Goal: Task Accomplishment & Management: Complete application form

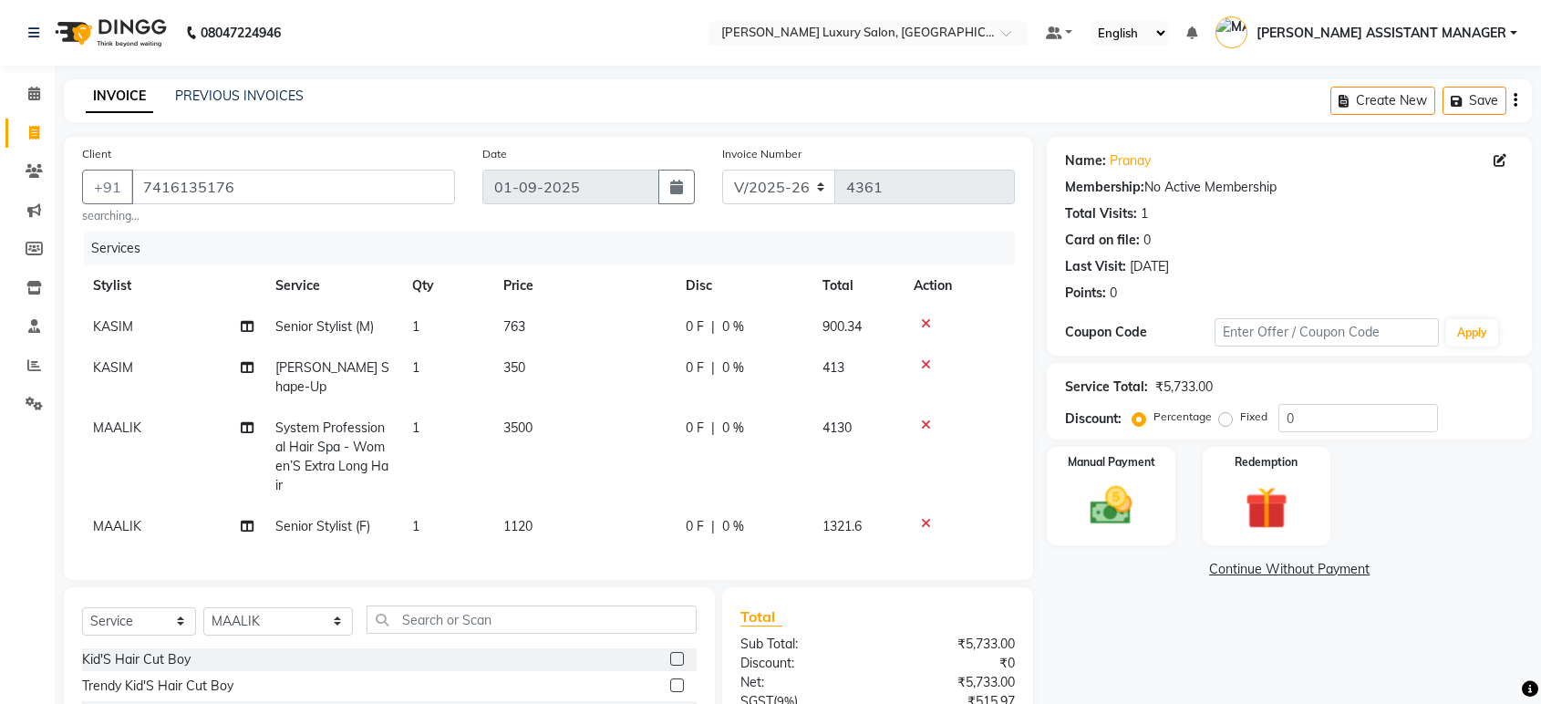
select select "4712"
select select "service"
select select "63351"
click at [40, 142] on span at bounding box center [34, 133] width 32 height 21
select select "service"
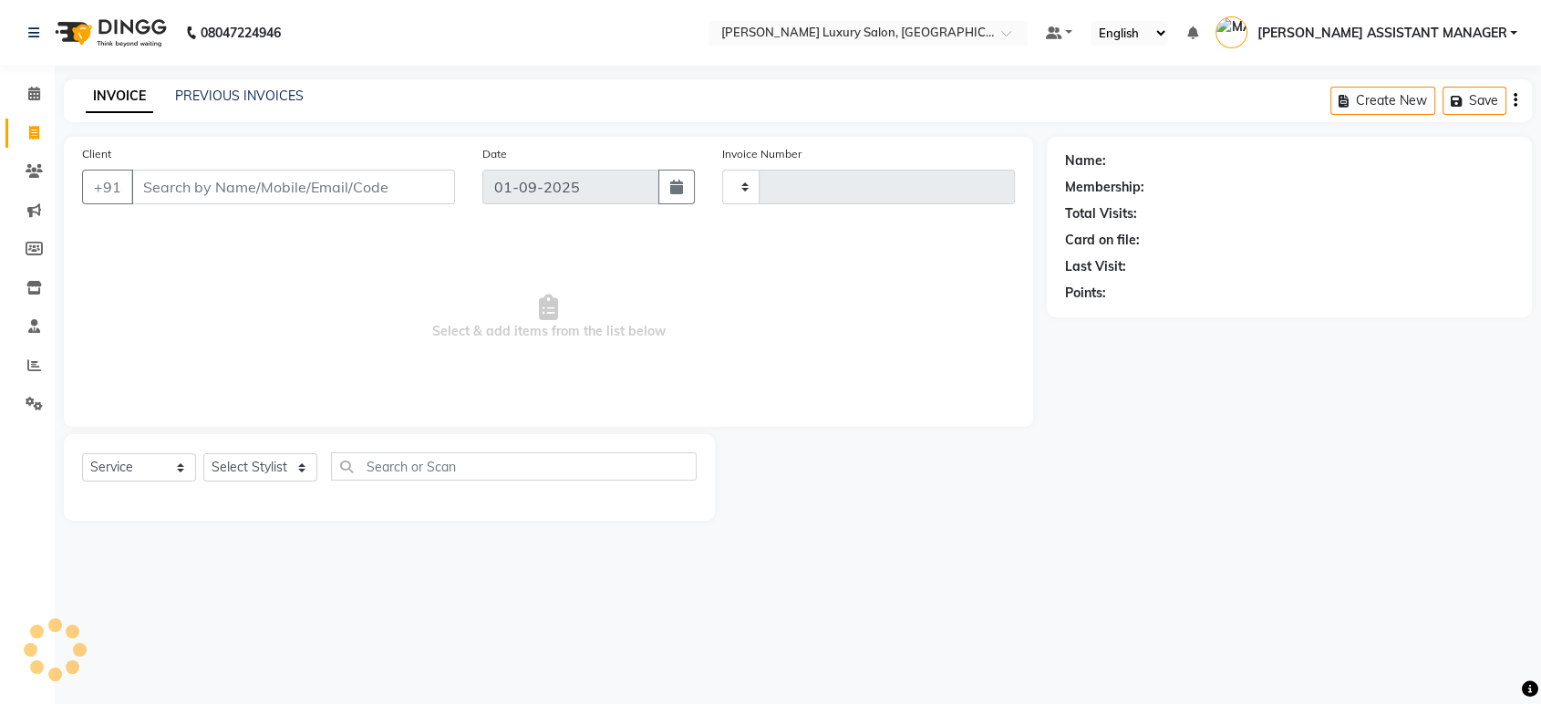
type input "4374"
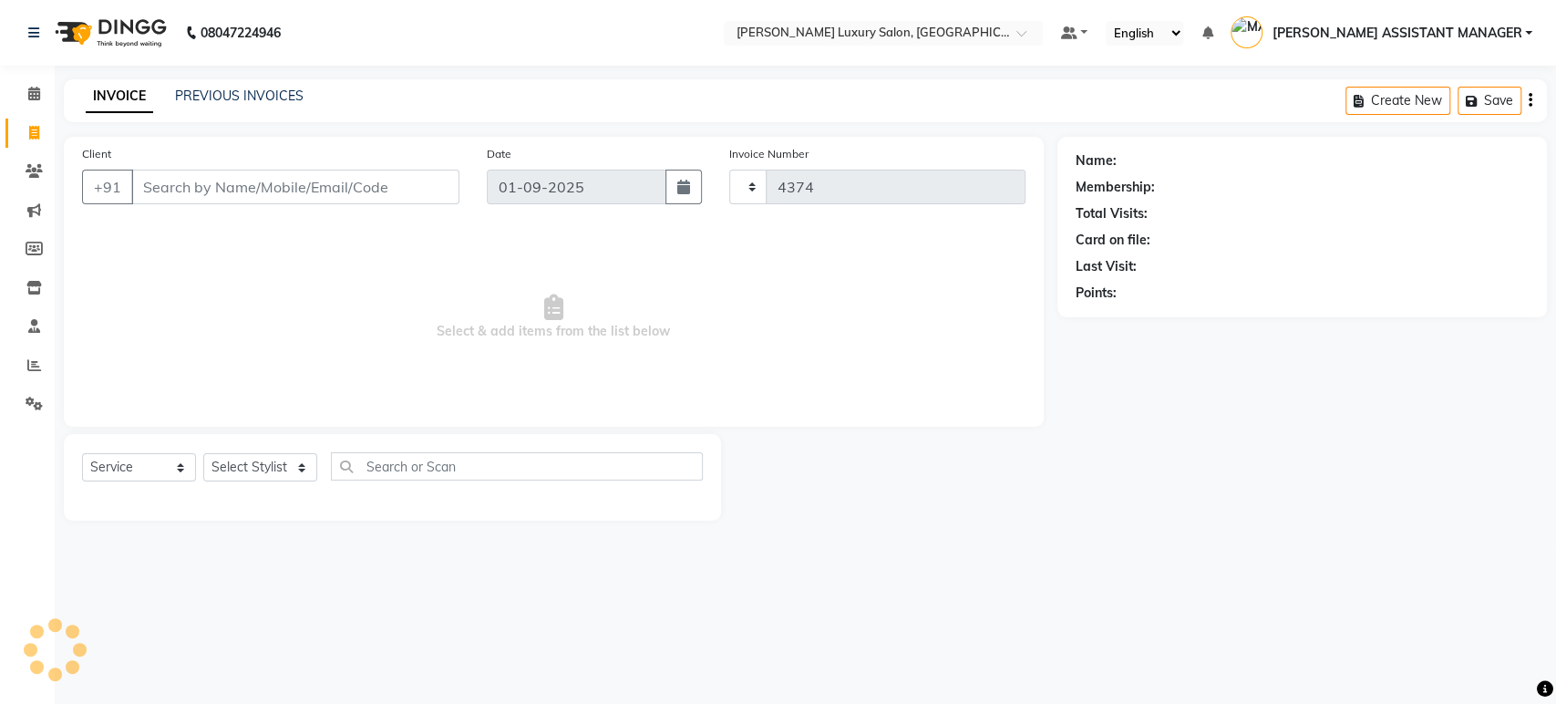
select select "4712"
click at [254, 465] on select "Select Stylist ADITI ADITYA AFREEN AHON AHSAN ALI ALIYA ANKITH ARAVIND ARHAN AR…" at bounding box center [278, 467] width 150 height 28
select select "70780"
click at [203, 453] on select "Select Stylist ADITI ADITYA AFREEN AHON AHSAN ALI ALIYA ANKITH ARAVIND ARHAN AR…" at bounding box center [278, 467] width 150 height 28
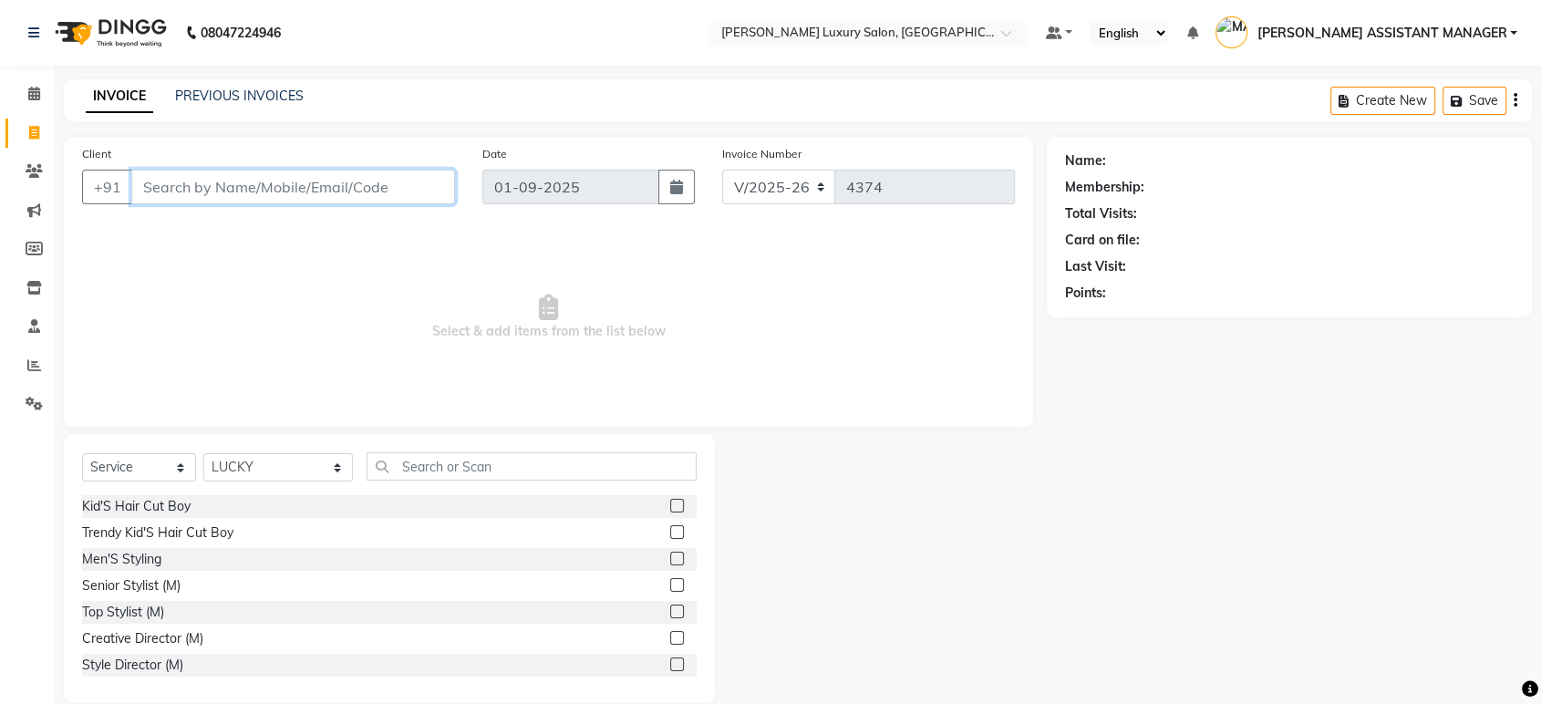
click at [363, 180] on input "Client" at bounding box center [293, 187] width 324 height 35
paste input "9533956111"
type input "9533956111"
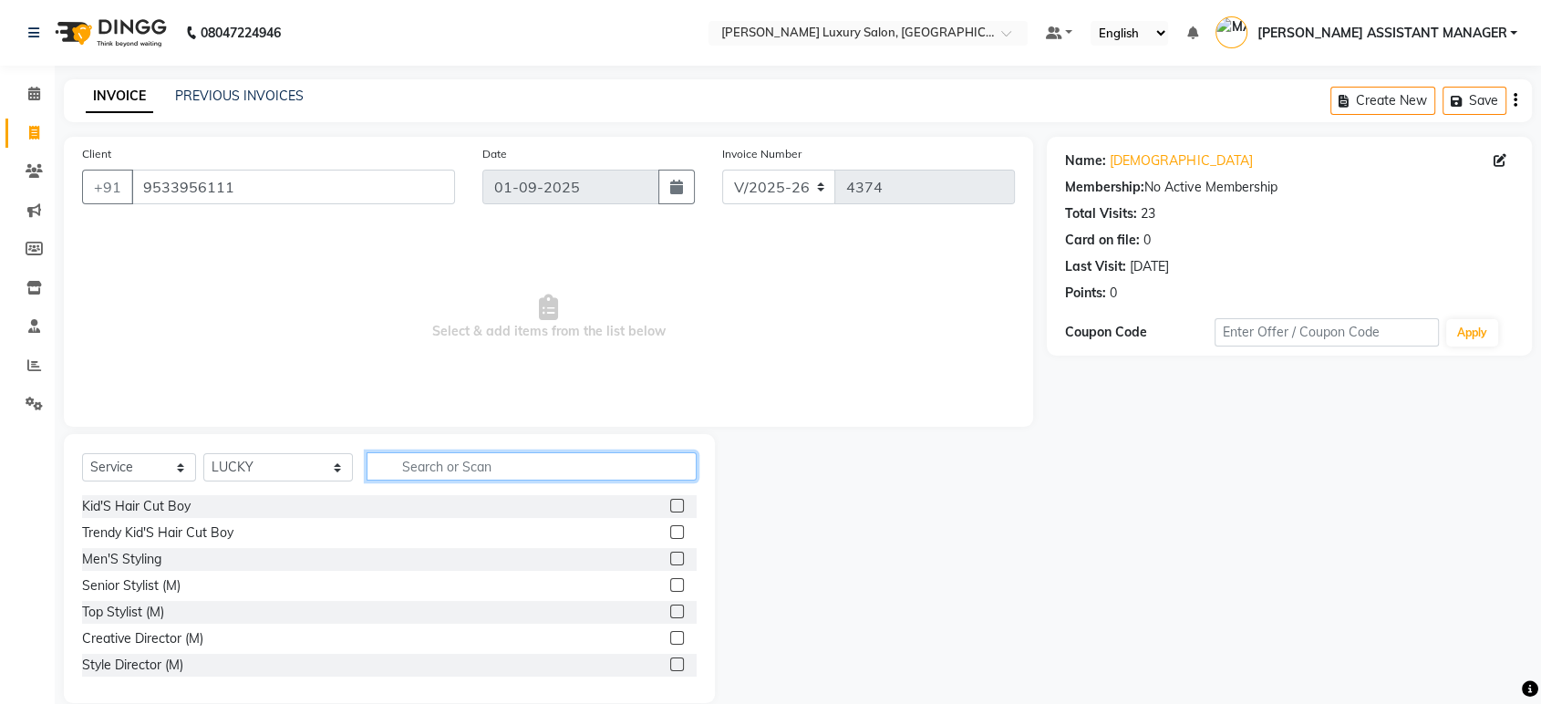
click at [408, 458] on input "text" at bounding box center [531, 466] width 330 height 28
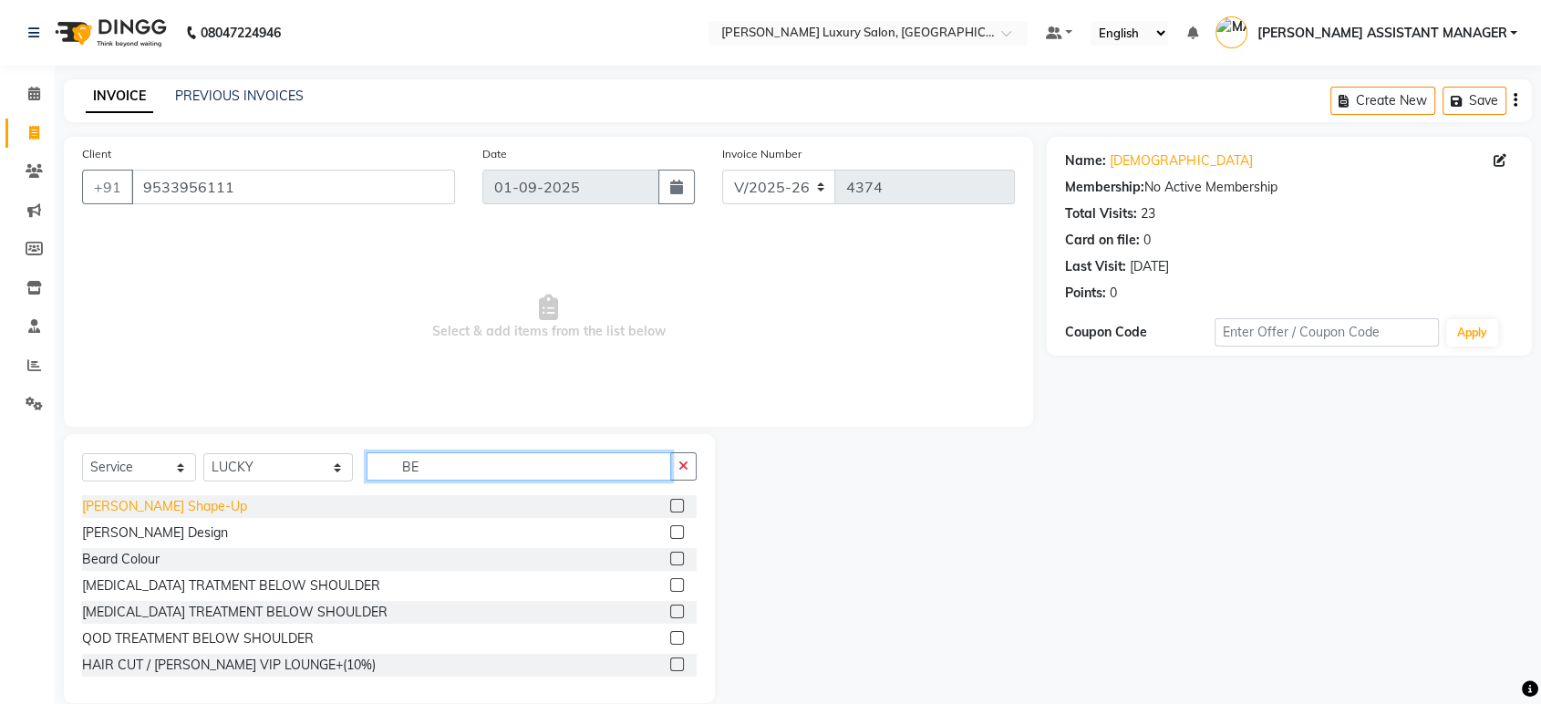
type input "BE"
click at [150, 500] on div "Beard Shape-Up" at bounding box center [164, 506] width 165 height 19
checkbox input "false"
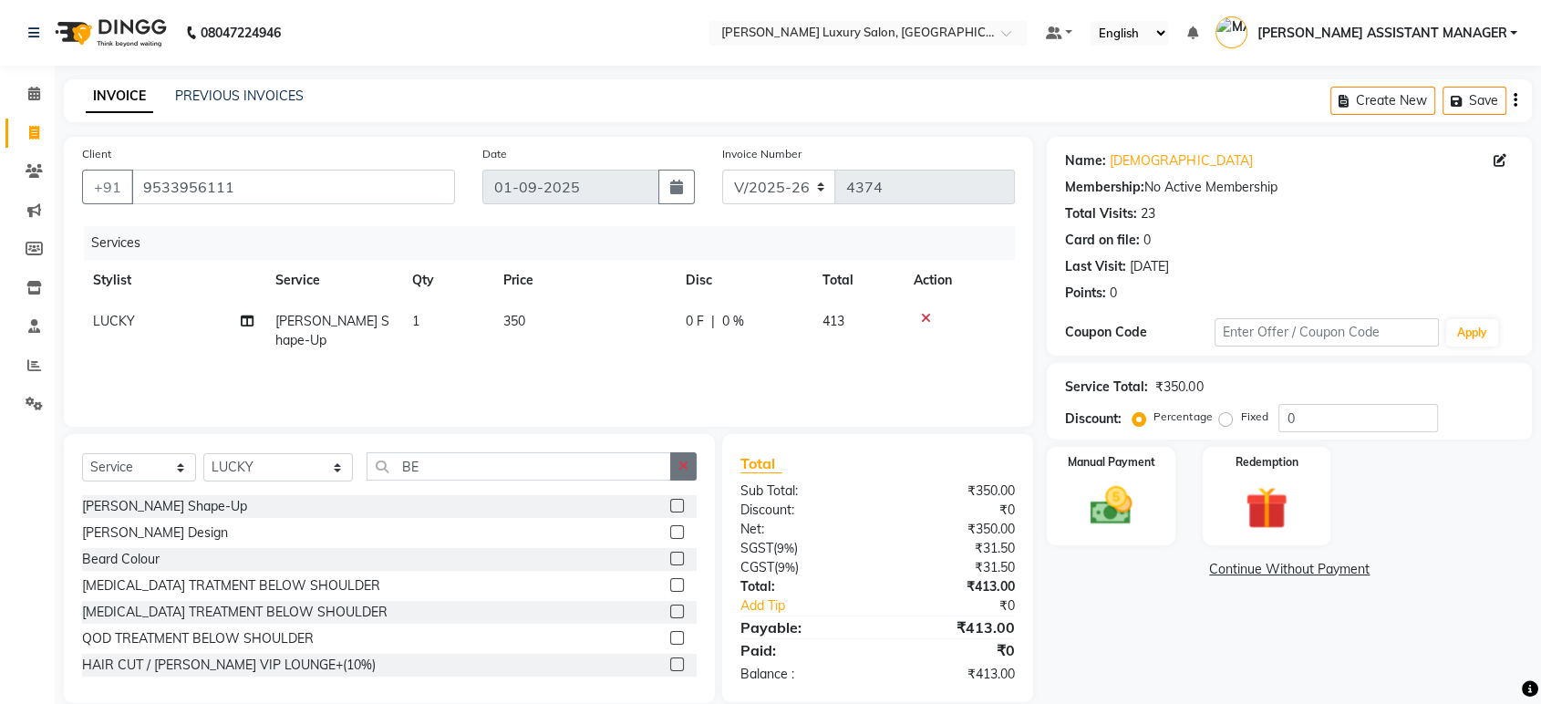
click at [675, 465] on button "button" at bounding box center [683, 466] width 26 height 28
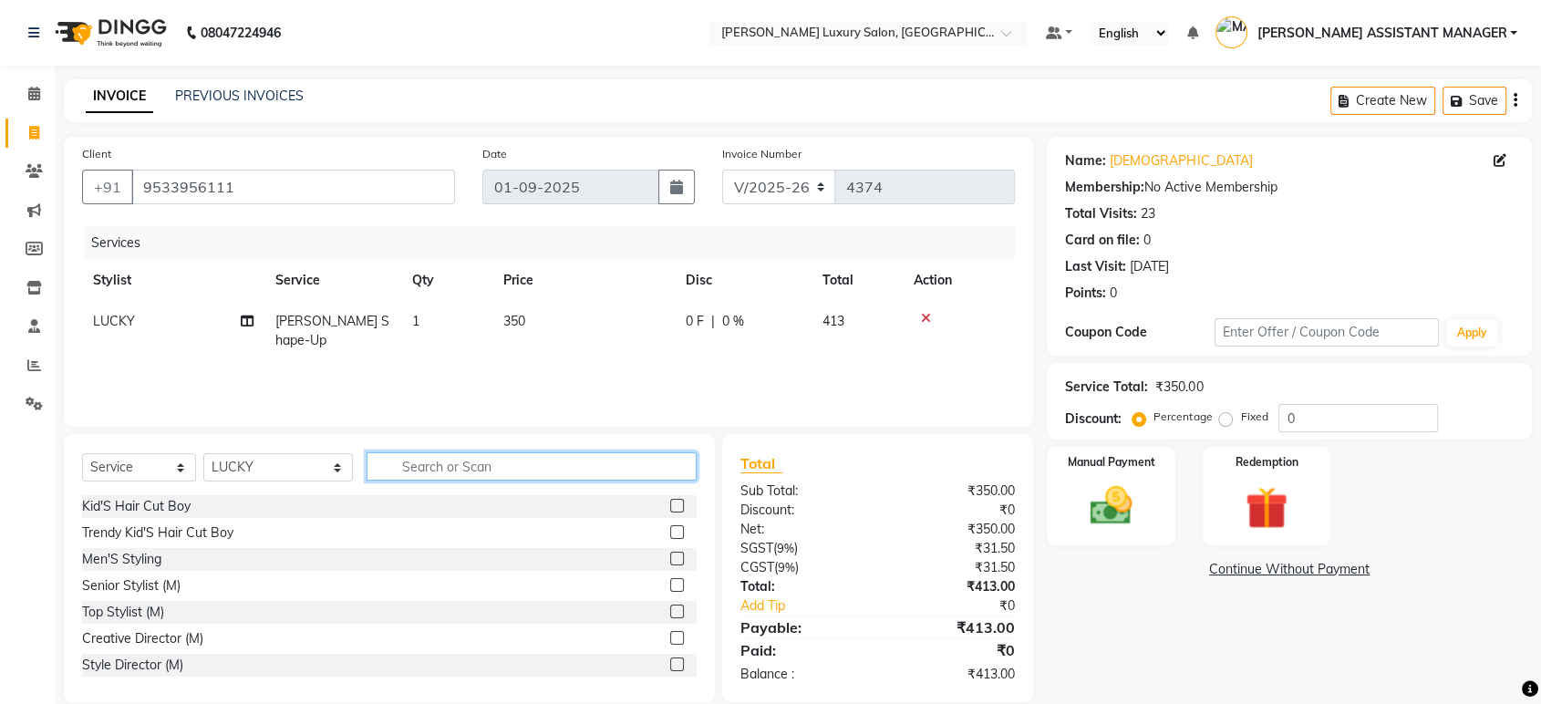
click at [635, 465] on input "text" at bounding box center [531, 466] width 330 height 28
click at [111, 591] on div "Senior Stylist (M)" at bounding box center [131, 585] width 98 height 19
checkbox input "false"
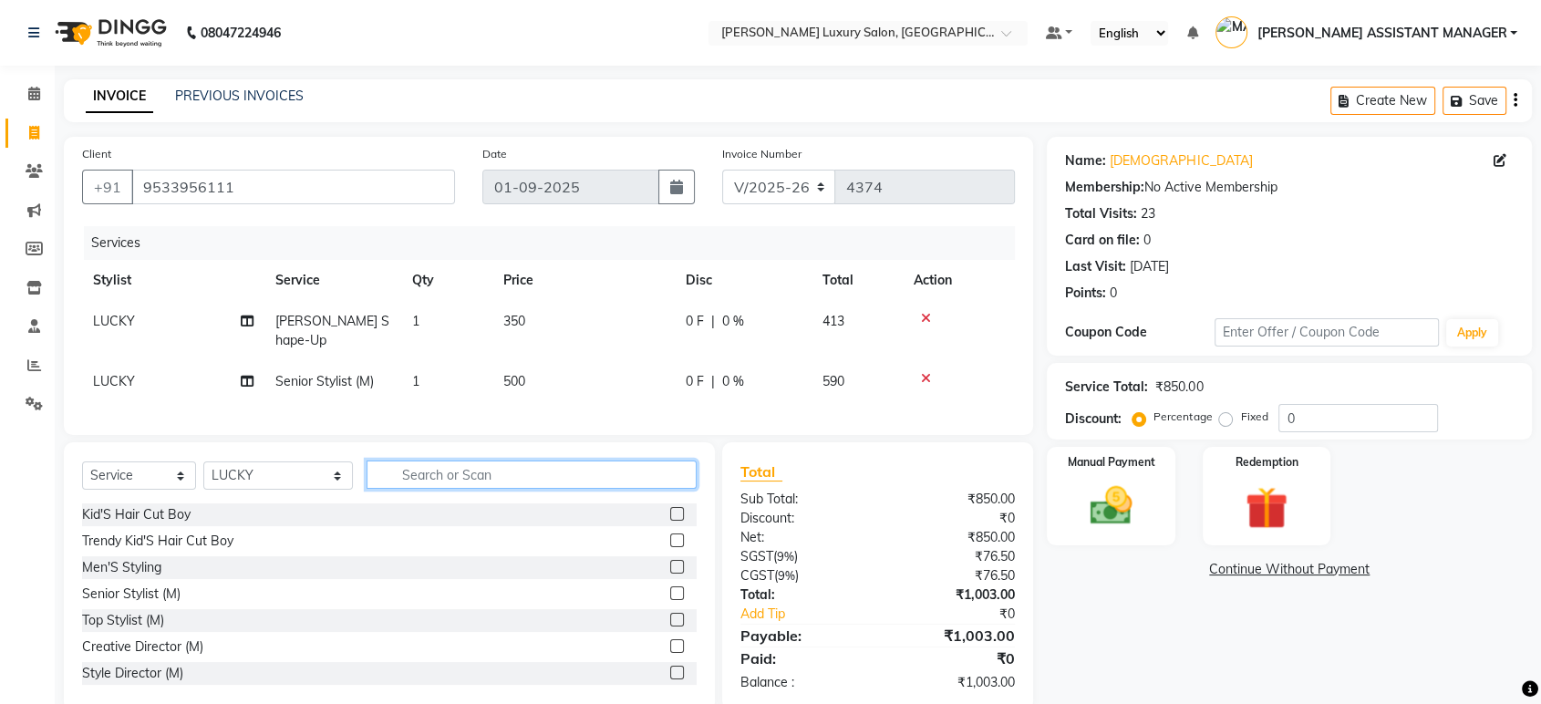
click at [613, 475] on input "text" at bounding box center [531, 474] width 330 height 28
click at [560, 363] on td "500" at bounding box center [583, 381] width 182 height 41
select select "70780"
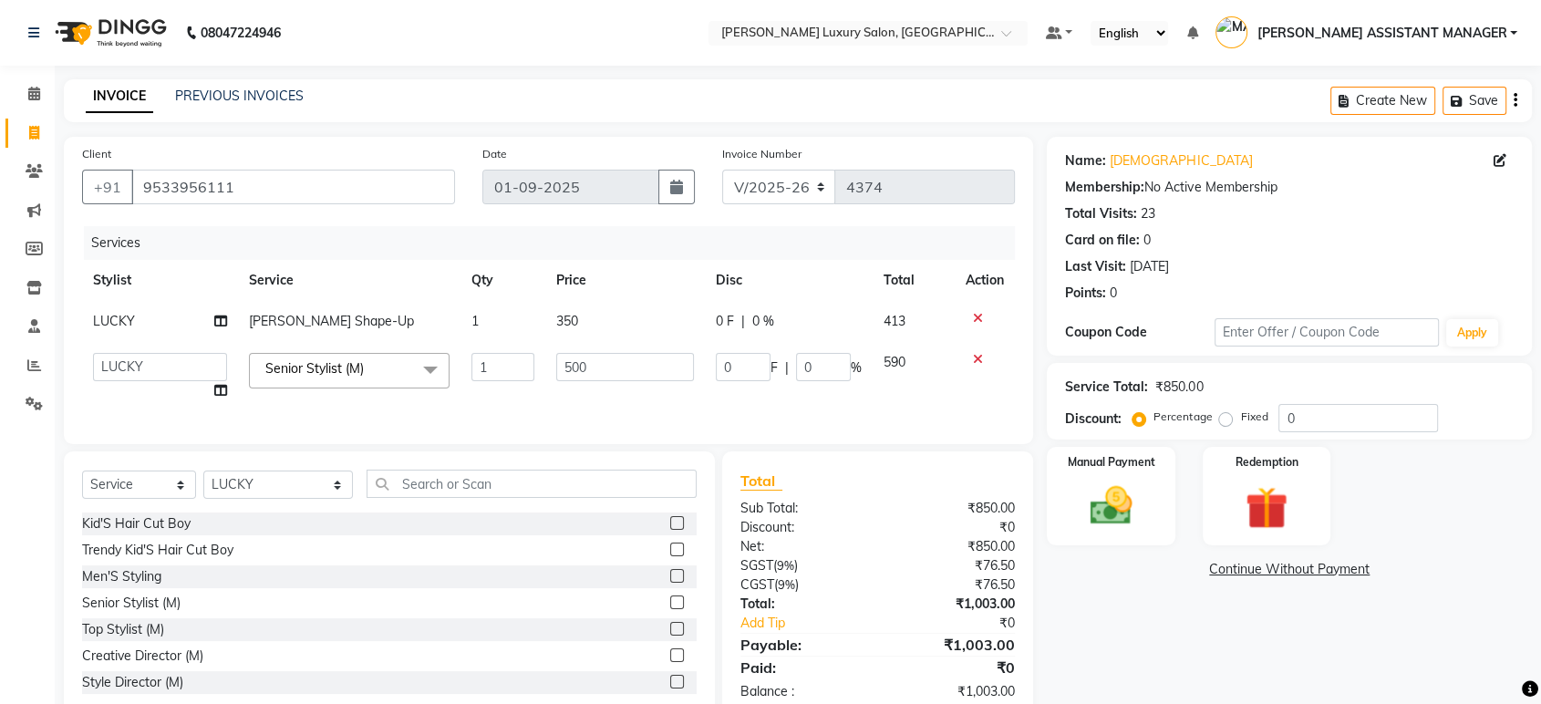
click at [563, 361] on input "500" at bounding box center [624, 367] width 137 height 28
type input "763"
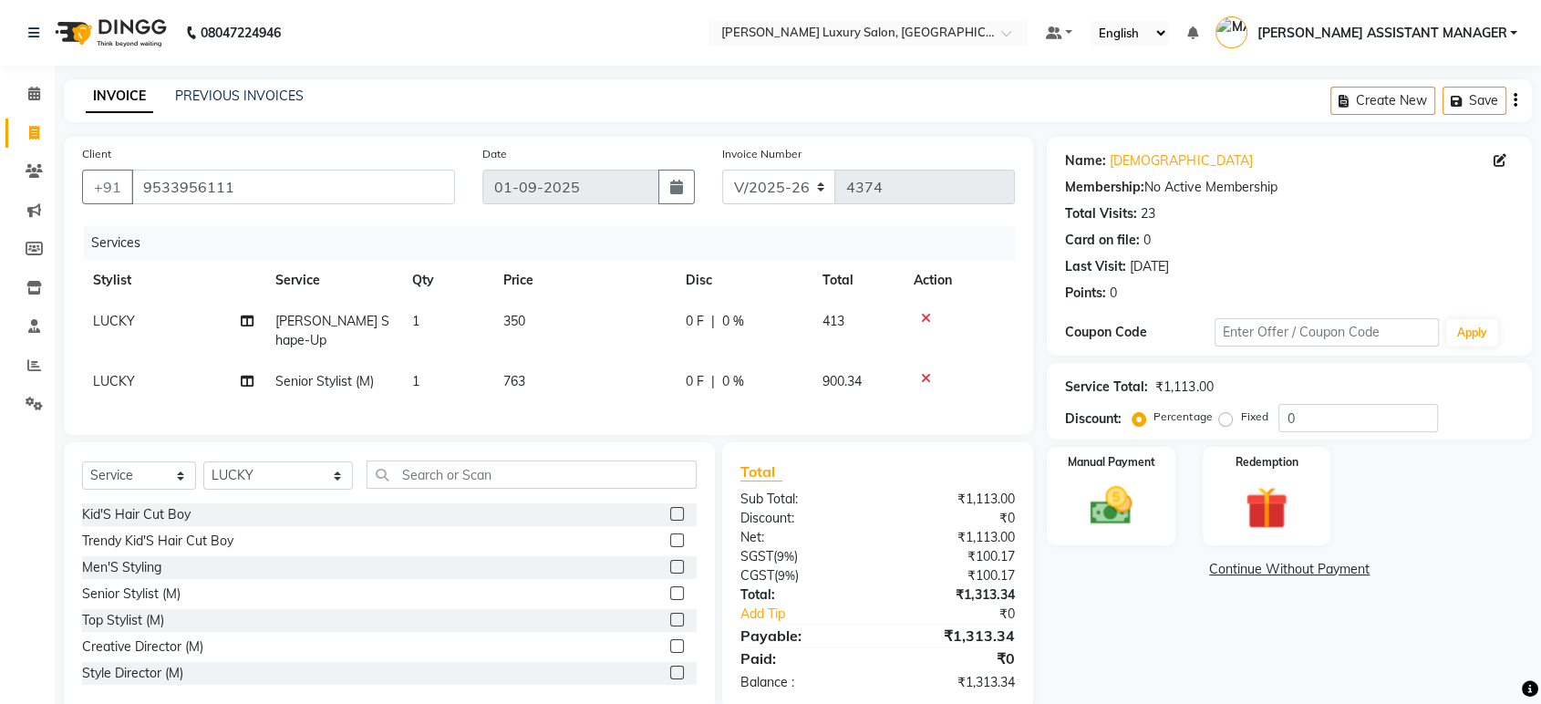
click at [743, 93] on div "INVOICE PREVIOUS INVOICES Create New Save" at bounding box center [798, 100] width 1468 height 43
click at [725, 97] on div "INVOICE PREVIOUS INVOICES Create New Save" at bounding box center [798, 100] width 1468 height 43
click at [601, 468] on input "text" at bounding box center [531, 474] width 330 height 28
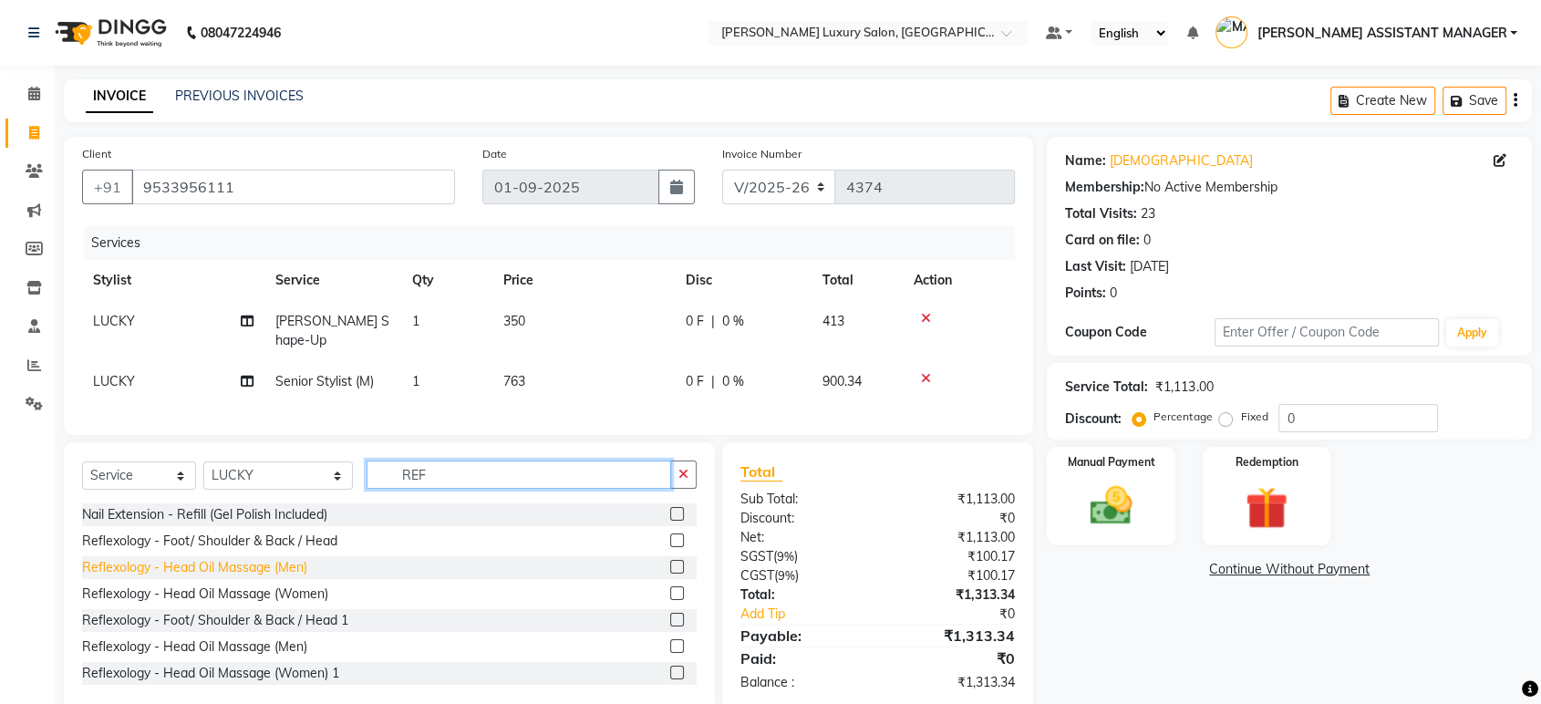
type input "REF"
click at [255, 558] on div "Reflexology - Head Oil Massage (Men)" at bounding box center [194, 567] width 225 height 19
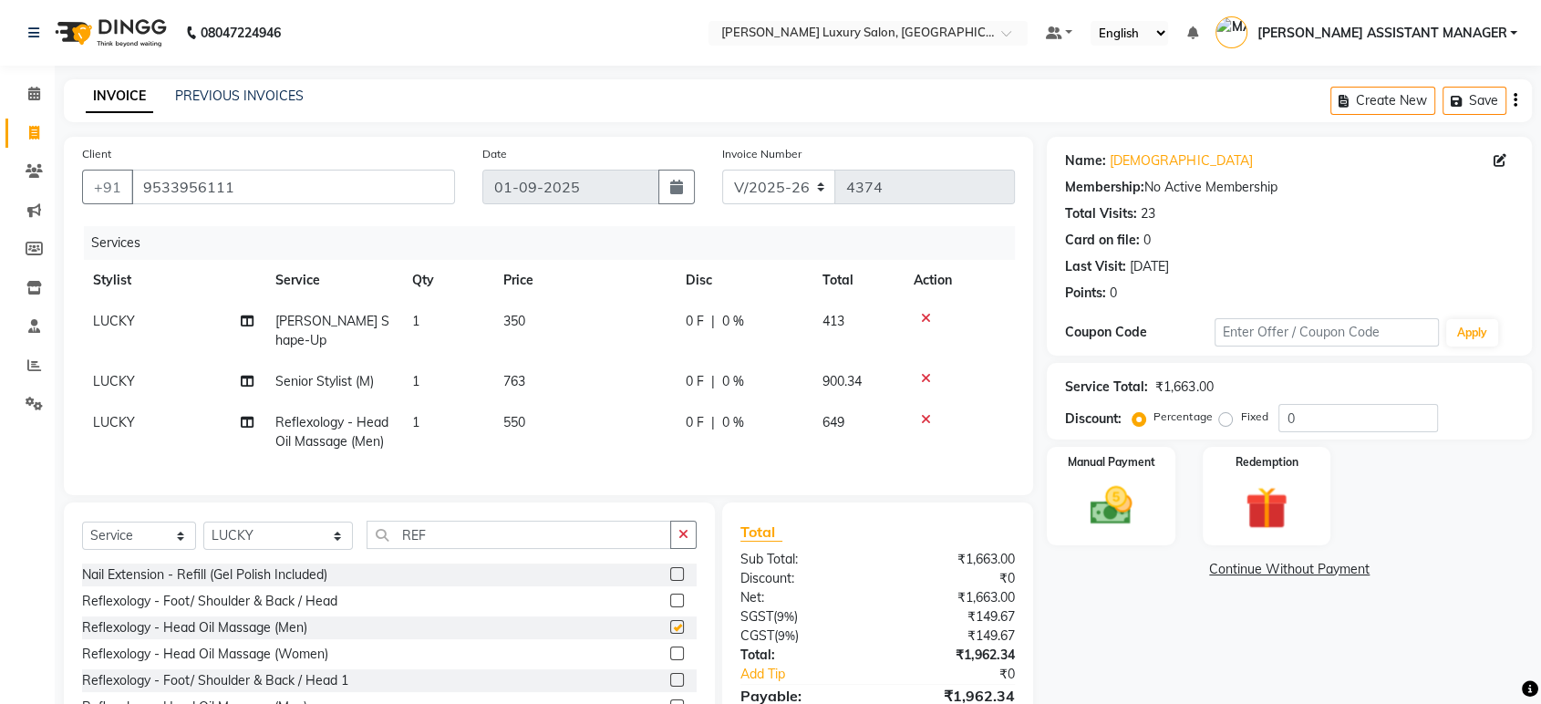
checkbox input "false"
click at [676, 526] on button "button" at bounding box center [683, 535] width 26 height 28
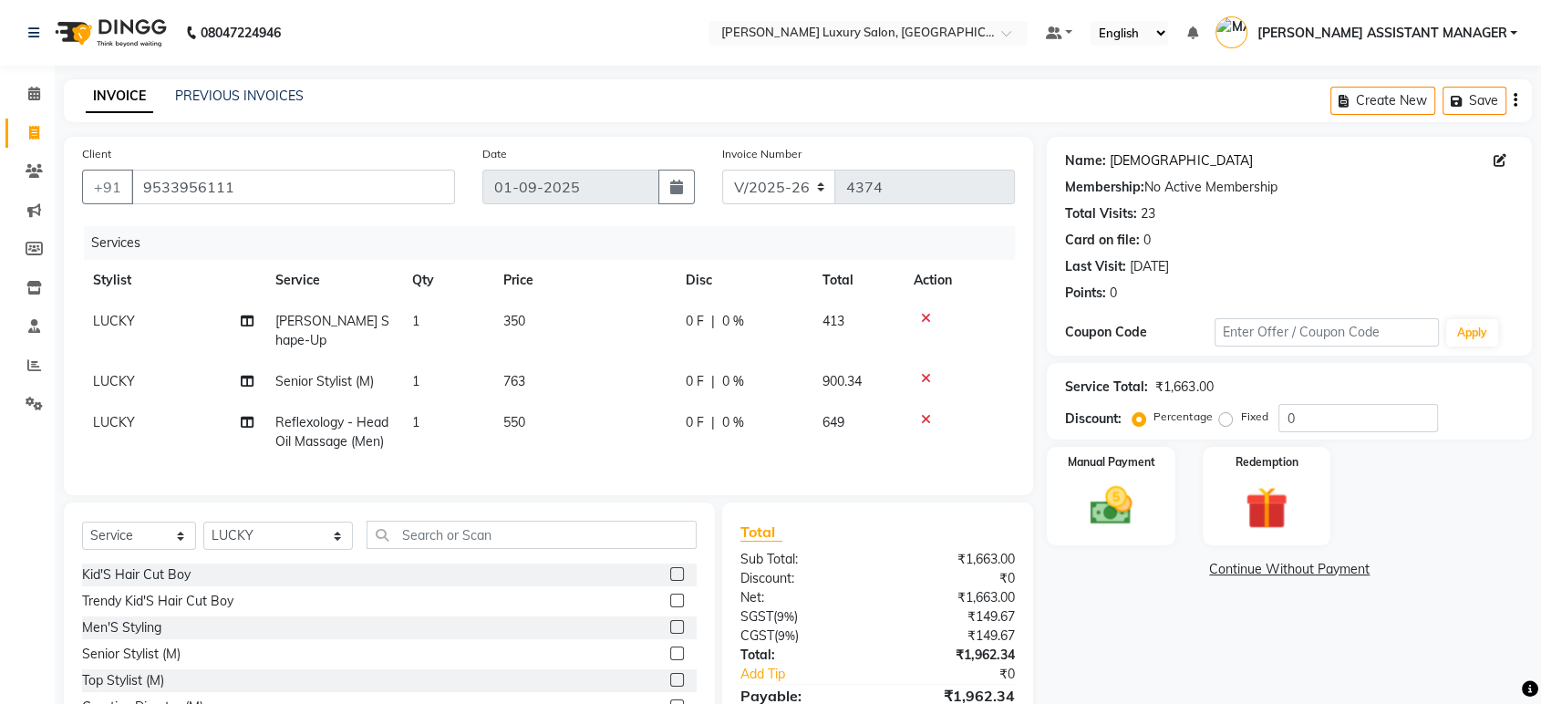
click at [1120, 152] on link "Shiva" at bounding box center [1181, 160] width 142 height 19
click at [285, 189] on input "9533956111" at bounding box center [293, 187] width 324 height 35
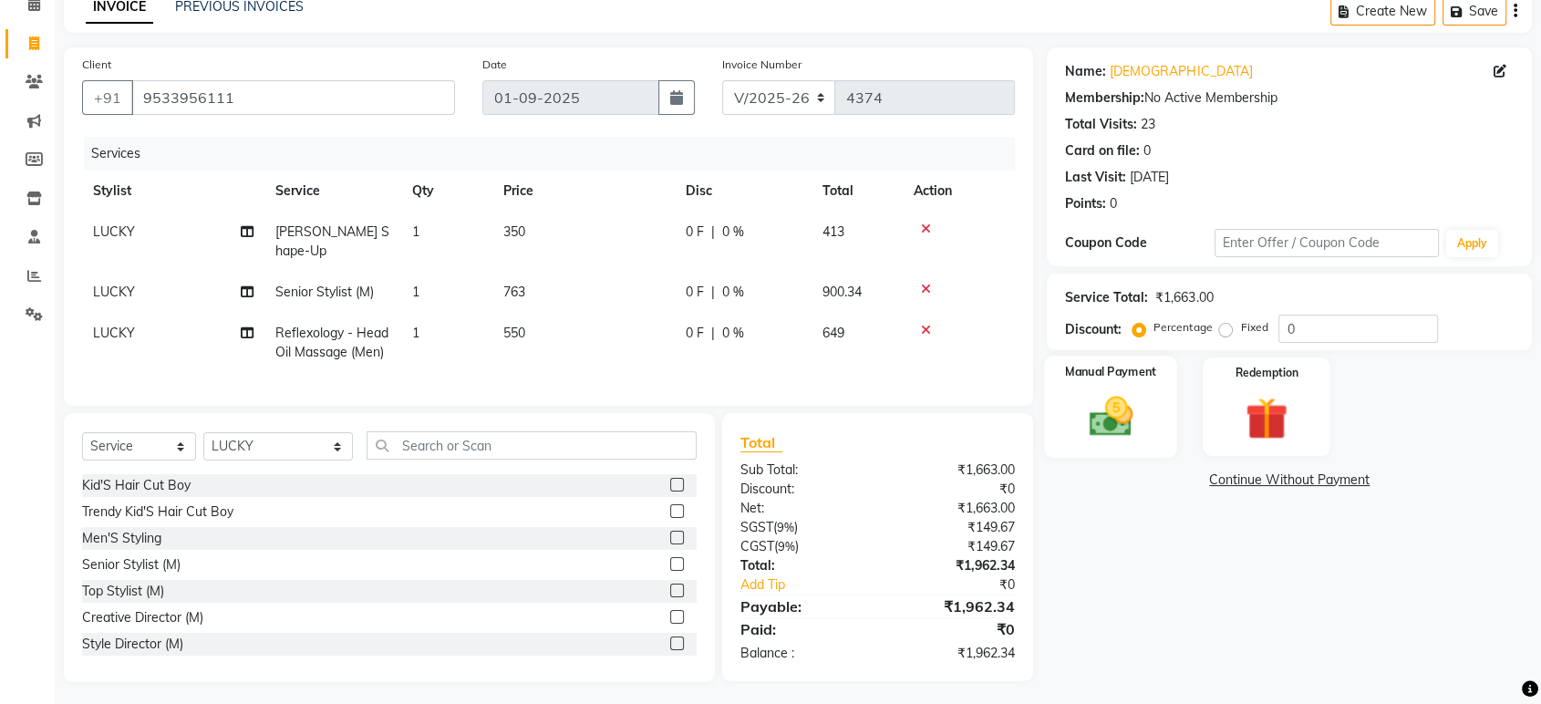
click at [1085, 437] on img at bounding box center [1110, 416] width 71 height 51
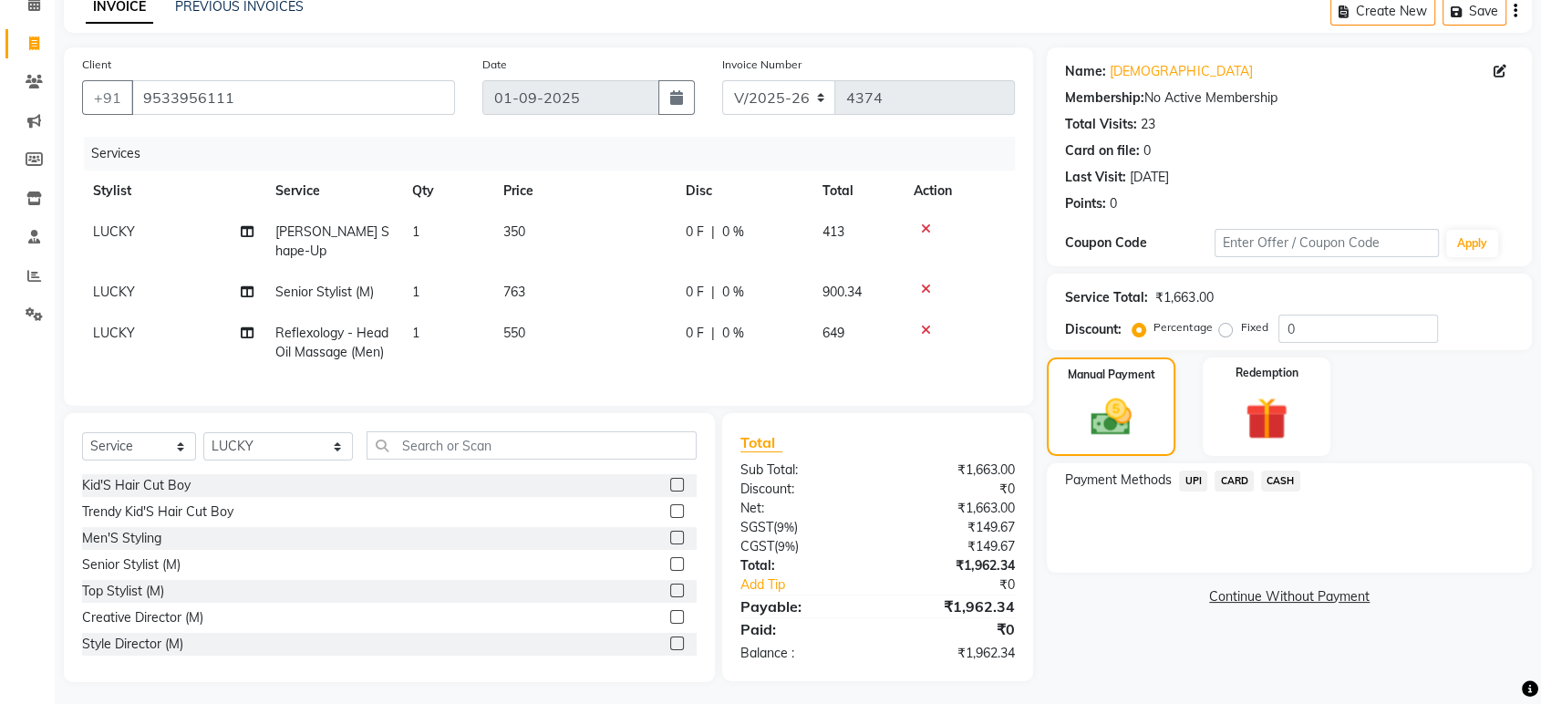
click at [1194, 486] on span "UPI" at bounding box center [1193, 480] width 28 height 21
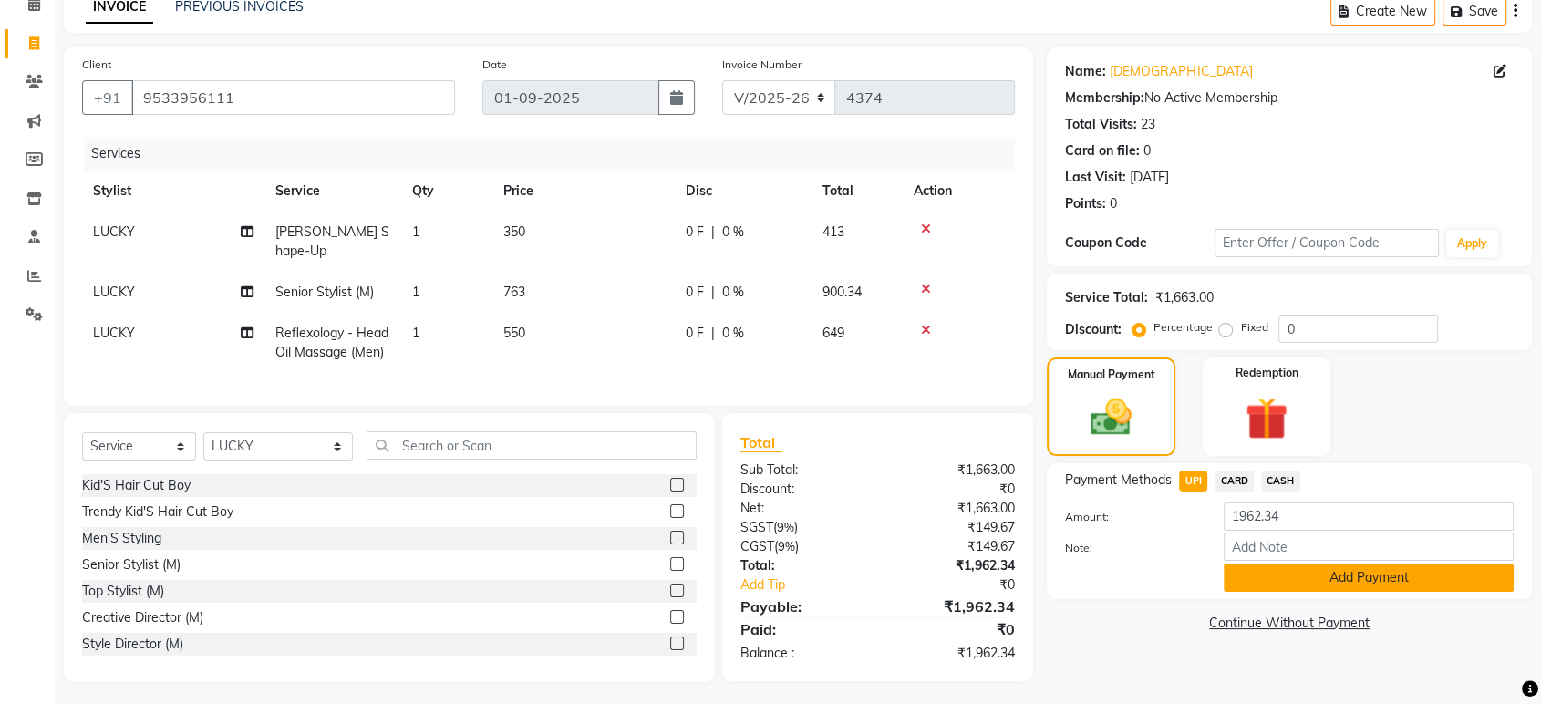
click at [1254, 579] on button "Add Payment" at bounding box center [1368, 577] width 290 height 28
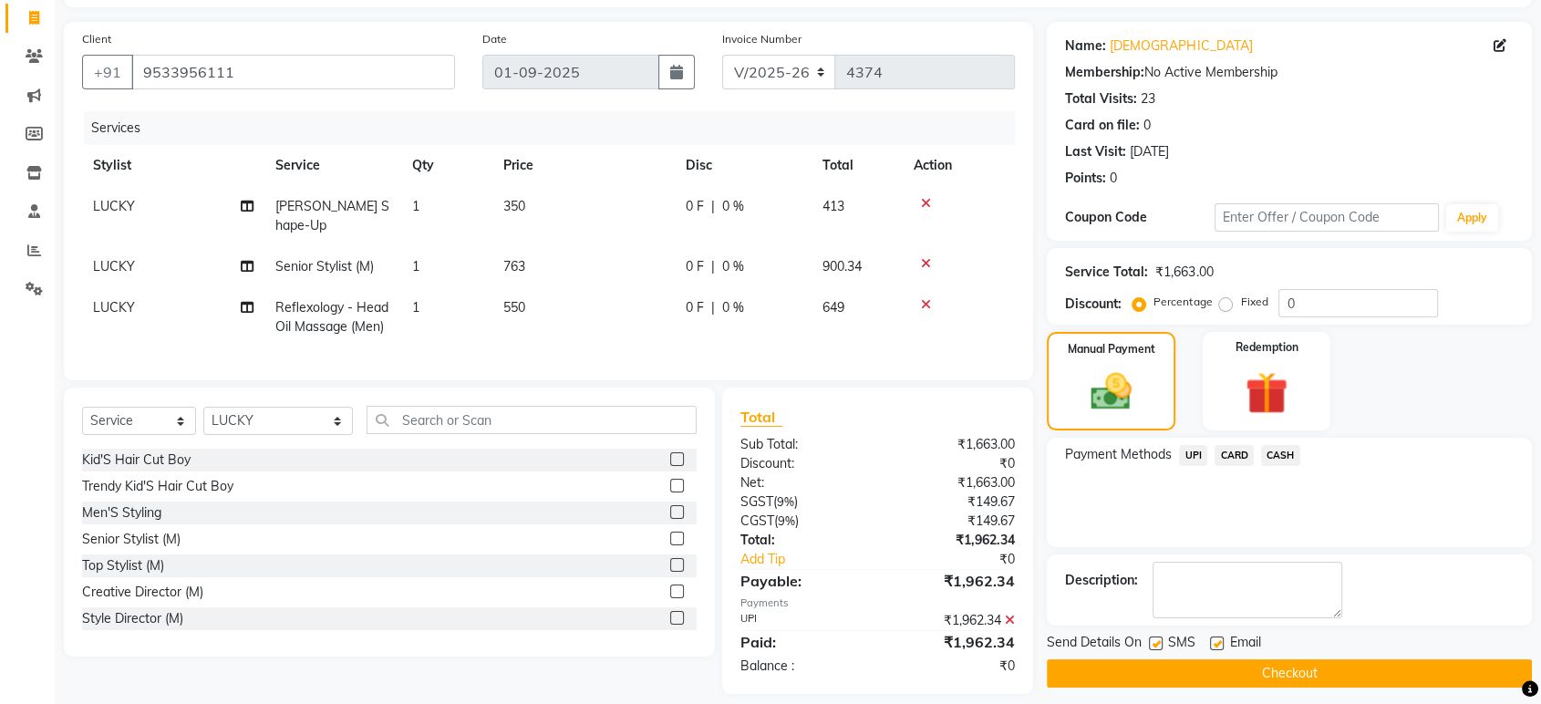
scroll to position [127, 0]
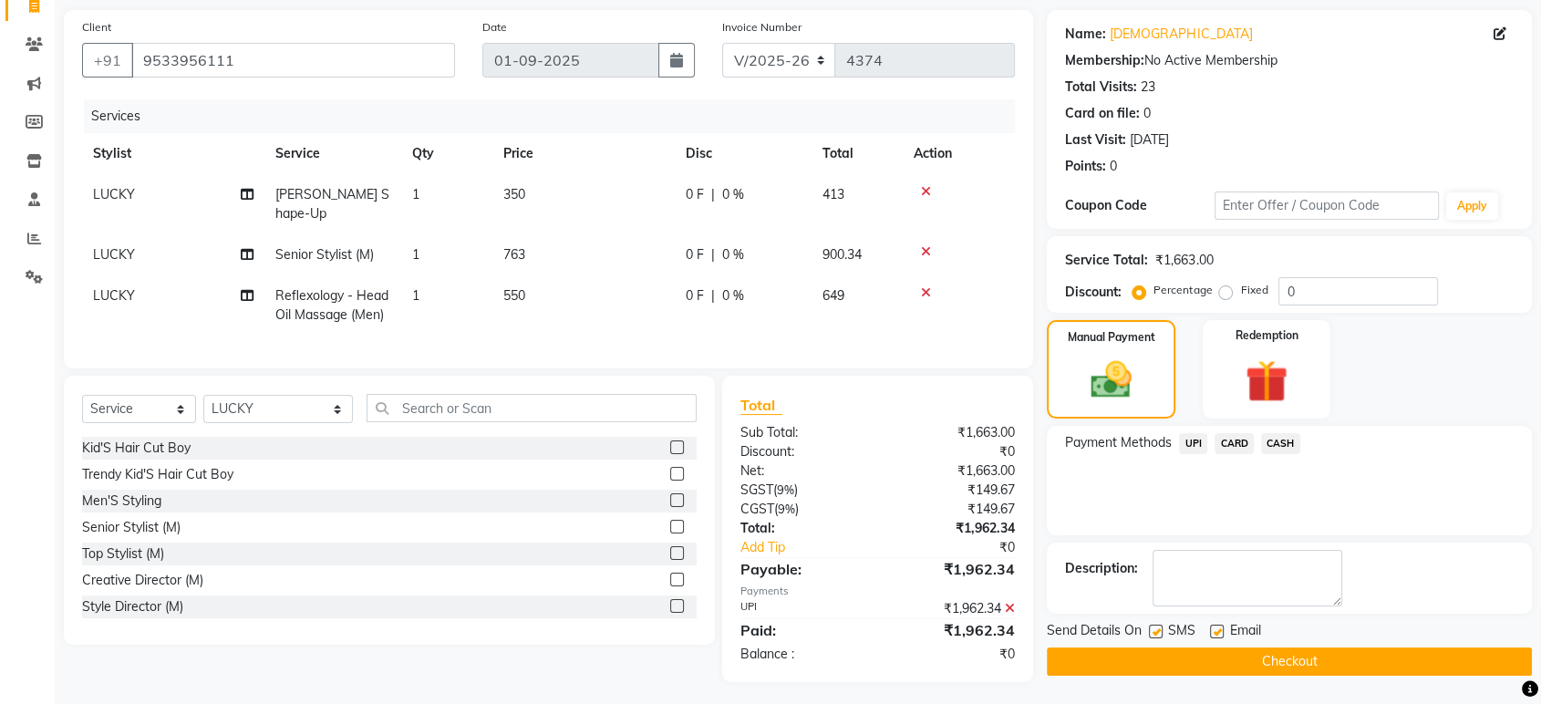
click at [1237, 668] on button "Checkout" at bounding box center [1289, 661] width 485 height 28
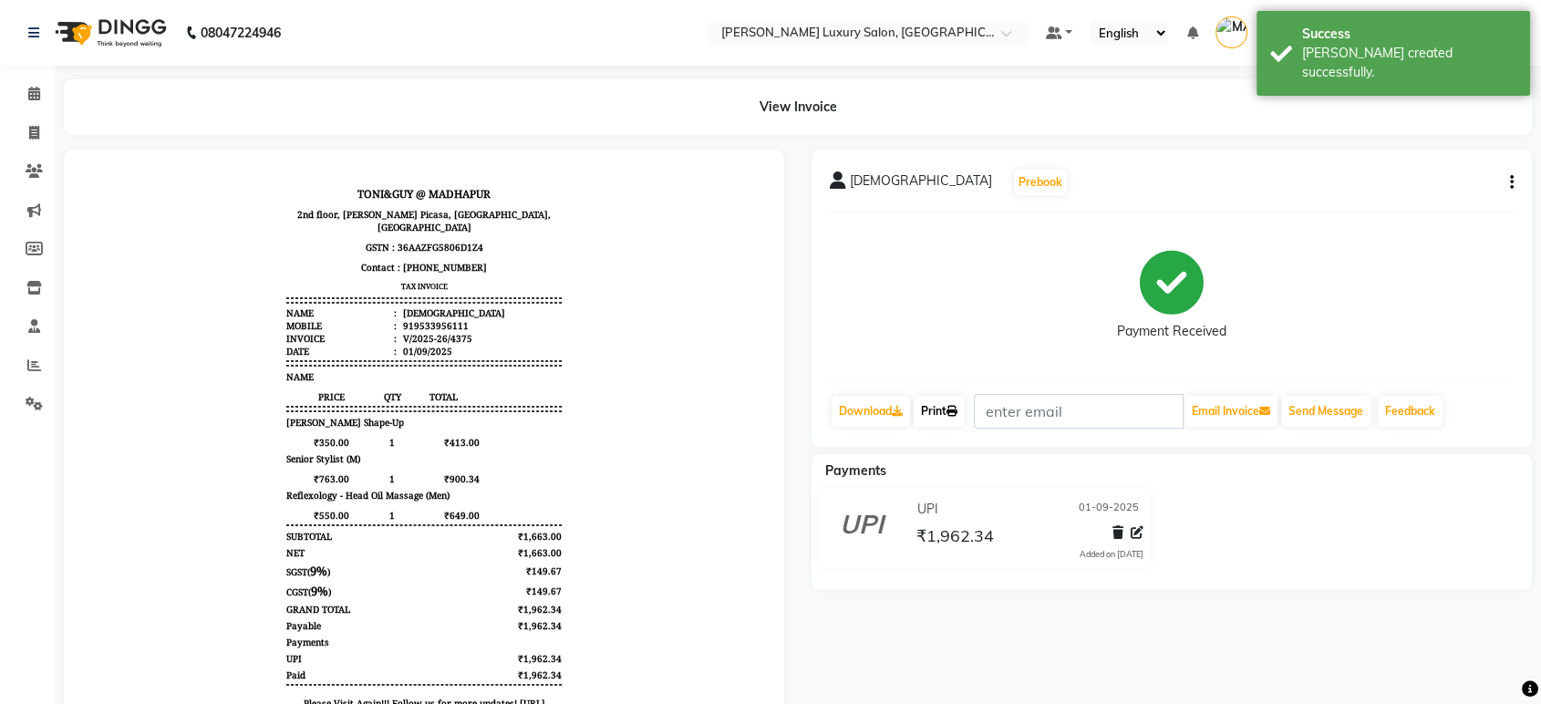
click at [953, 419] on link "Print" at bounding box center [938, 411] width 51 height 31
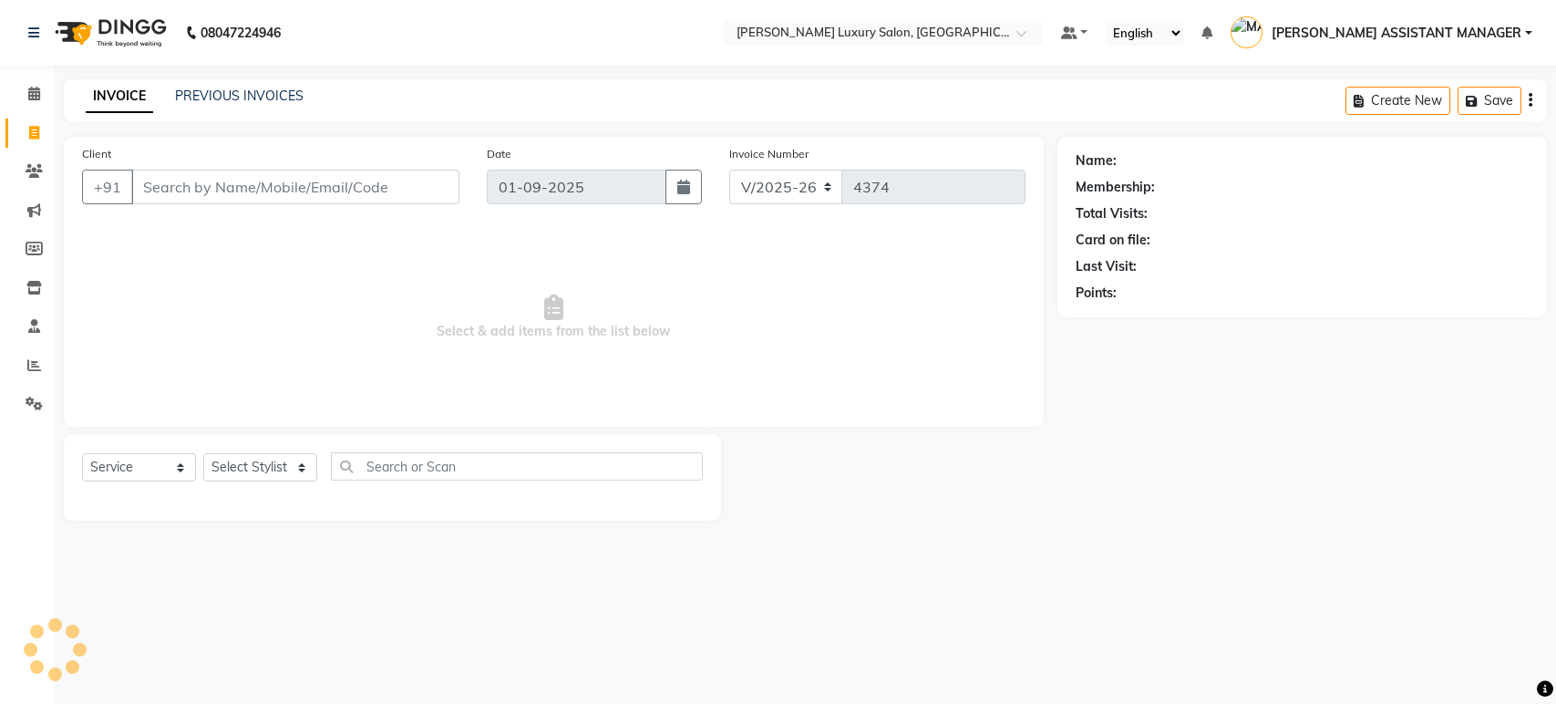
select select "4712"
select select "service"
click at [257, 459] on select "Select Stylist" at bounding box center [260, 467] width 114 height 28
click at [253, 480] on select "Select Stylist ADITI ADITYA AFREEN AHON AHSAN ALI ALIYA ANKITH ARAVIND ARHAN AR…" at bounding box center [278, 467] width 150 height 28
select select "63351"
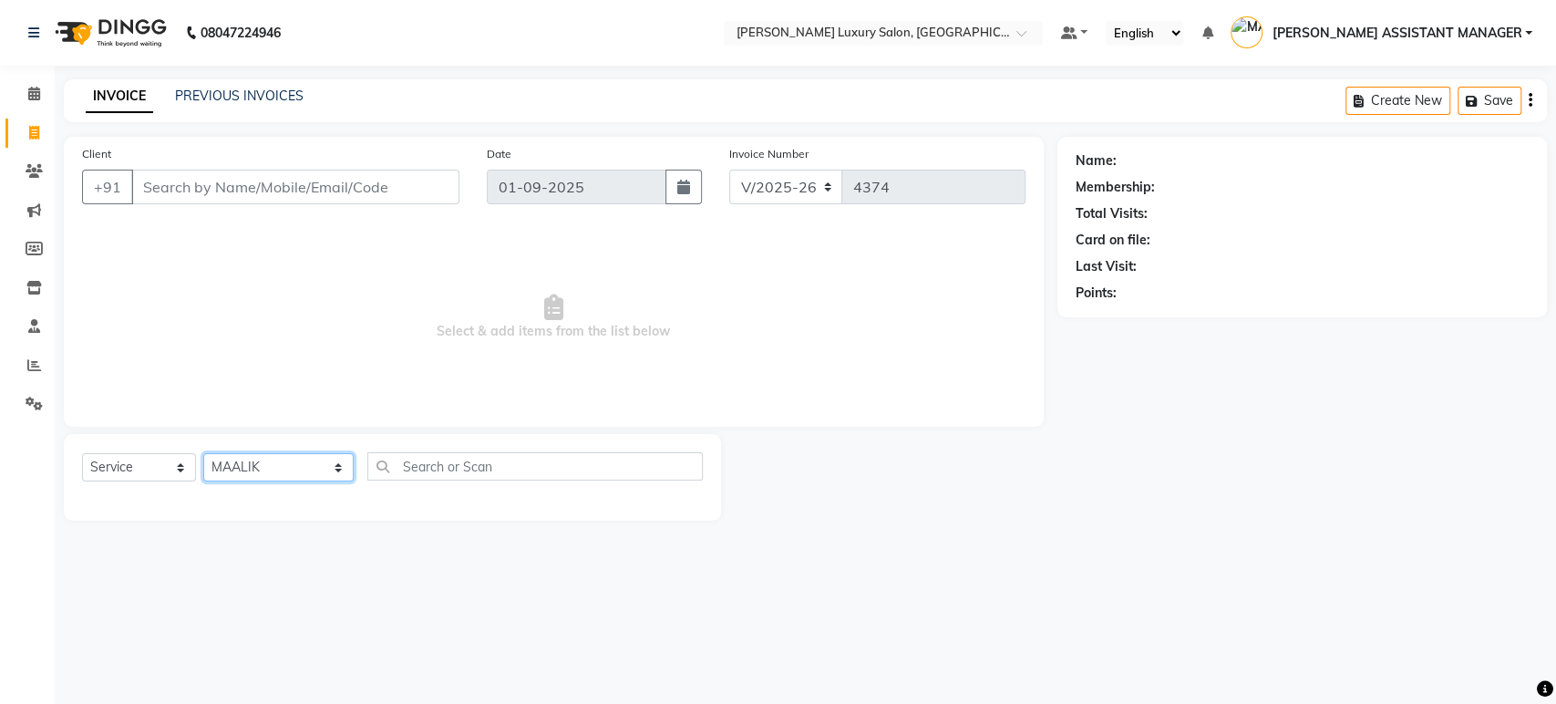
click at [203, 453] on select "Select Stylist ADITI ADITYA AFREEN AHON AHSAN ALI ALIYA ANKITH ARAVIND ARHAN AR…" at bounding box center [278, 467] width 150 height 28
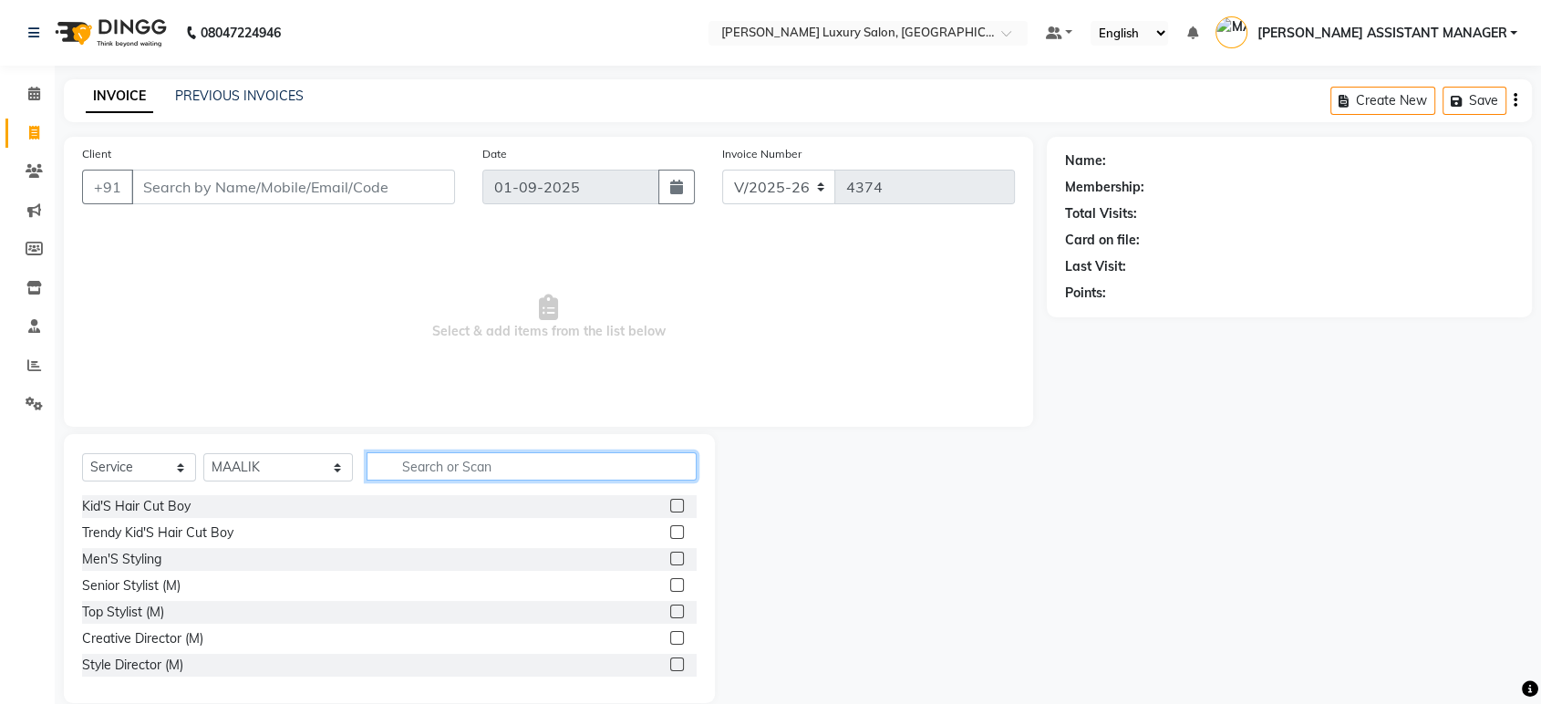
click at [418, 460] on input "text" at bounding box center [531, 466] width 330 height 28
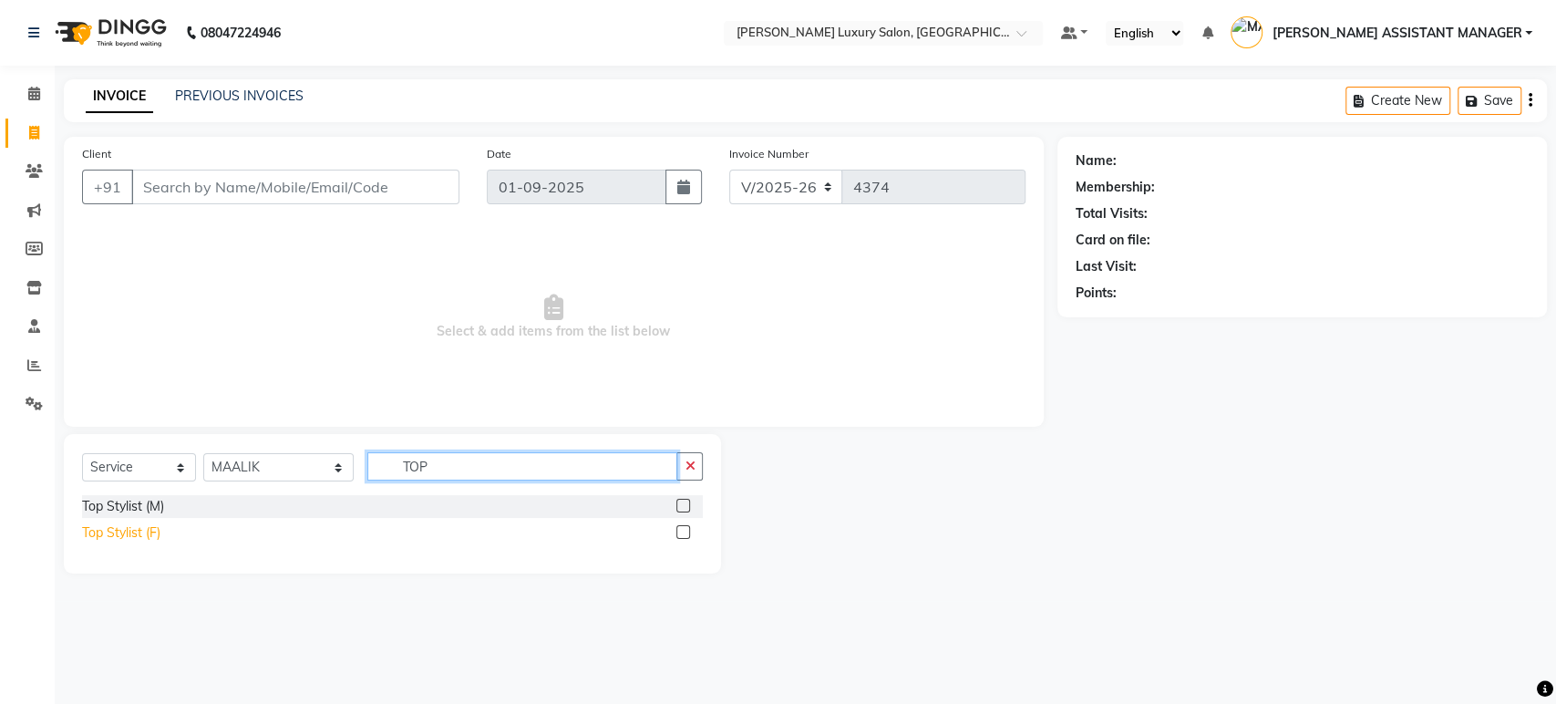
type input "TOP"
click at [134, 524] on div "Top Stylist (F)" at bounding box center [121, 532] width 78 height 19
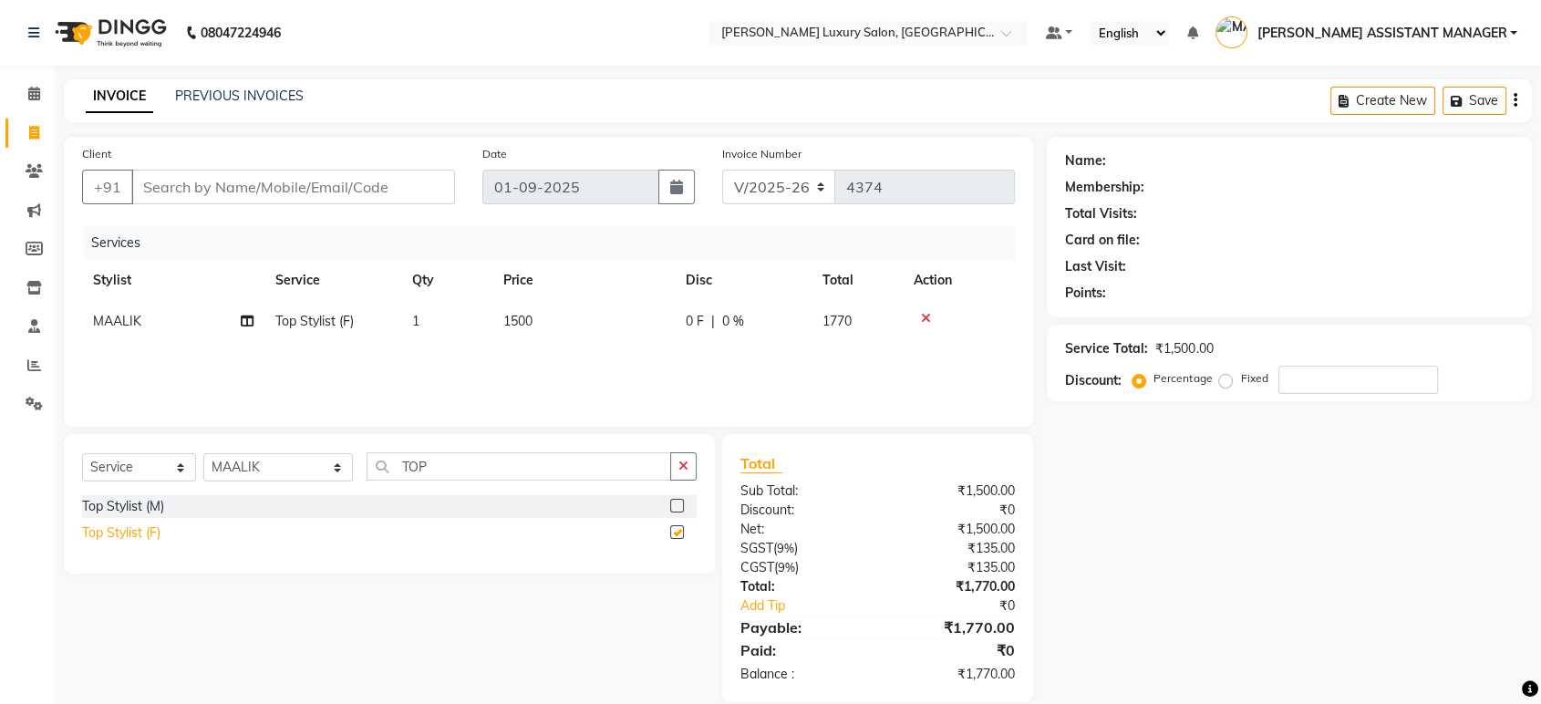
checkbox input "false"
click at [698, 467] on div "Select Service Product Membership Package Voucher Prepaid Gift Card Select Styl…" at bounding box center [389, 503] width 651 height 139
click at [686, 469] on icon "button" at bounding box center [683, 465] width 10 height 13
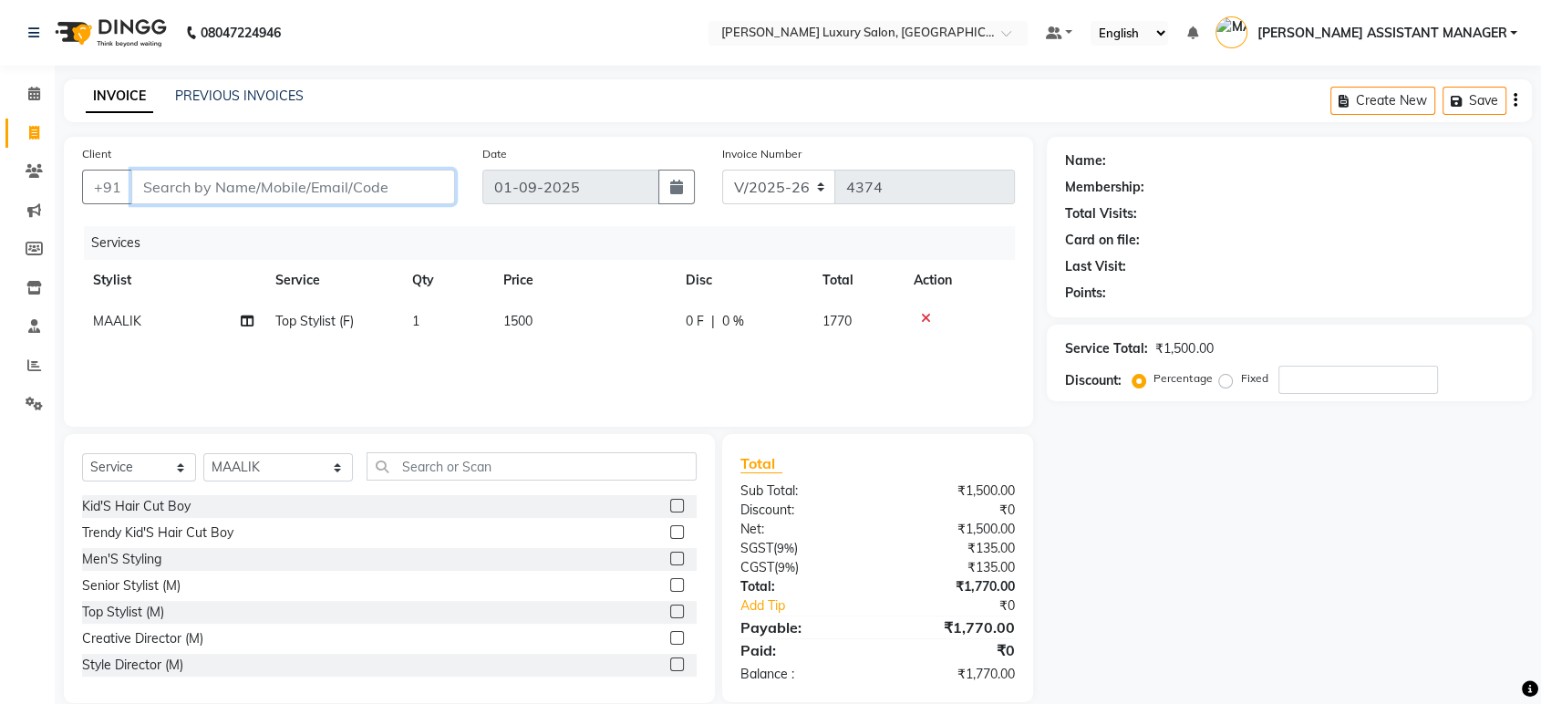
click at [342, 182] on input "Client" at bounding box center [293, 187] width 324 height 35
paste input "9111290182"
type input "9111290182"
type input "0"
type input "9111290182"
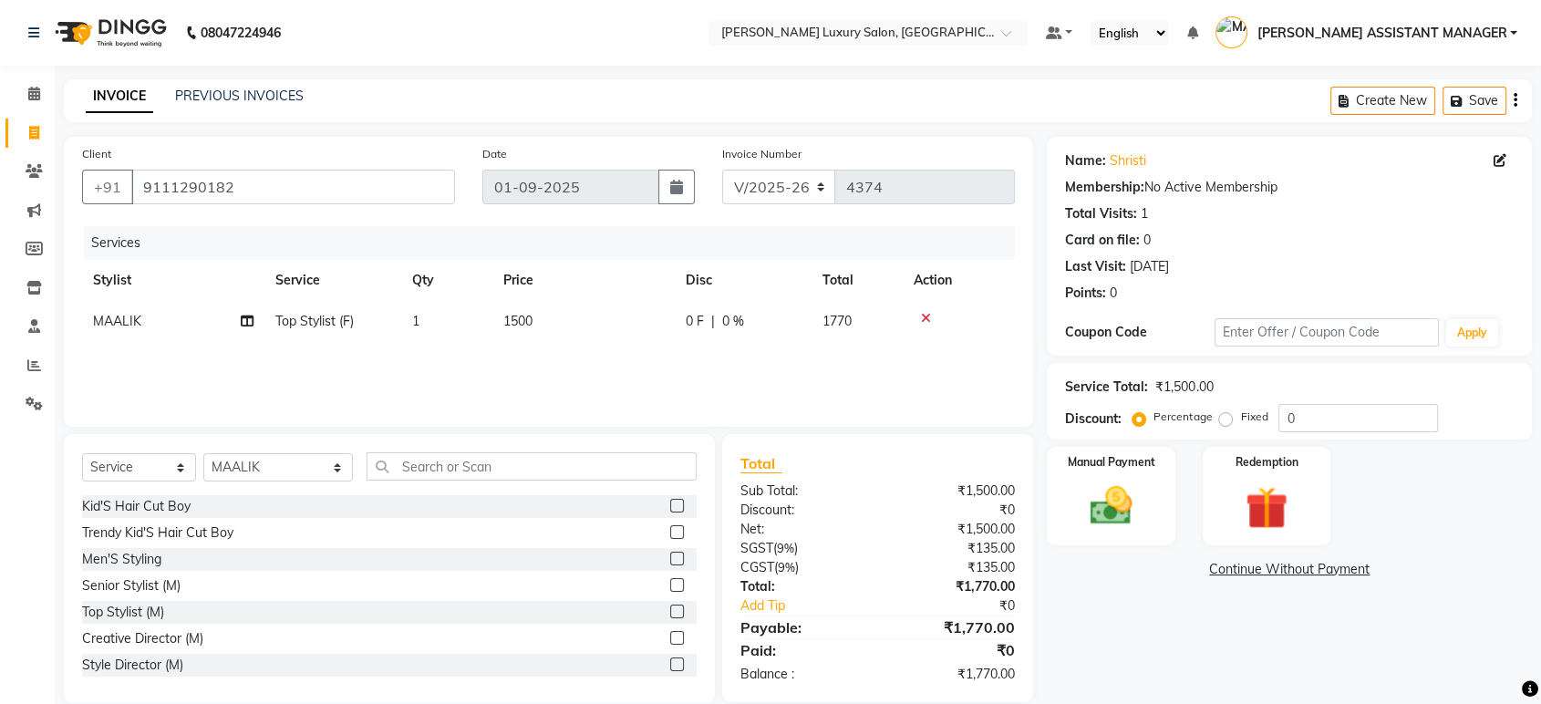
click at [922, 119] on div "INVOICE PREVIOUS INVOICES Create New Save" at bounding box center [798, 100] width 1468 height 43
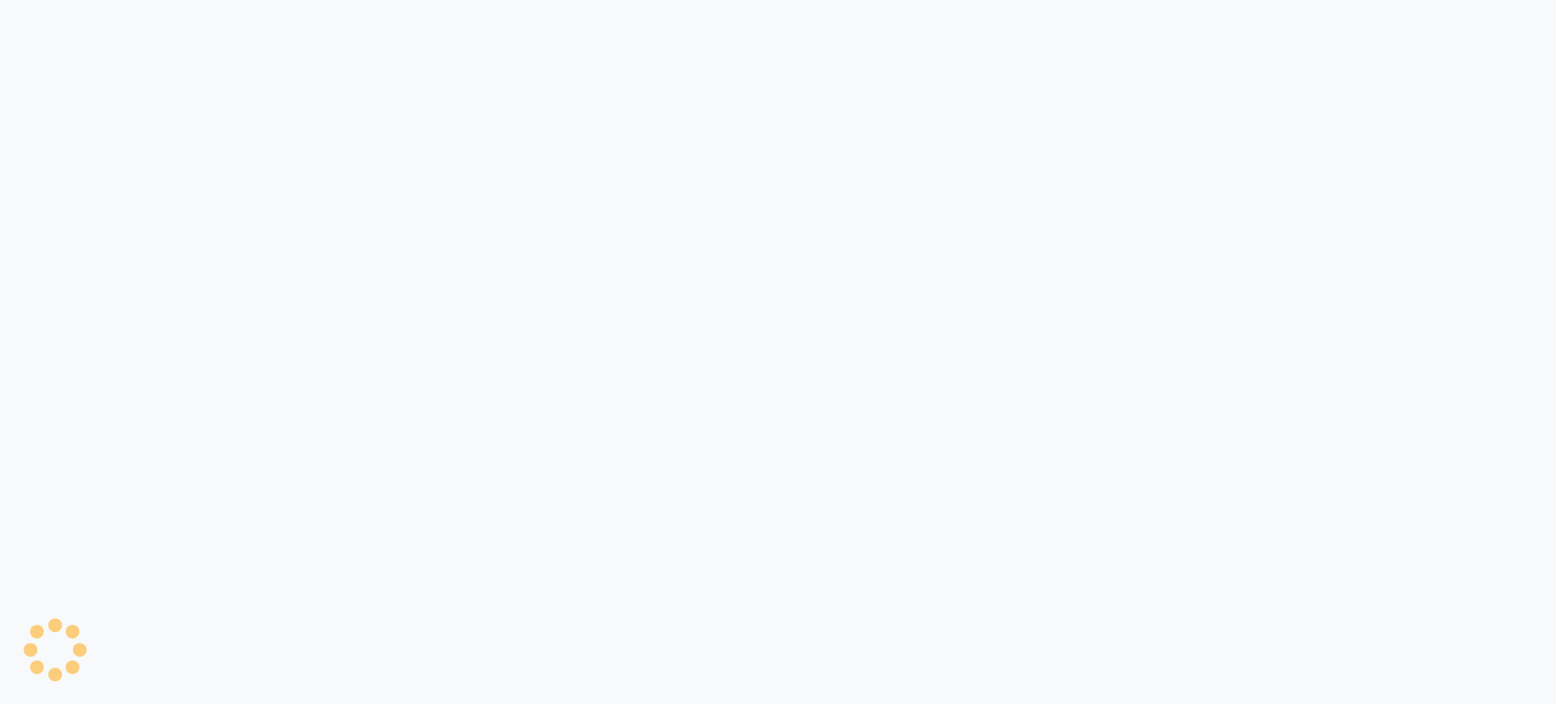
select select "4712"
select select "service"
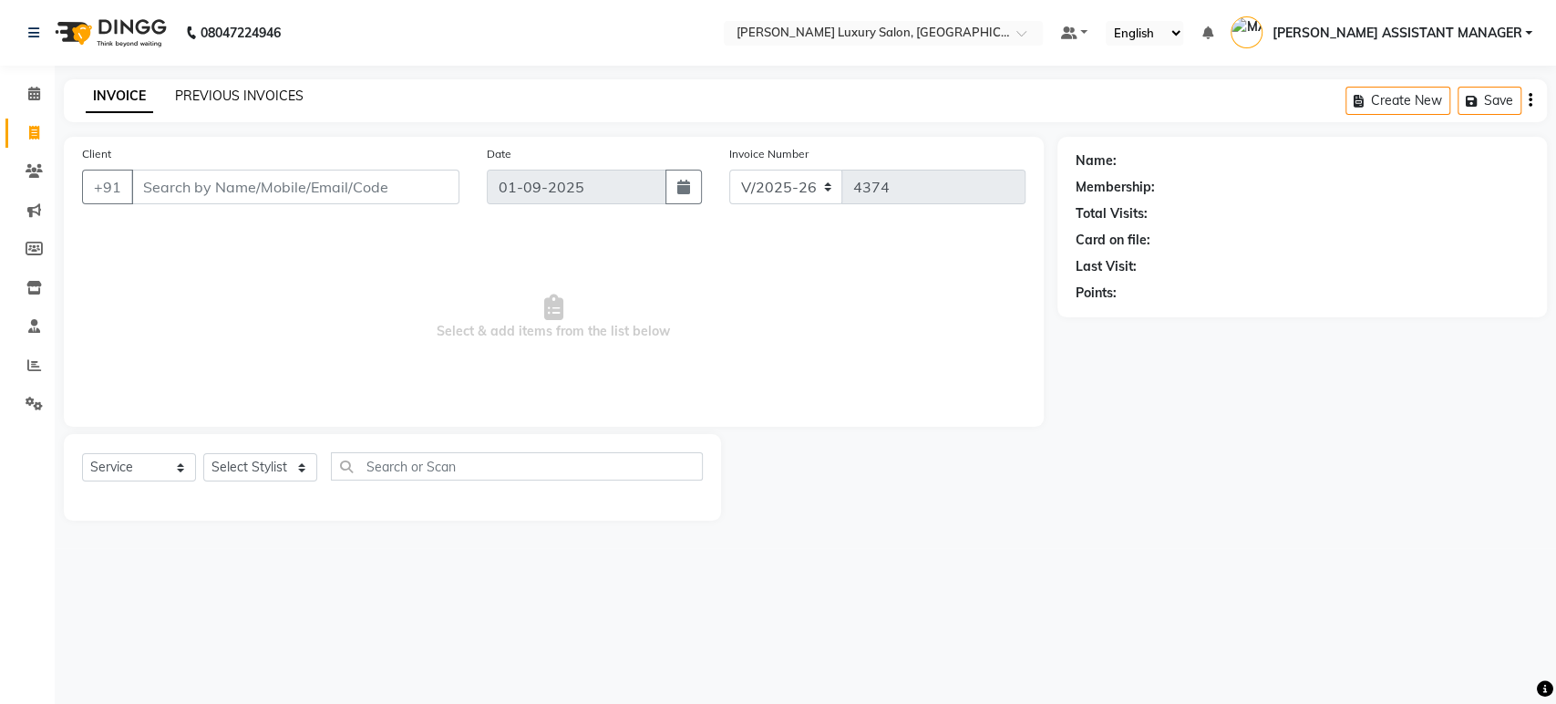
click at [263, 88] on link "PREVIOUS INVOICES" at bounding box center [239, 96] width 129 height 16
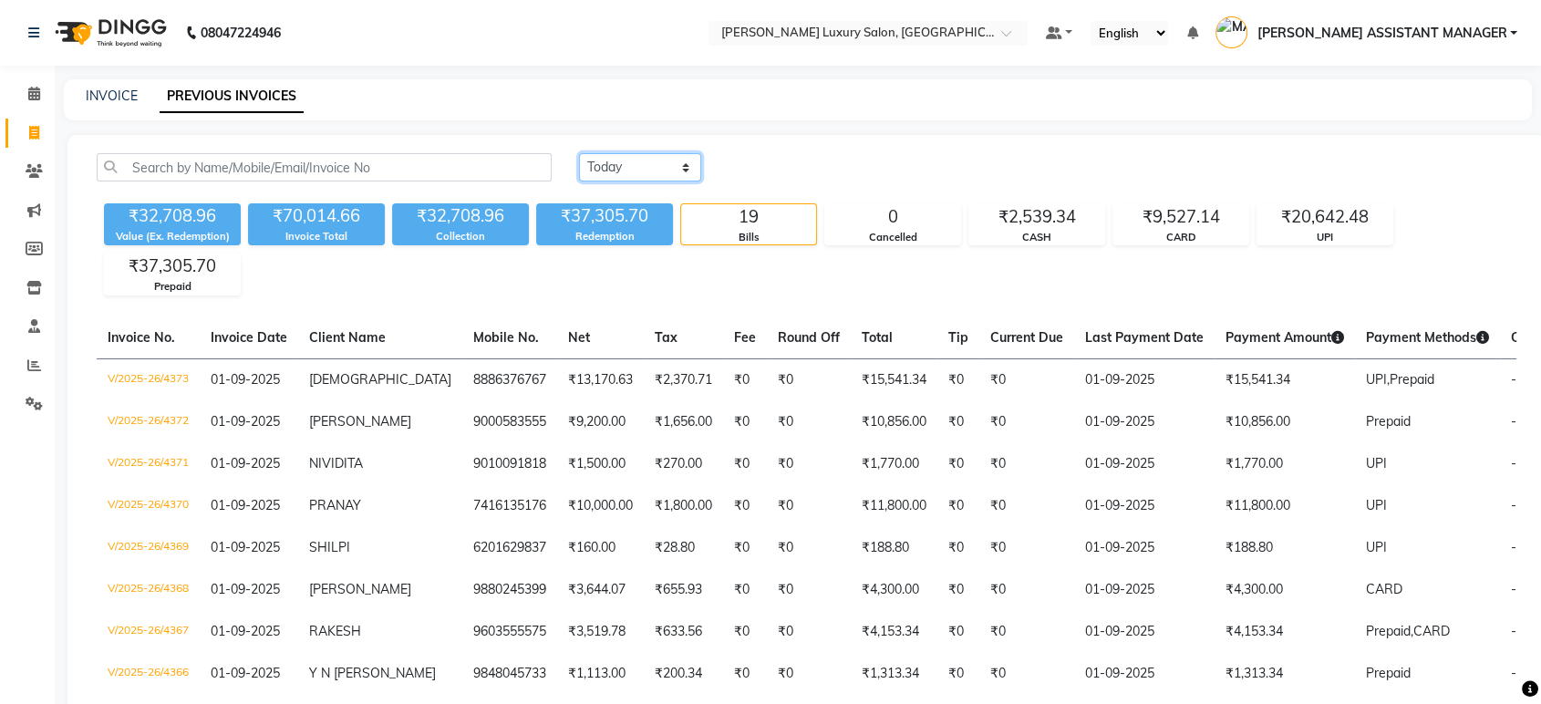
click at [616, 153] on select "Today Yesterday Custom Range" at bounding box center [640, 167] width 122 height 28
select select "range"
click at [579, 153] on select "Today Yesterday Custom Range" at bounding box center [640, 167] width 122 height 28
click at [792, 177] on input "01-09-2025" at bounding box center [789, 168] width 128 height 26
select select "9"
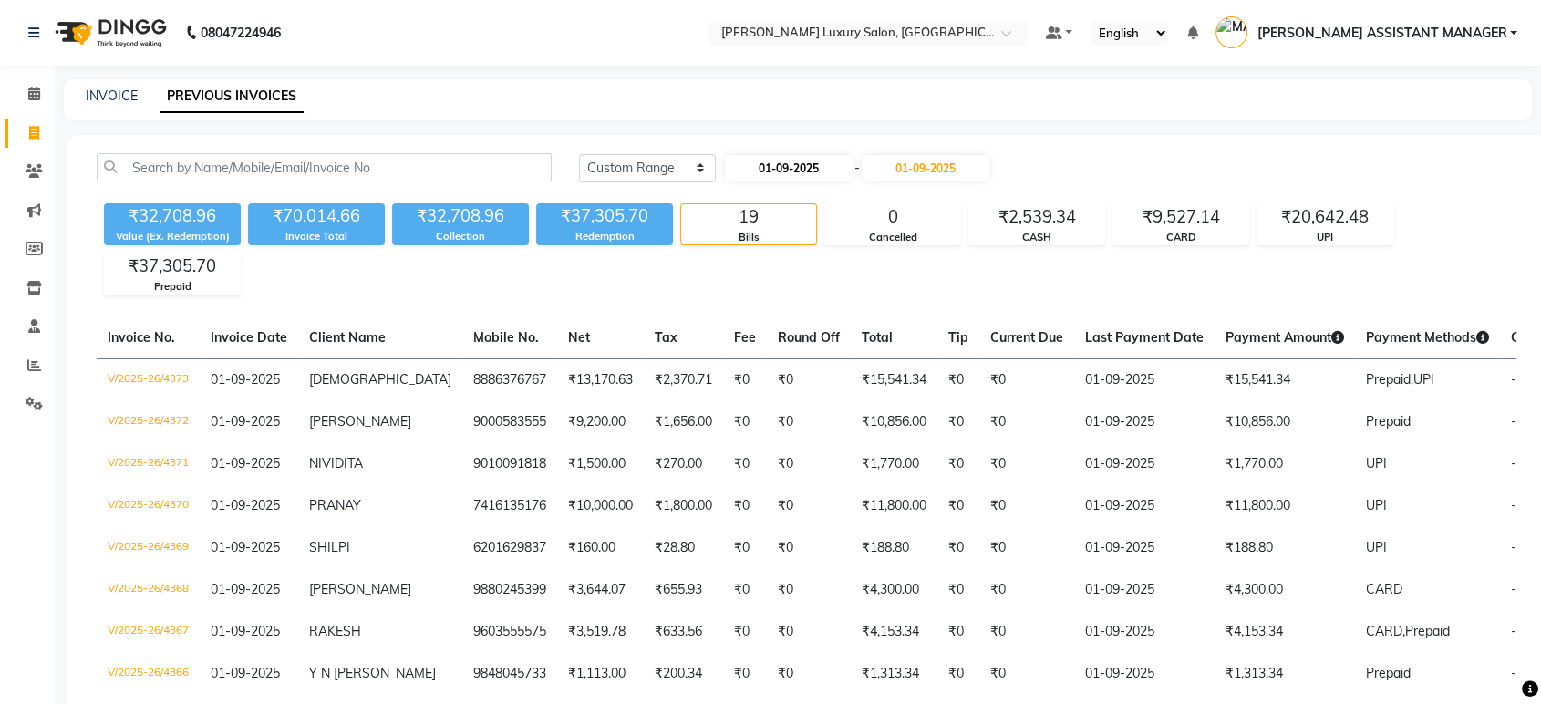
select select "2025"
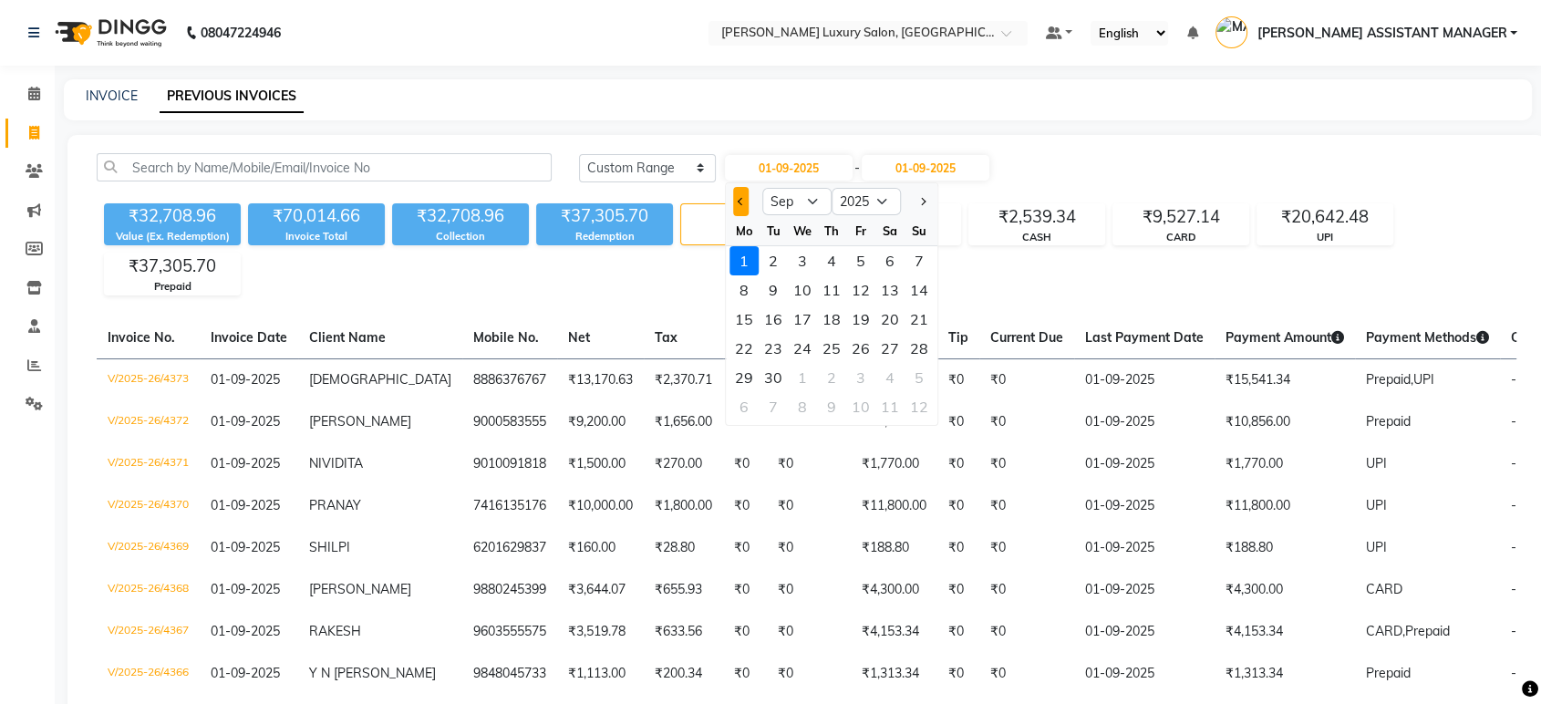
click at [746, 200] on button "Previous month" at bounding box center [740, 201] width 15 height 29
select select "8"
click at [862, 268] on div "1" at bounding box center [860, 260] width 29 height 29
type input "01-08-2025"
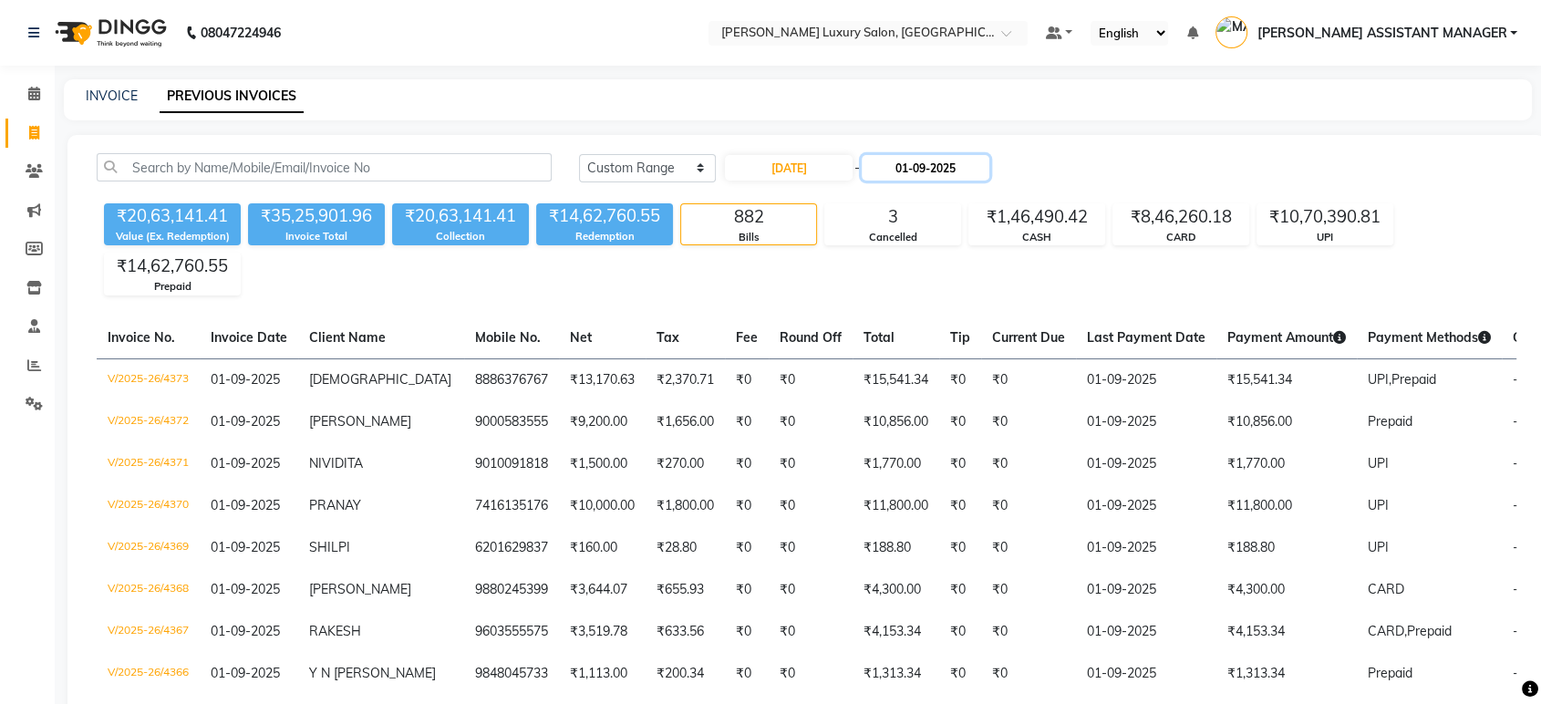
click at [914, 161] on input "01-09-2025" at bounding box center [926, 168] width 128 height 26
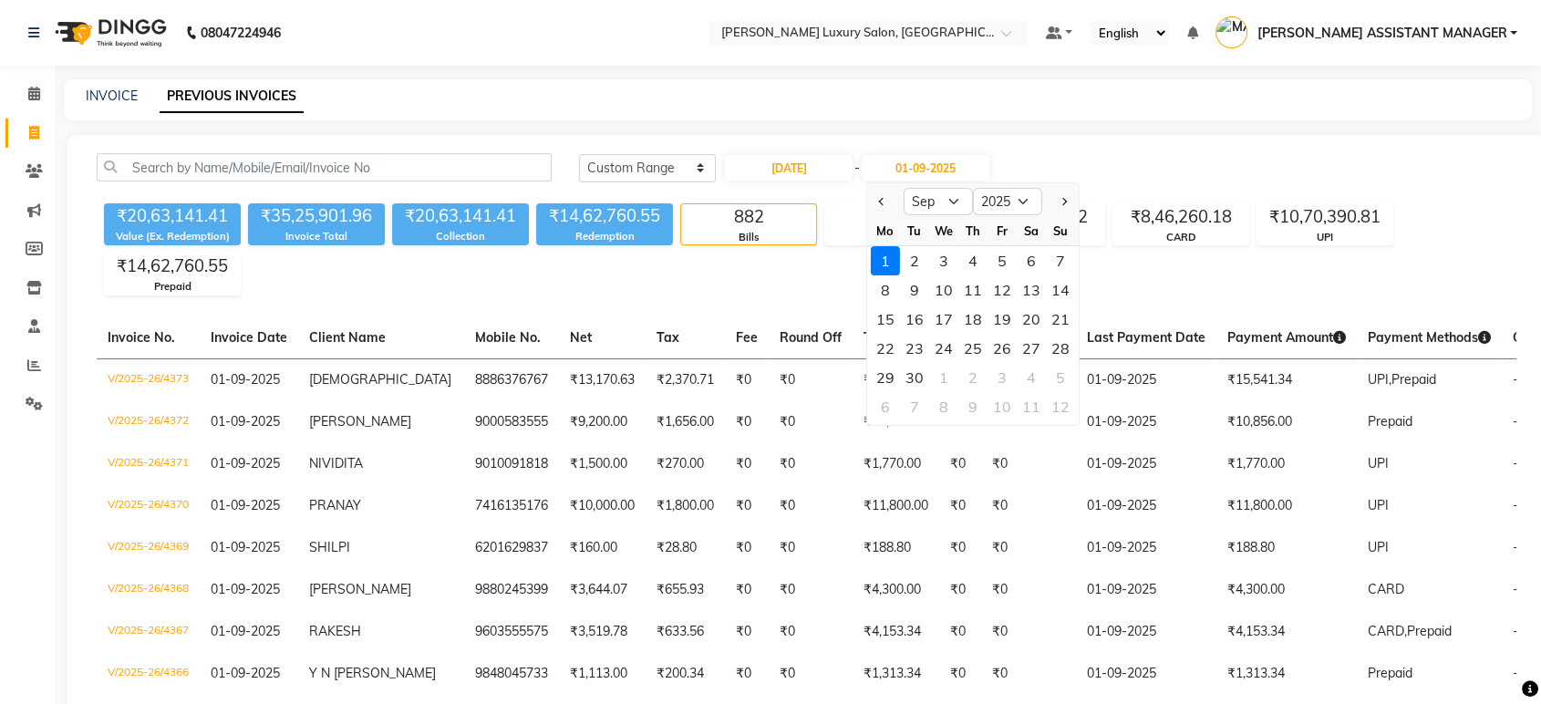
click at [882, 193] on button "Previous month" at bounding box center [881, 201] width 15 height 29
select select "8"
click at [1062, 377] on div "31" at bounding box center [1060, 377] width 29 height 29
type input "31-08-2025"
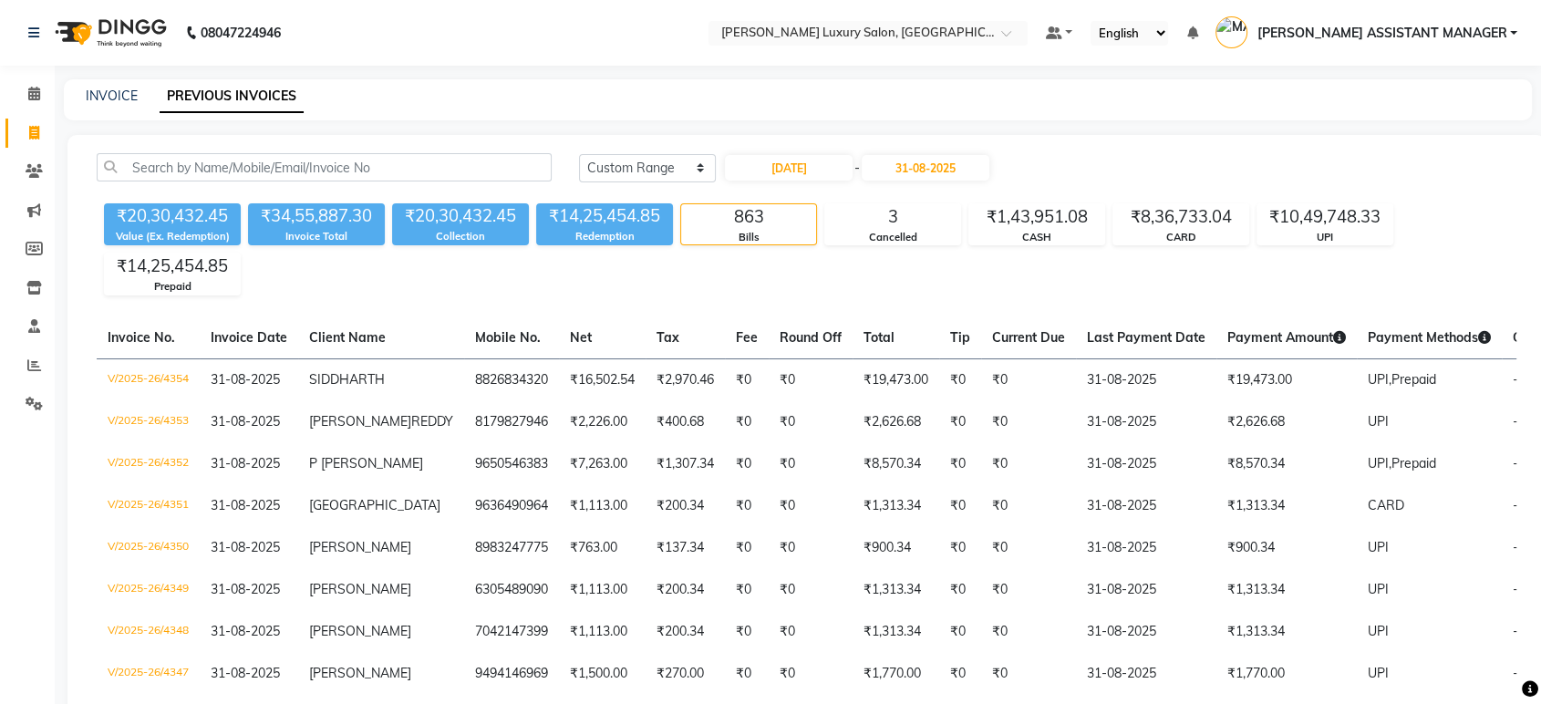
click at [46, 133] on span at bounding box center [34, 133] width 32 height 21
select select "service"
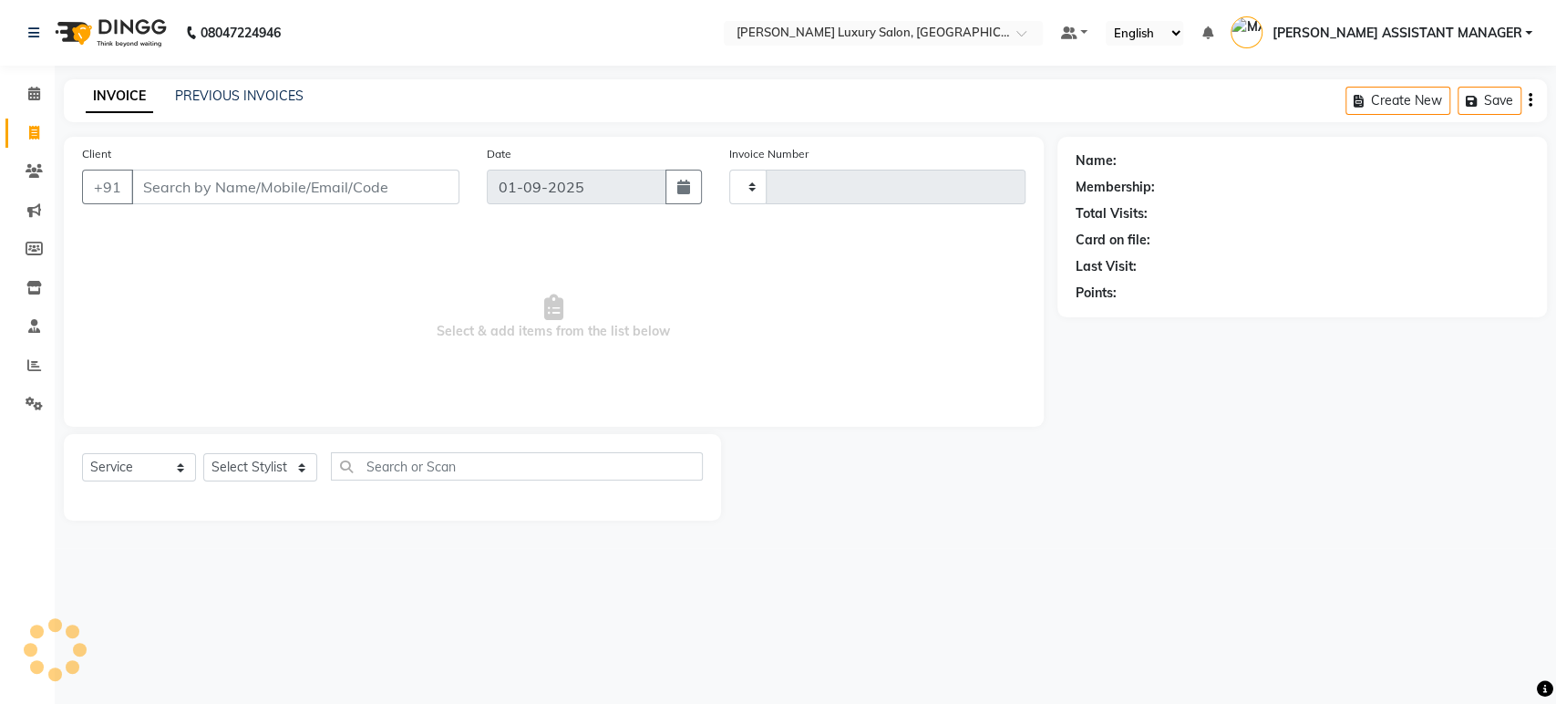
type input "4374"
select select "4712"
click at [202, 88] on link "PREVIOUS INVOICES" at bounding box center [239, 96] width 129 height 16
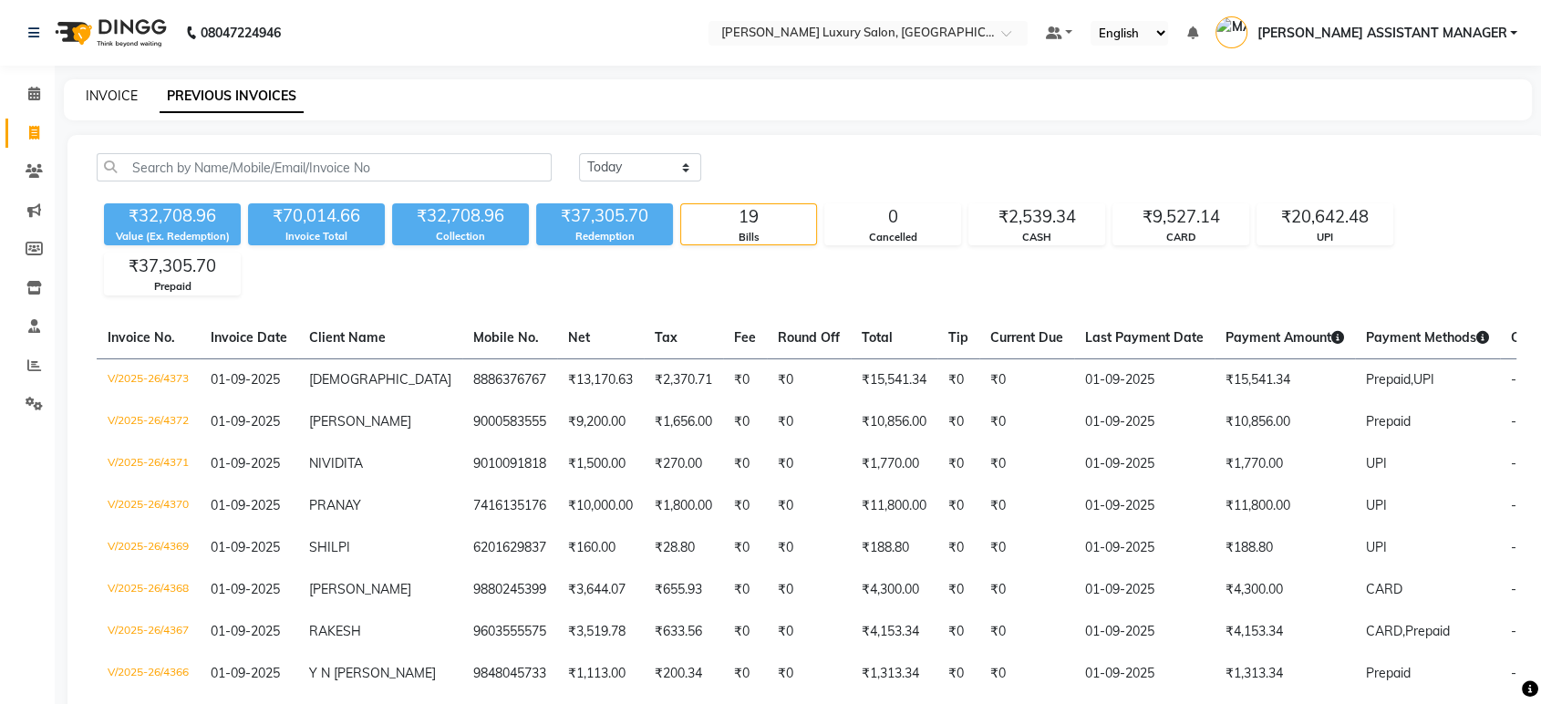
click at [116, 101] on link "INVOICE" at bounding box center [112, 96] width 52 height 16
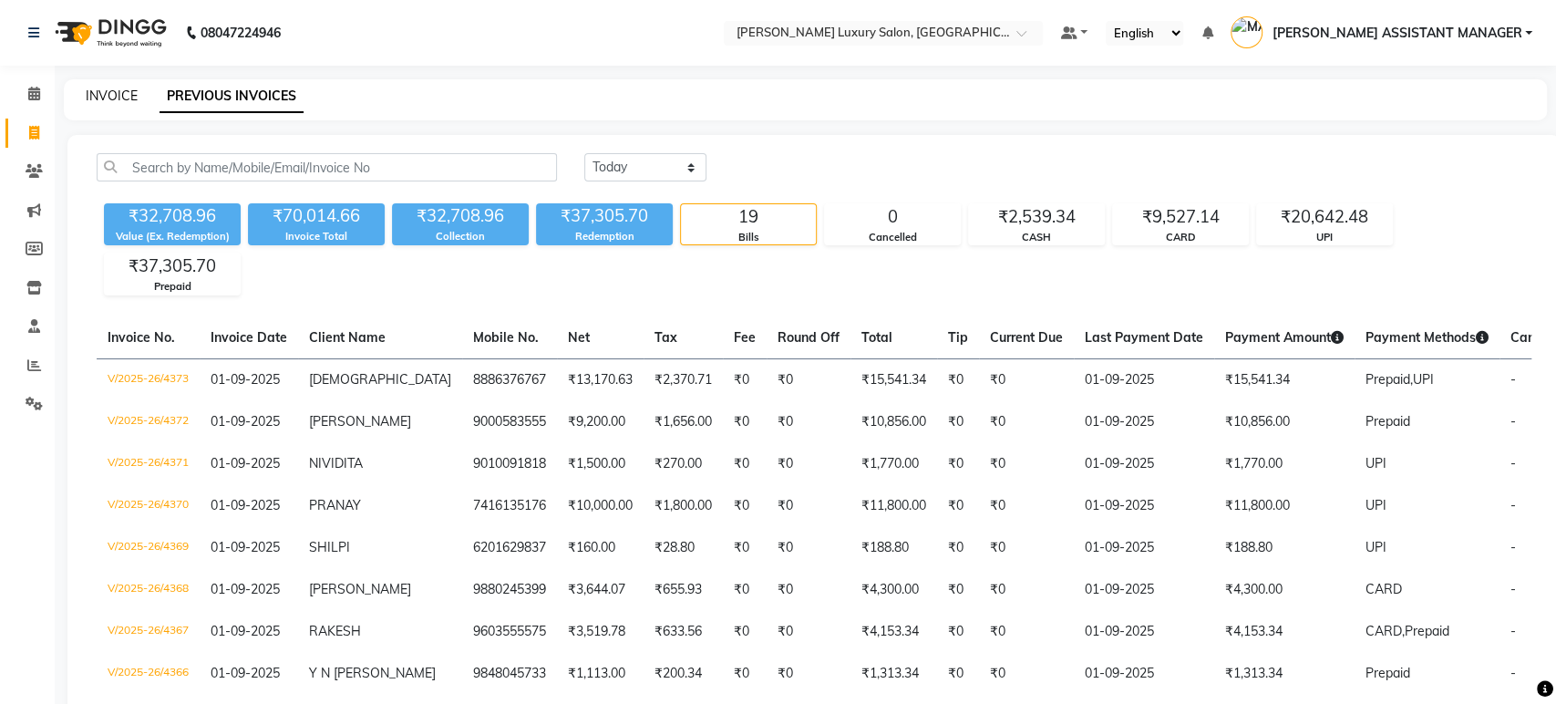
select select "4712"
select select "service"
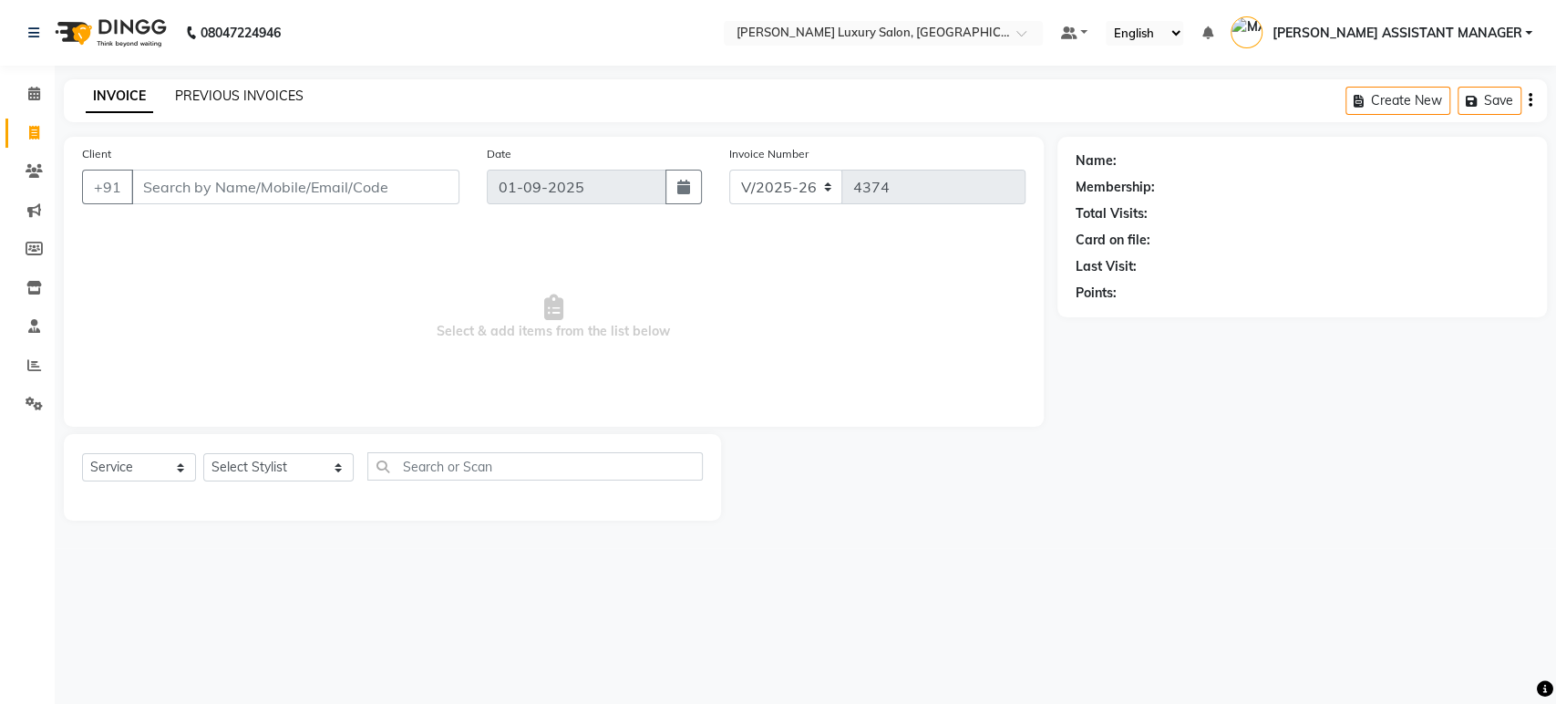
click at [224, 98] on link "PREVIOUS INVOICES" at bounding box center [239, 96] width 129 height 16
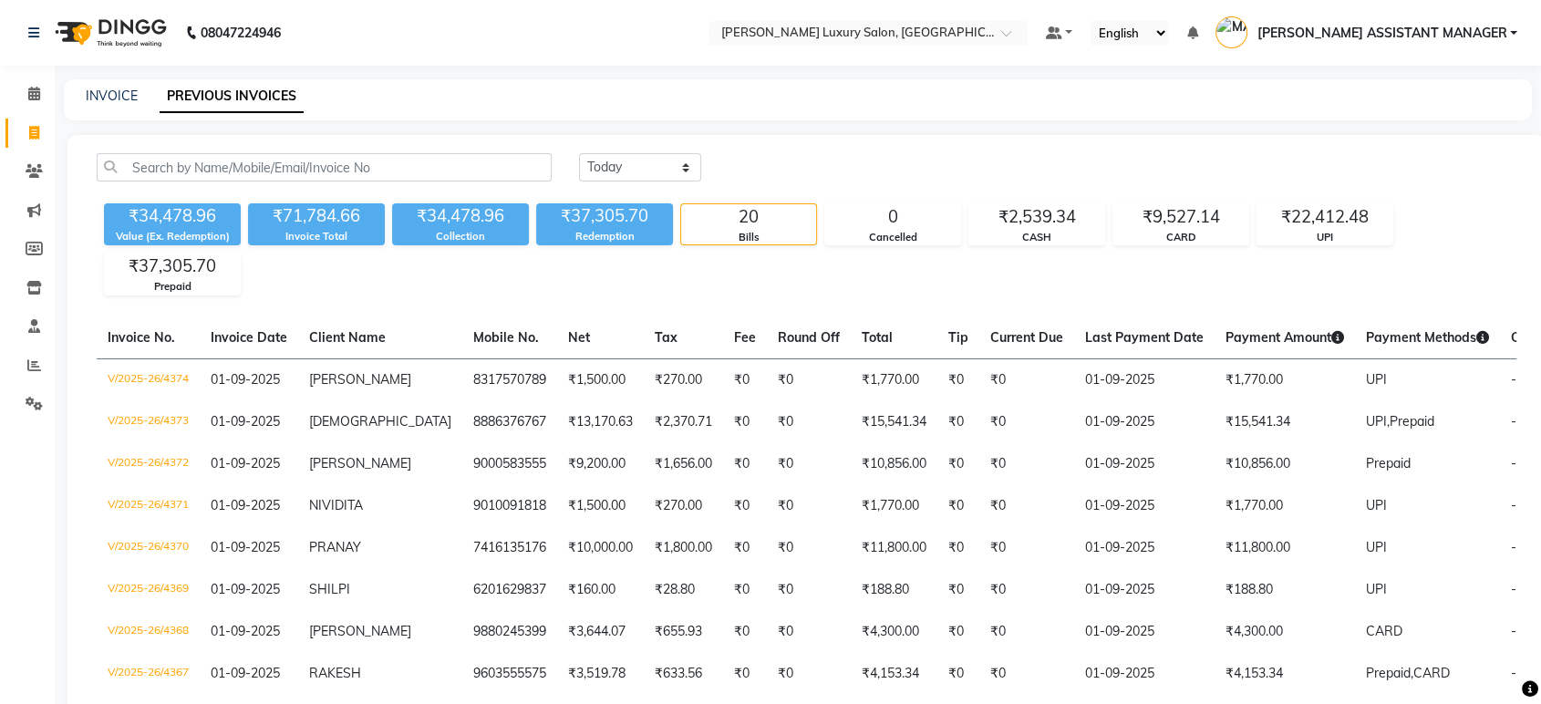
click at [80, 93] on div "INVOICE PREVIOUS INVOICES" at bounding box center [787, 96] width 1446 height 19
click at [80, 92] on div "INVOICE PREVIOUS INVOICES" at bounding box center [787, 96] width 1446 height 19
click at [100, 93] on link "INVOICE" at bounding box center [112, 96] width 52 height 16
select select "service"
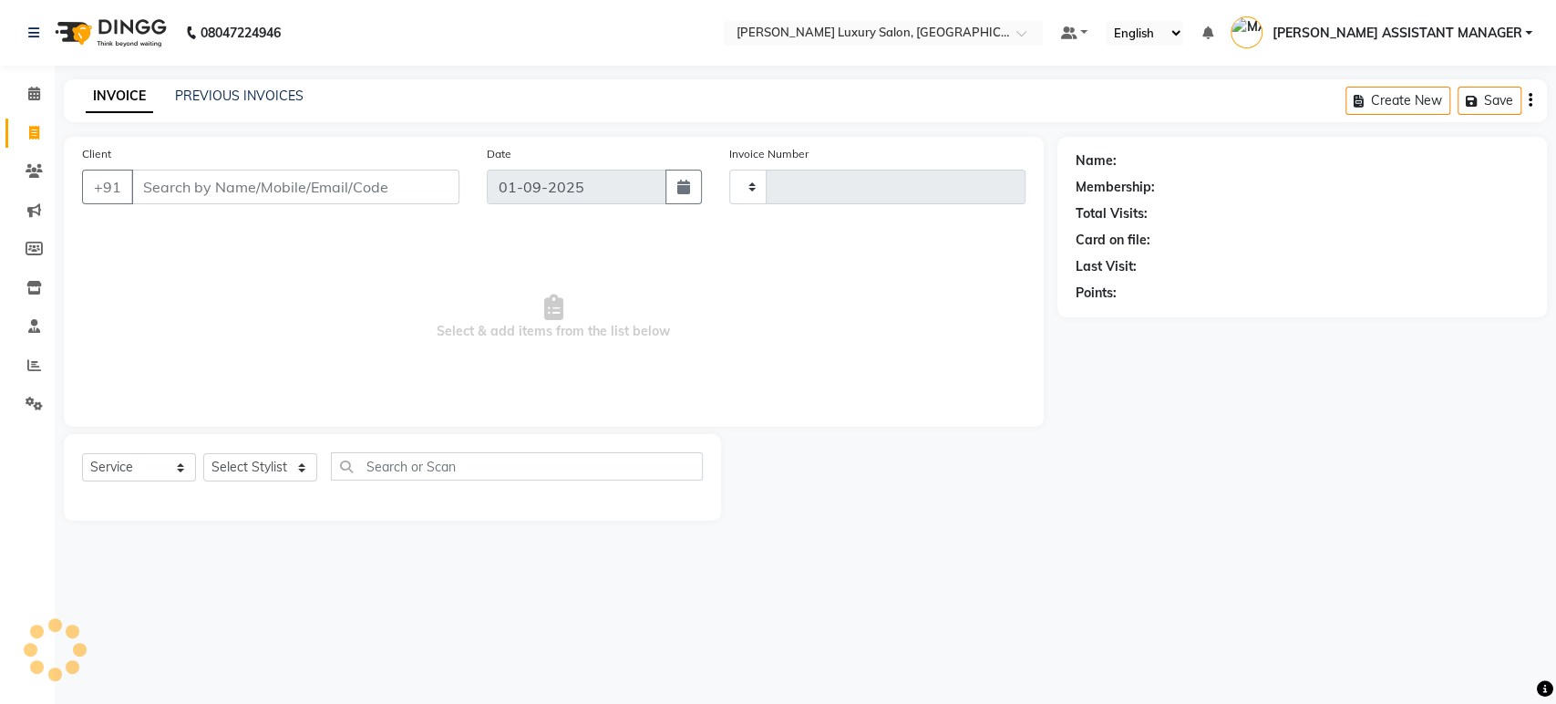
type input "4375"
select select "4712"
click at [249, 116] on div "INVOICE PREVIOUS INVOICES Create New Save" at bounding box center [805, 100] width 1483 height 43
click at [261, 103] on link "PREVIOUS INVOICES" at bounding box center [239, 96] width 129 height 16
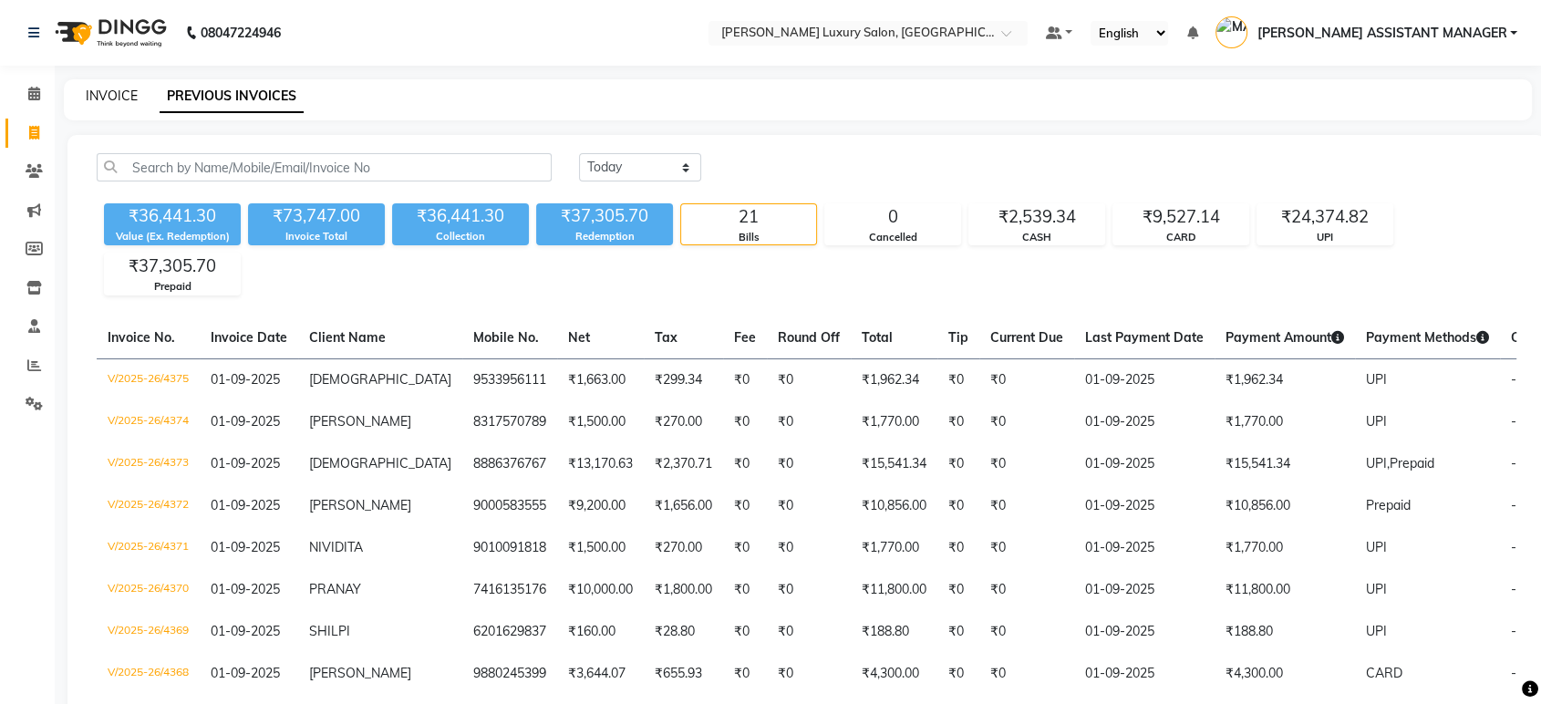
click at [123, 88] on link "INVOICE" at bounding box center [112, 96] width 52 height 16
select select "service"
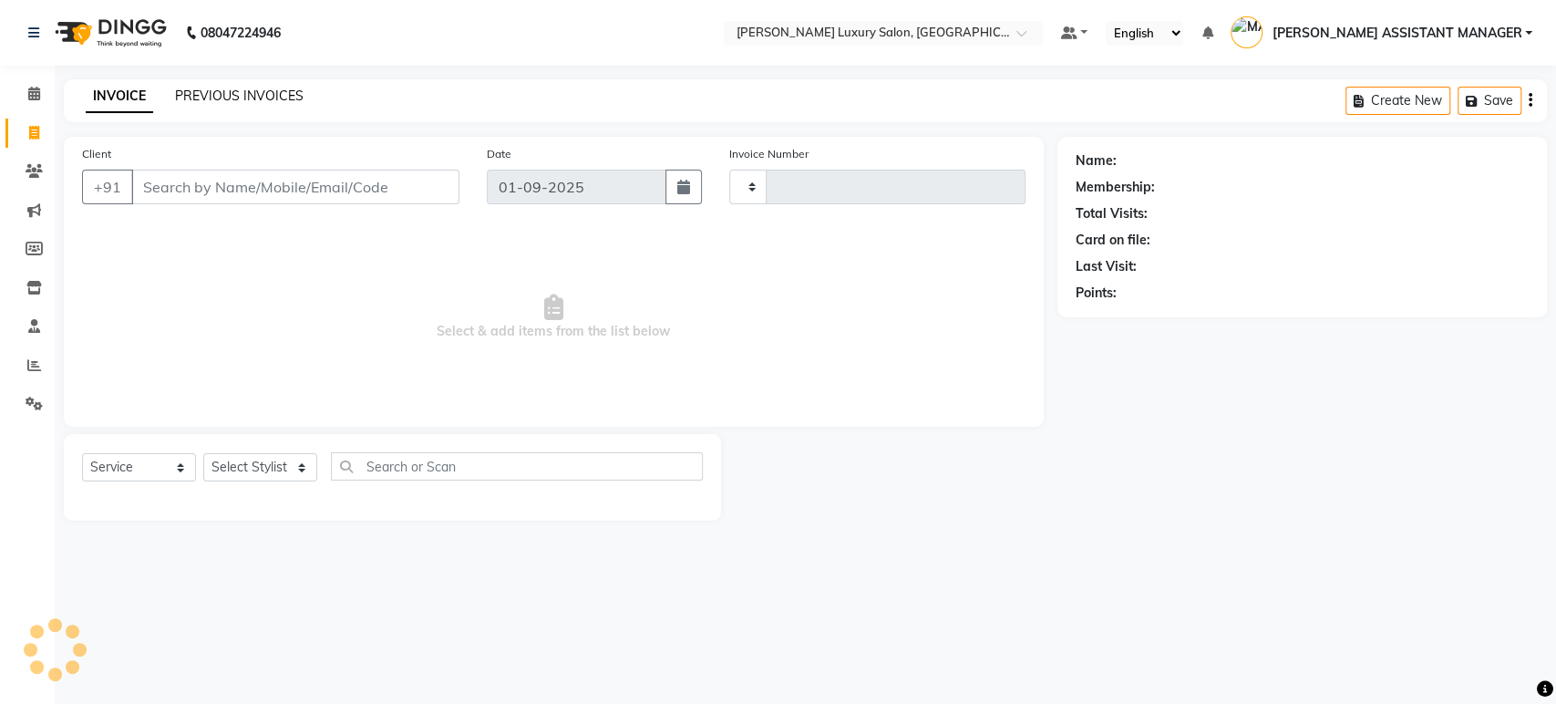
type input "4376"
select select "4712"
click at [208, 100] on link "PREVIOUS INVOICES" at bounding box center [239, 96] width 129 height 16
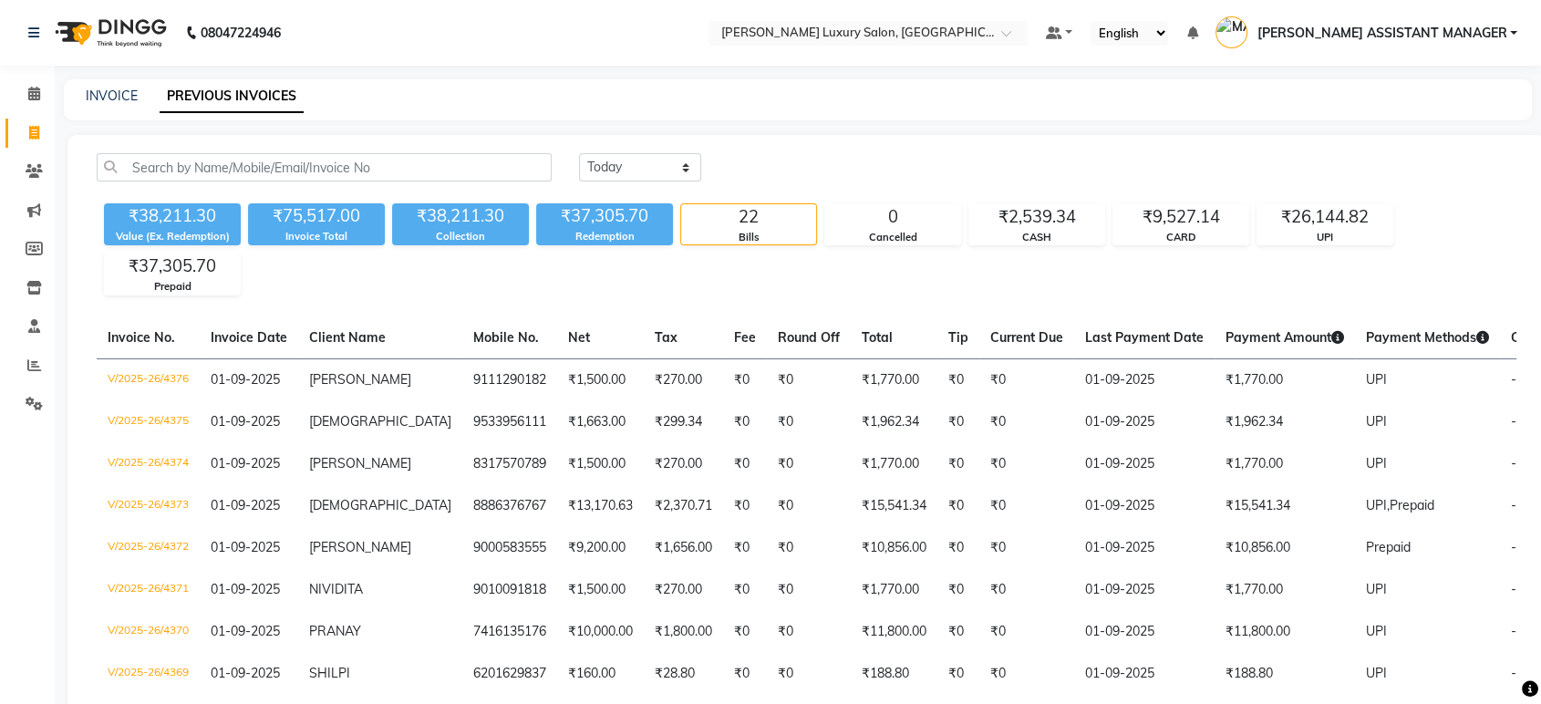
click at [22, 78] on li "Calendar" at bounding box center [27, 94] width 55 height 39
click at [37, 94] on icon at bounding box center [34, 94] width 12 height 14
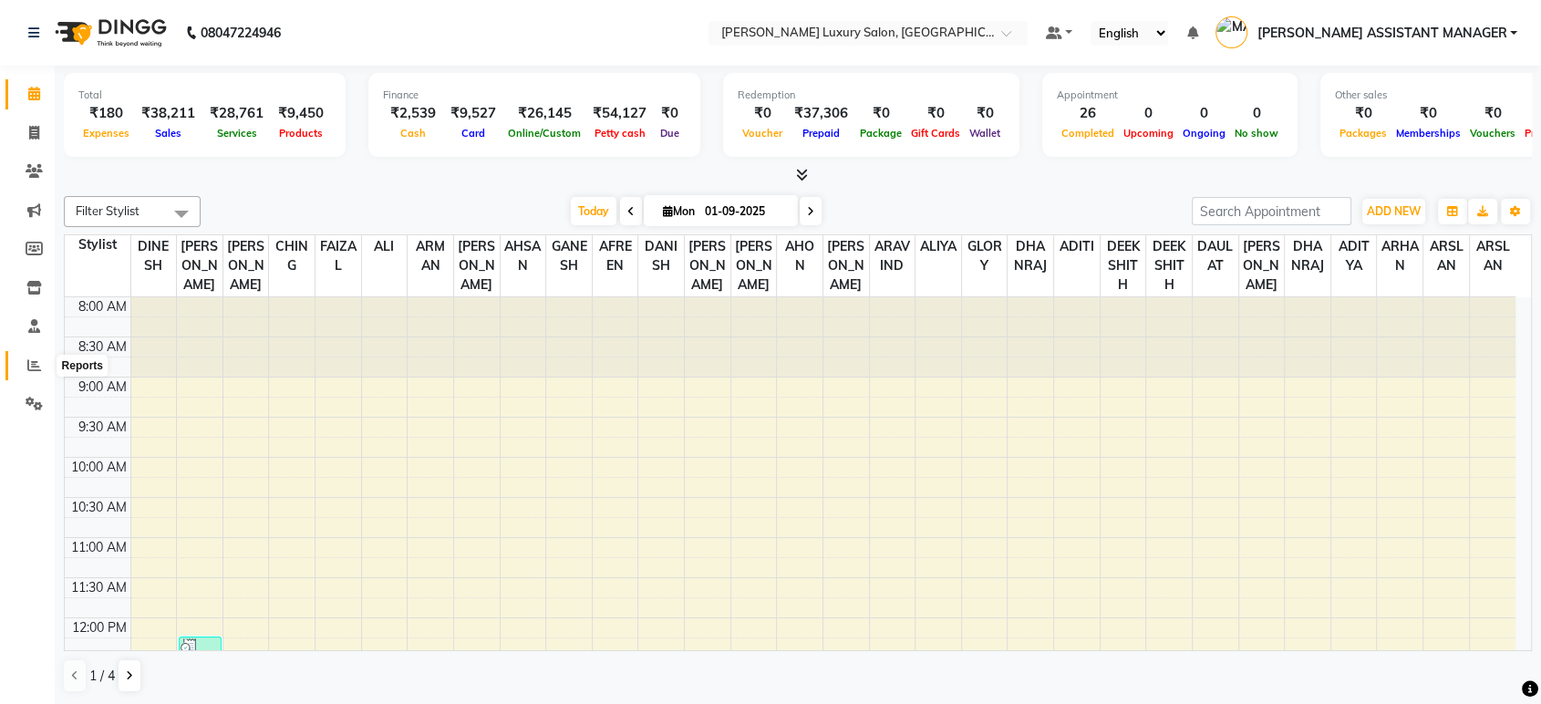
click at [28, 366] on icon at bounding box center [34, 365] width 14 height 14
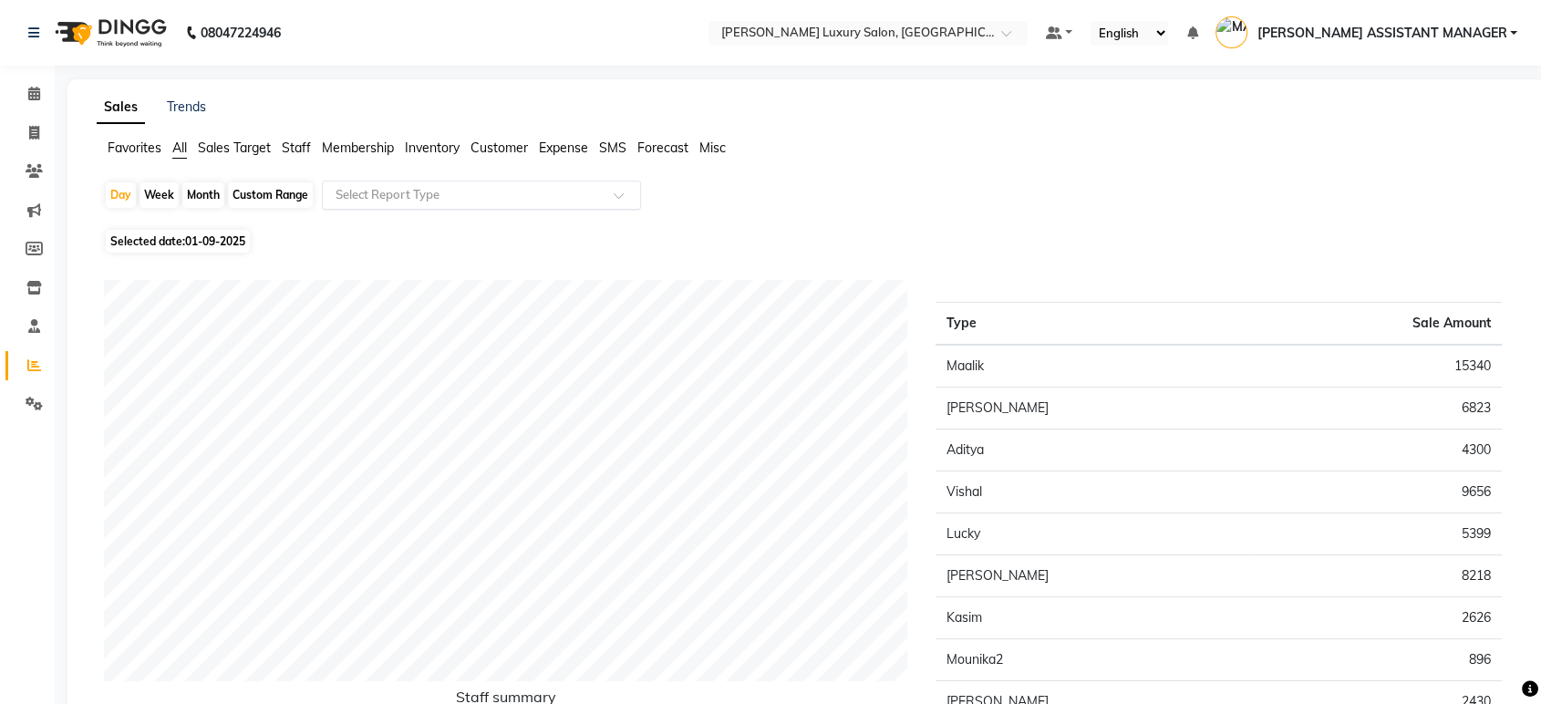
click at [410, 187] on input "text" at bounding box center [463, 195] width 263 height 18
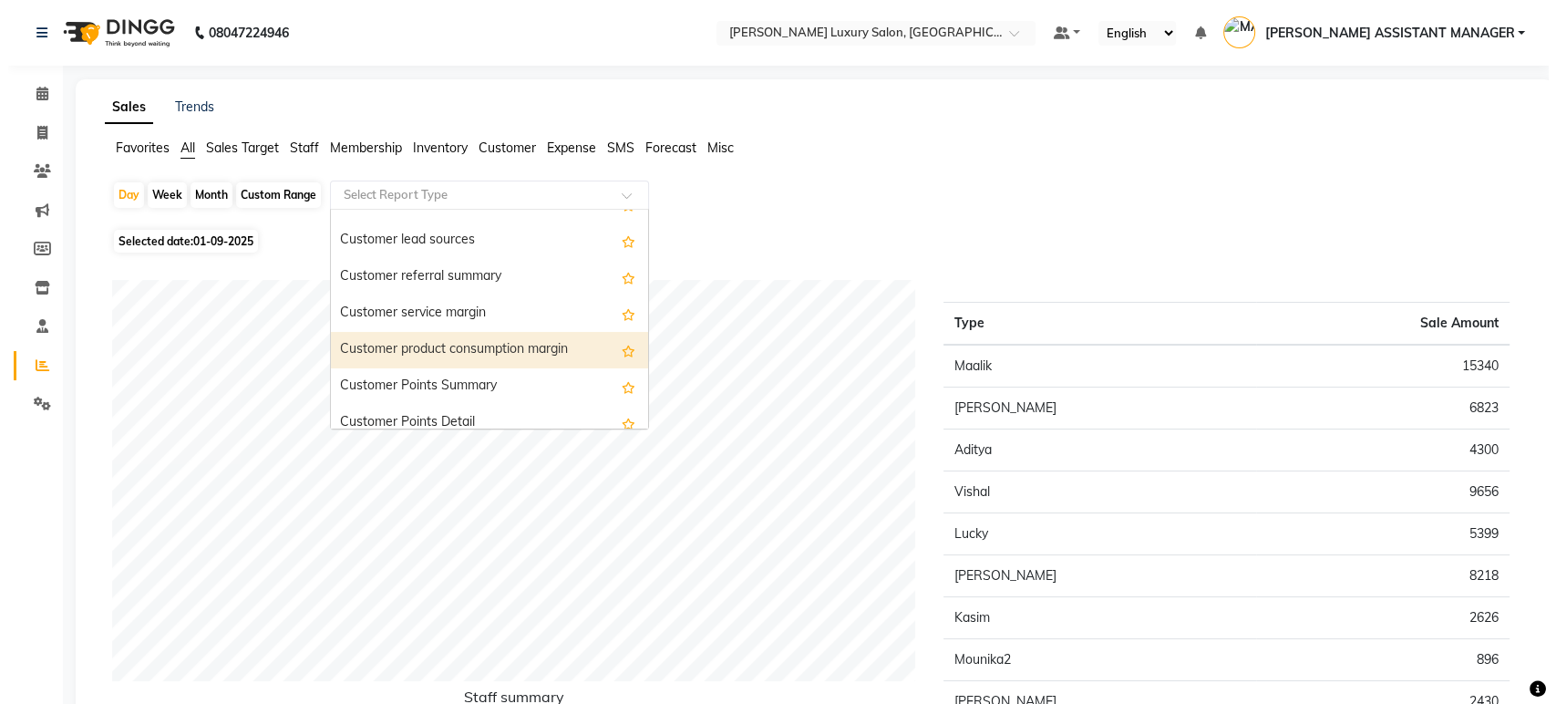
scroll to position [1620, 0]
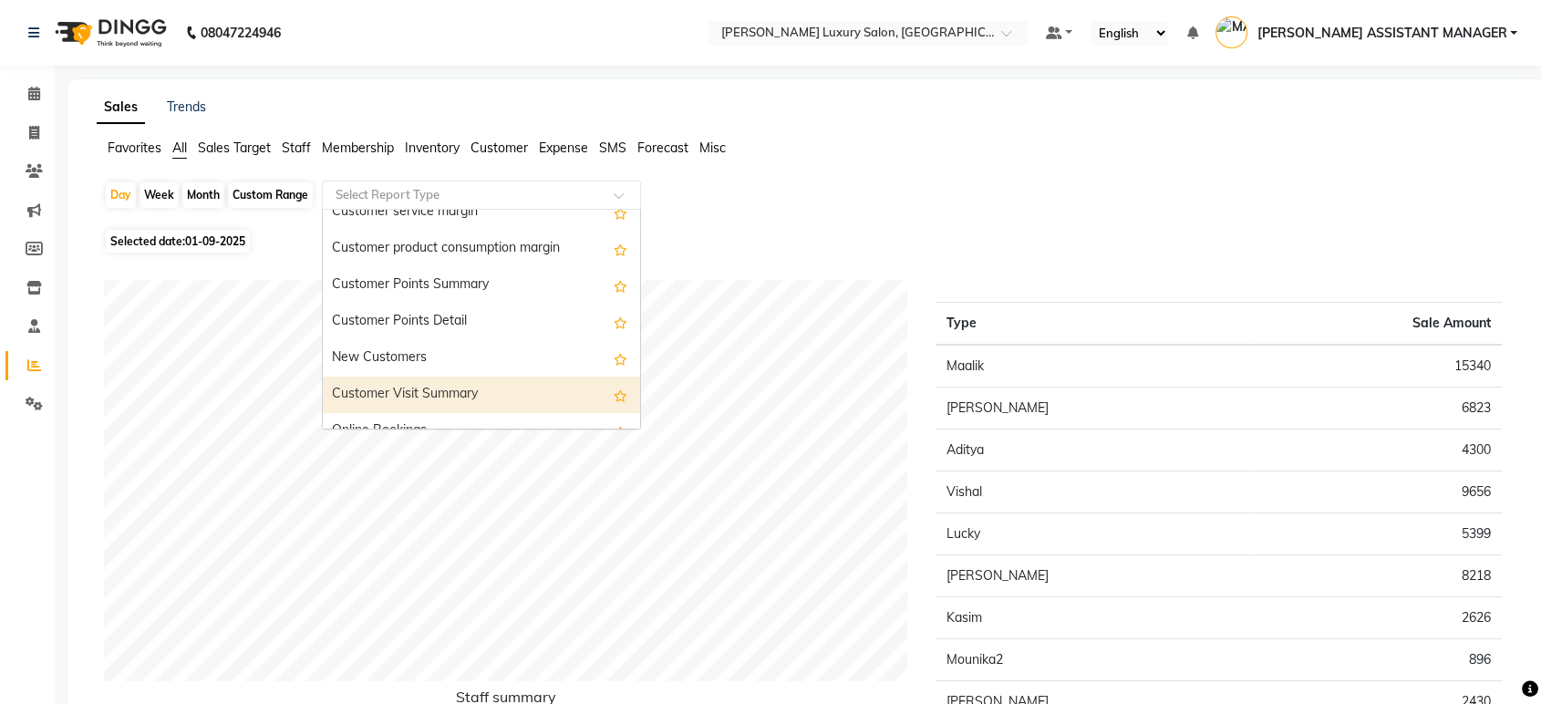
click at [451, 401] on div "Customer Visit Summary" at bounding box center [481, 395] width 317 height 36
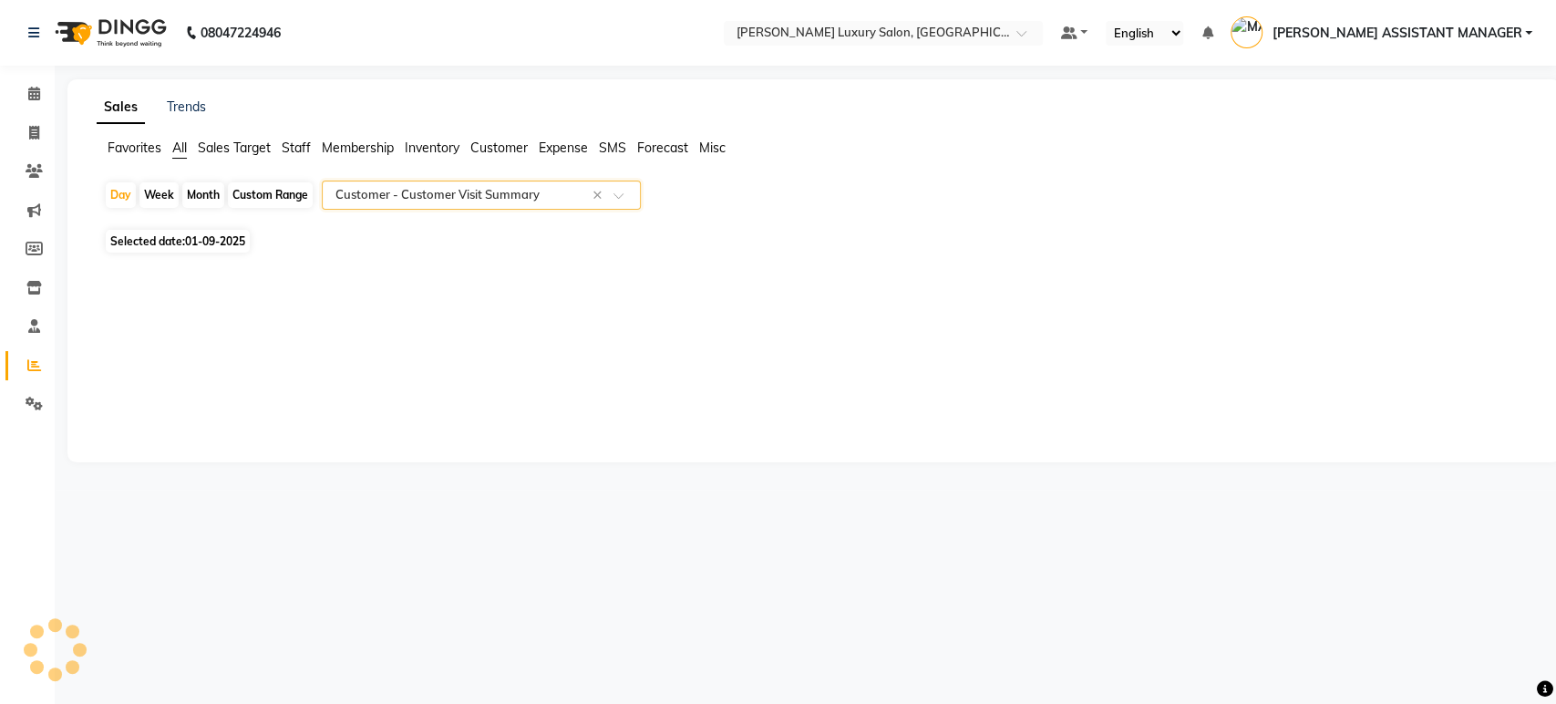
select select "csv"
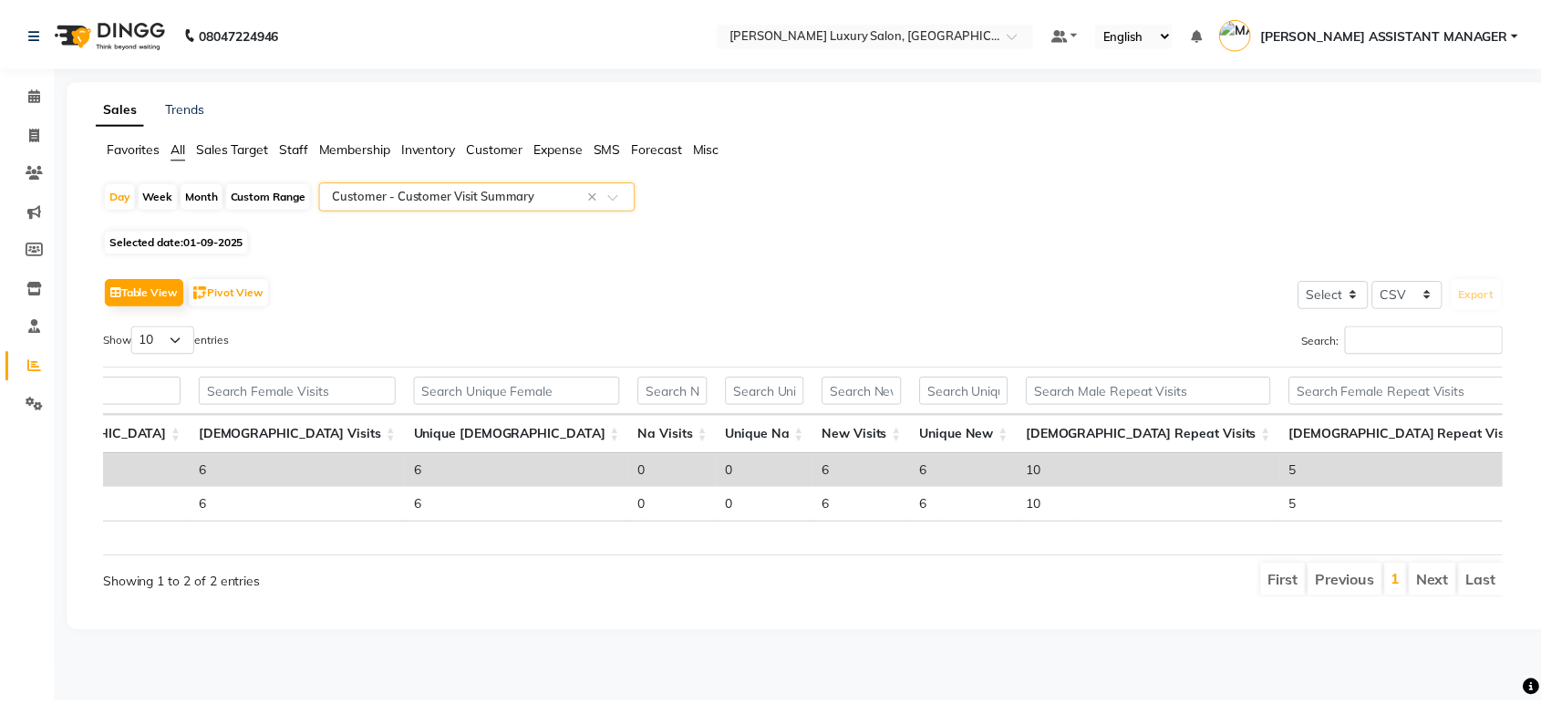
scroll to position [0, 485]
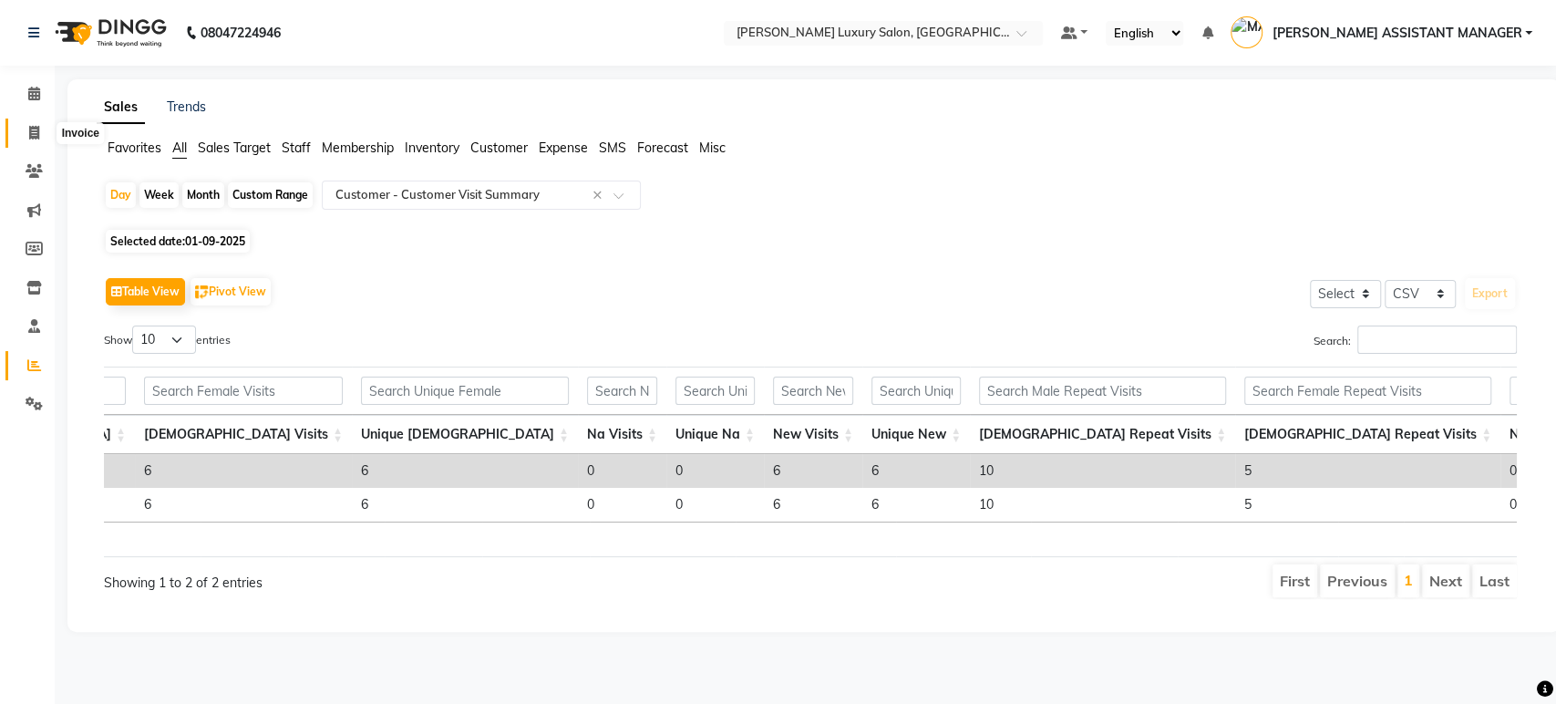
click at [19, 129] on span at bounding box center [34, 133] width 32 height 21
select select "4712"
select select "service"
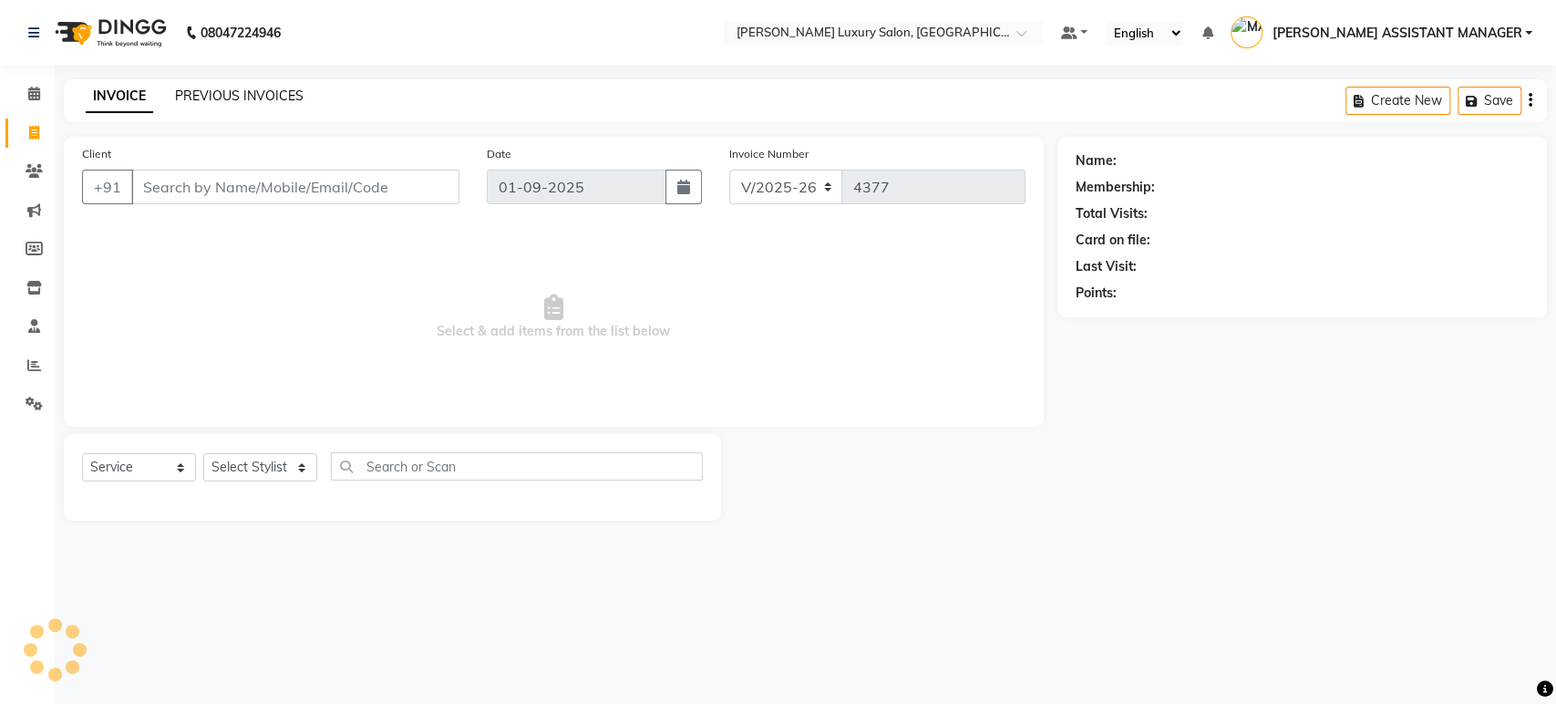
click at [263, 93] on link "PREVIOUS INVOICES" at bounding box center [239, 96] width 129 height 16
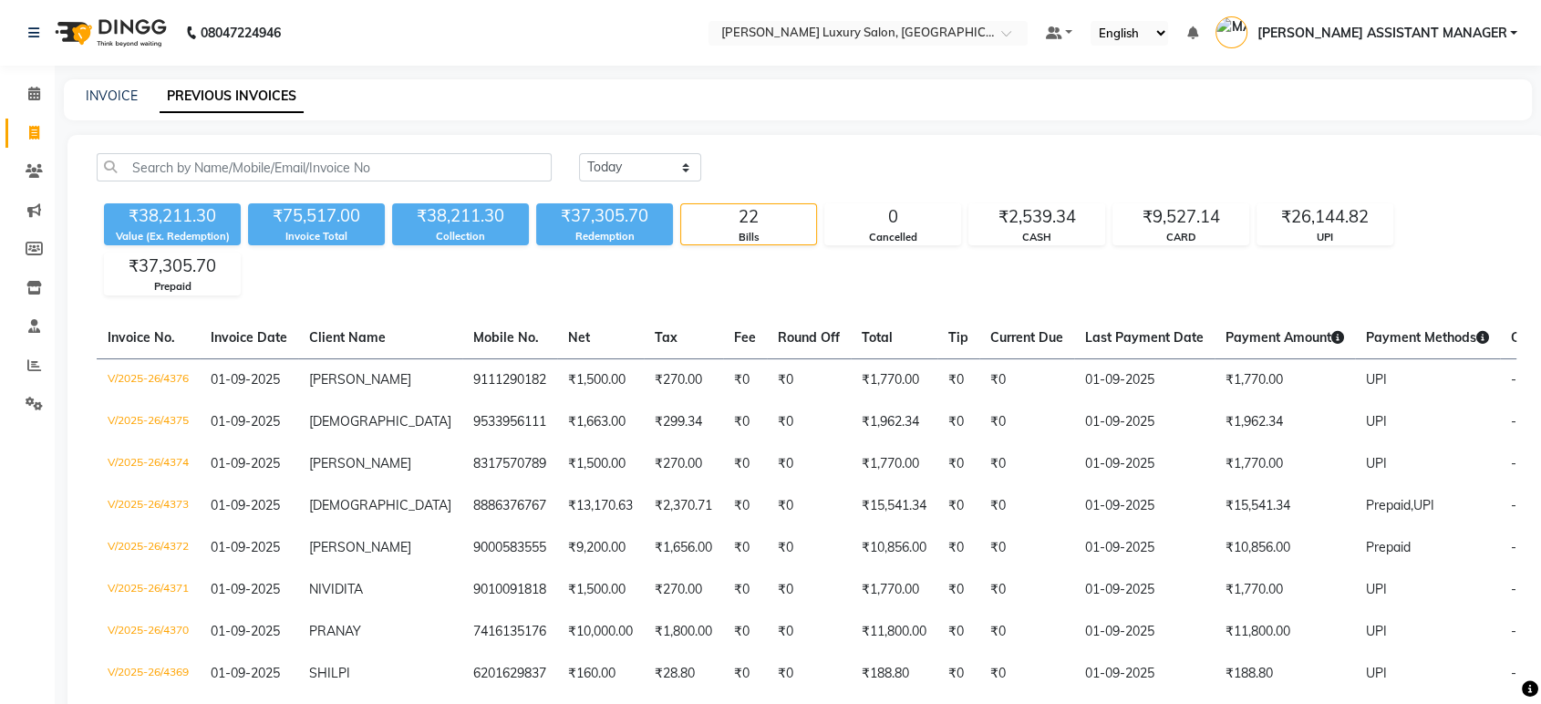
click at [190, 248] on div "₹38,211.30 Value (Ex. Redemption) ₹75,517.00 Invoice Total ₹38,211.30 Collectio…" at bounding box center [806, 245] width 1419 height 99
click at [183, 262] on div "₹37,305.70" at bounding box center [172, 266] width 135 height 26
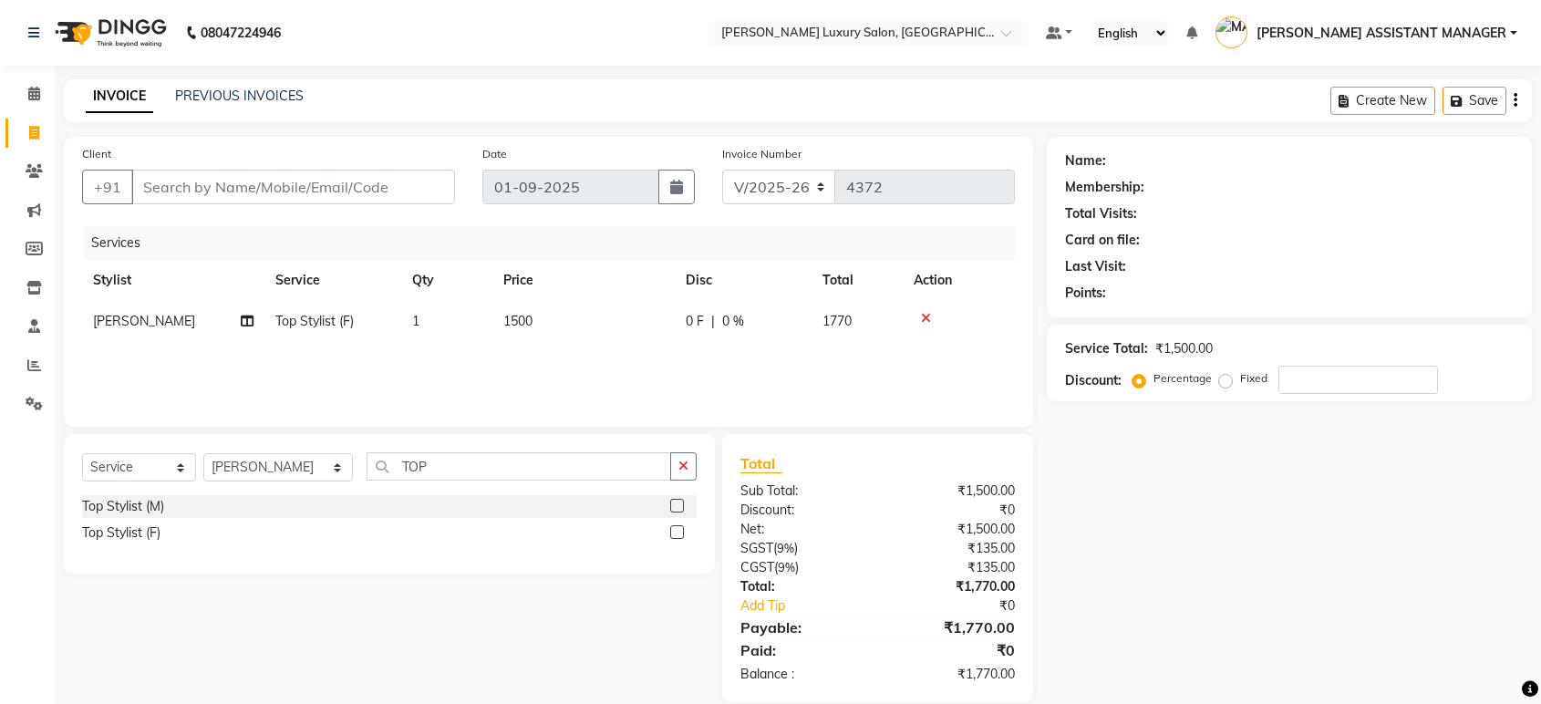
select select "4712"
select select "service"
select select "68686"
click at [379, 197] on input "Client" at bounding box center [293, 187] width 324 height 35
type input "8"
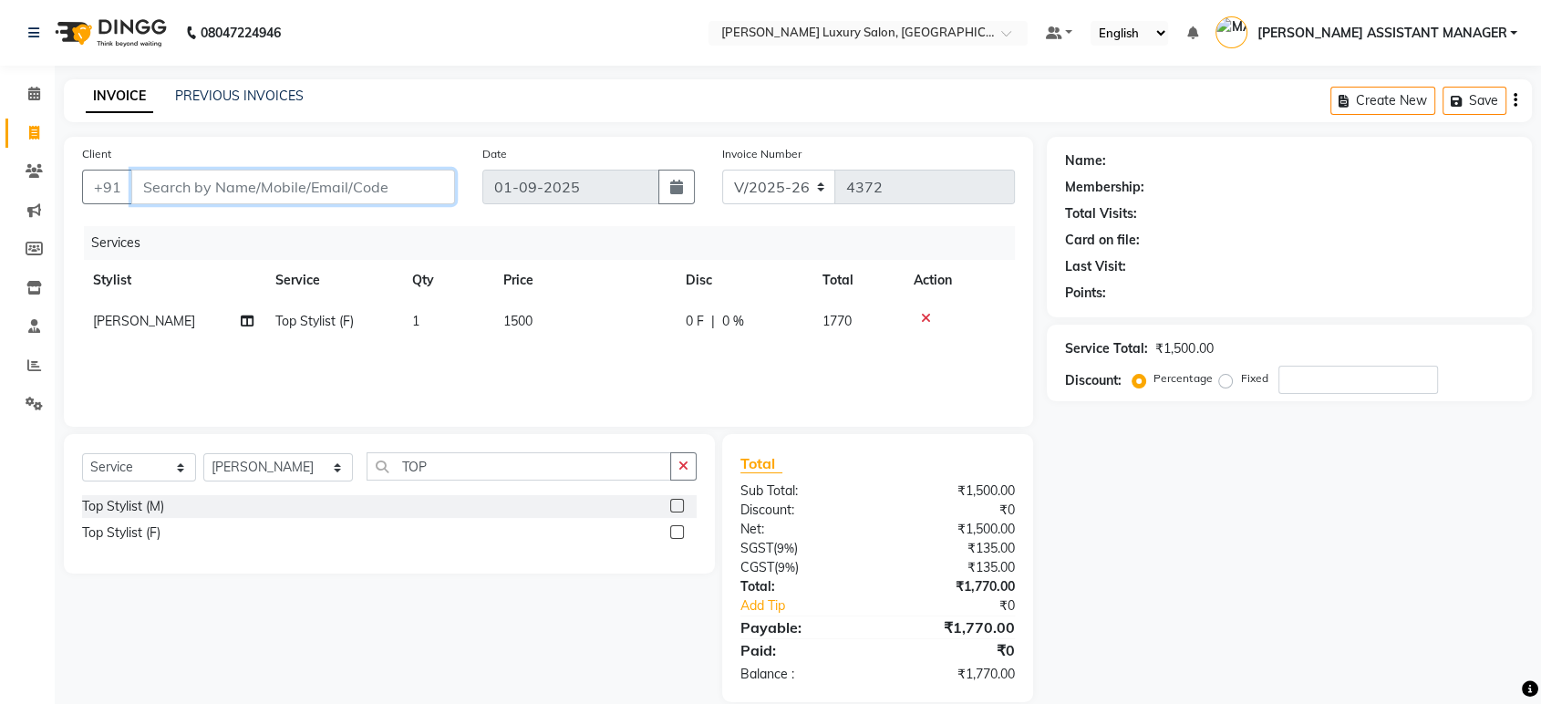
type input "0"
type input "8317570789"
click at [419, 179] on span "Add Client" at bounding box center [408, 187] width 72 height 18
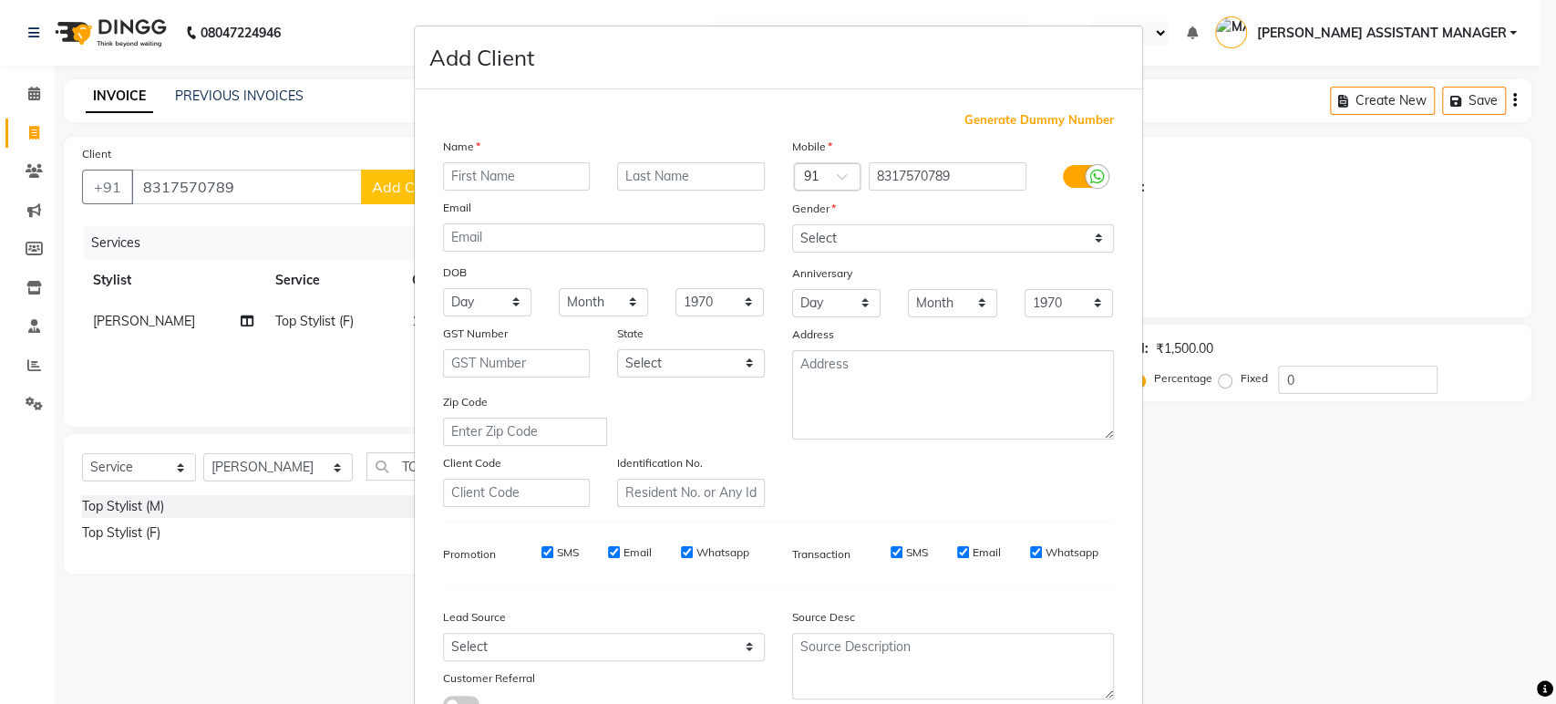
click at [455, 182] on input "text" at bounding box center [517, 176] width 148 height 28
click at [483, 178] on input "[PERSON_NAME]" at bounding box center [517, 176] width 148 height 28
click at [490, 177] on input "[PERSON_NAME]" at bounding box center [517, 176] width 148 height 28
type input "[PERSON_NAME]"
click at [865, 226] on select "Select [DEMOGRAPHIC_DATA] [DEMOGRAPHIC_DATA] Other Prefer Not To Say" at bounding box center [953, 238] width 322 height 28
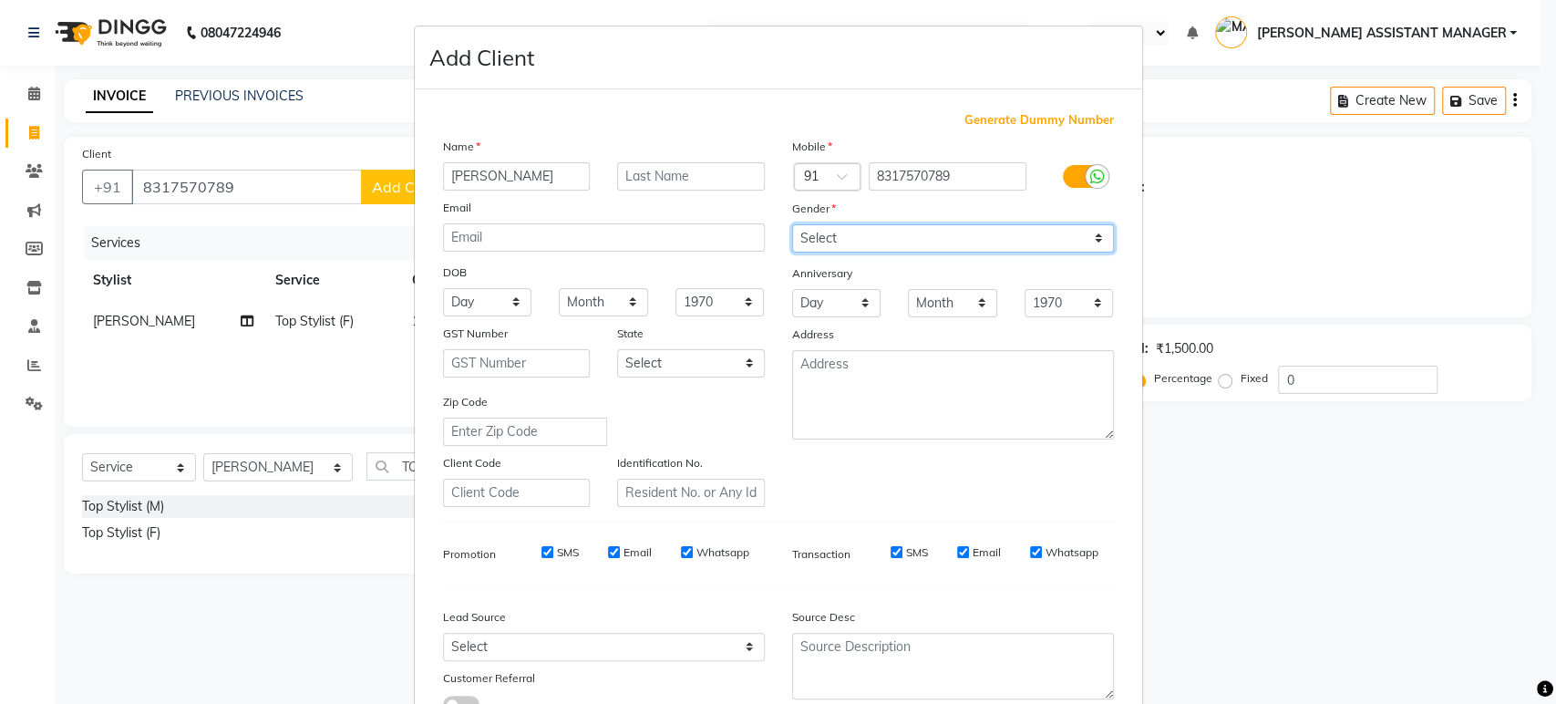
select select "[DEMOGRAPHIC_DATA]"
click at [792, 224] on select "Select [DEMOGRAPHIC_DATA] [DEMOGRAPHIC_DATA] Other Prefer Not To Say" at bounding box center [953, 238] width 322 height 28
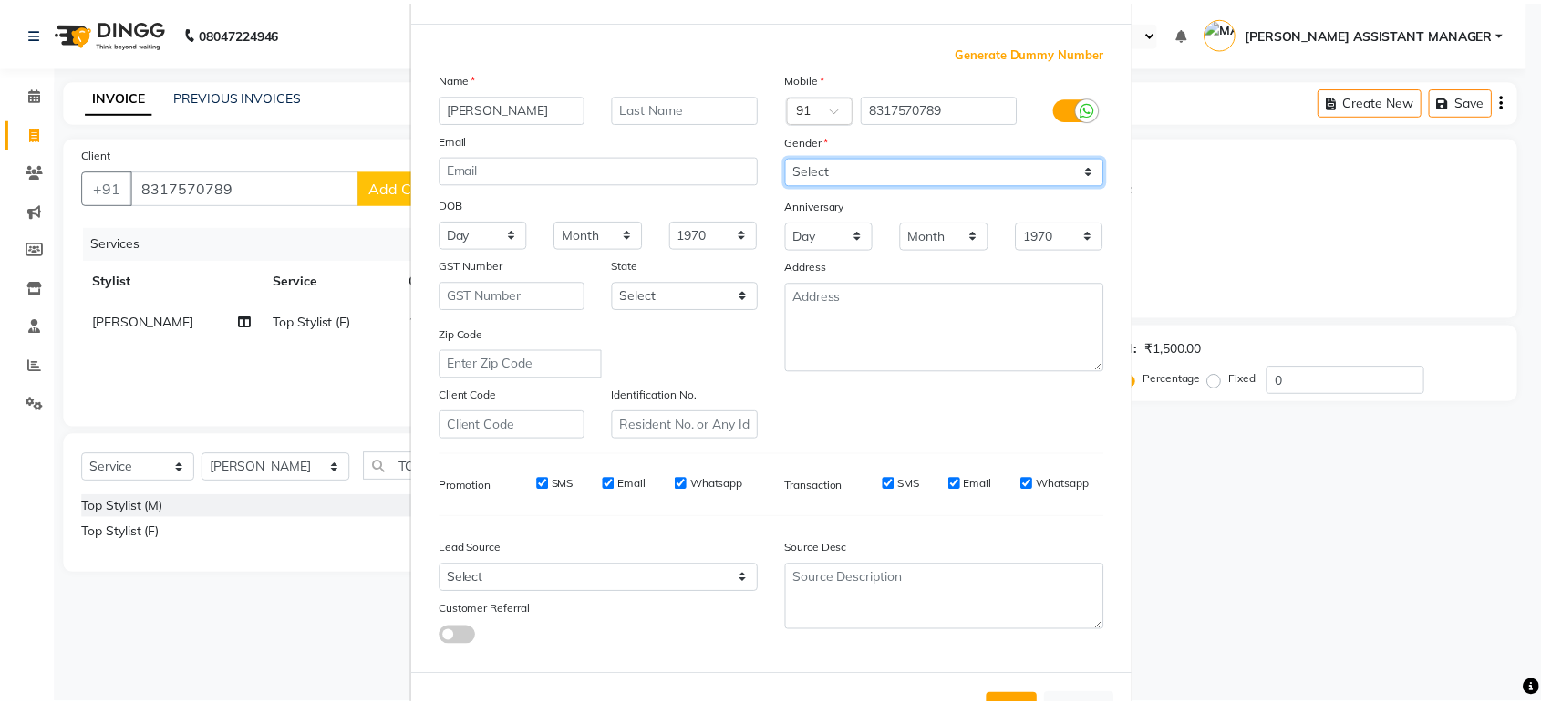
scroll to position [133, 0]
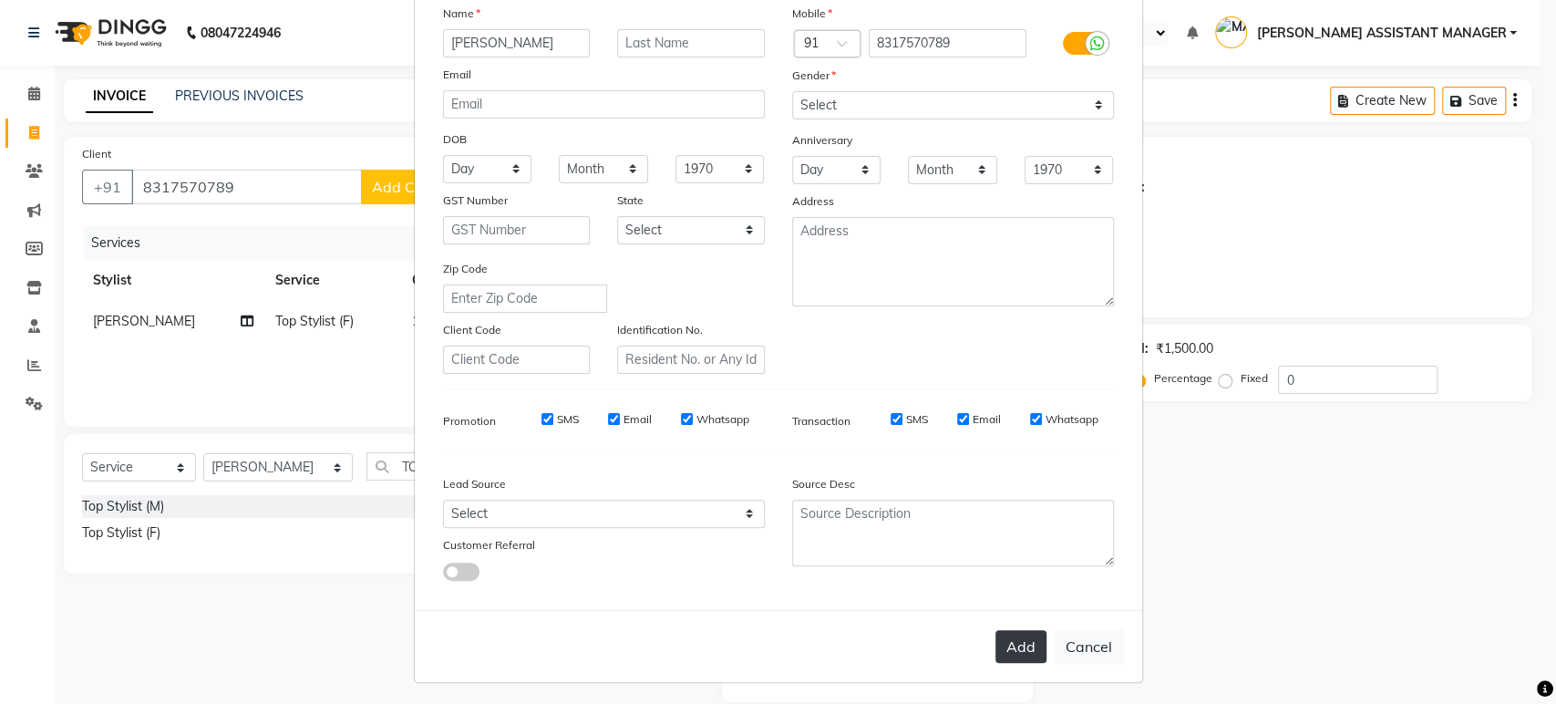
click at [1023, 647] on button "Add" at bounding box center [1021, 646] width 51 height 33
select select
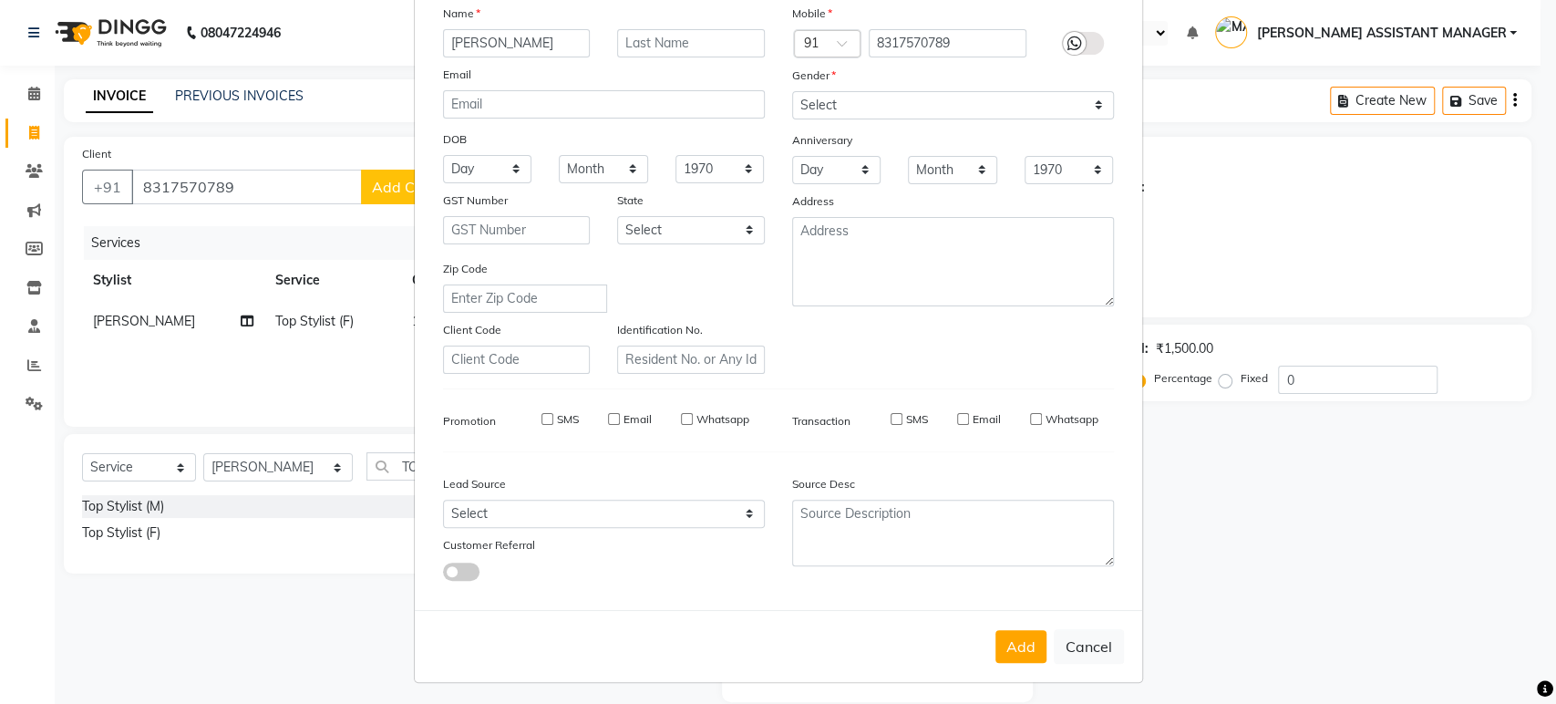
select select
checkbox input "false"
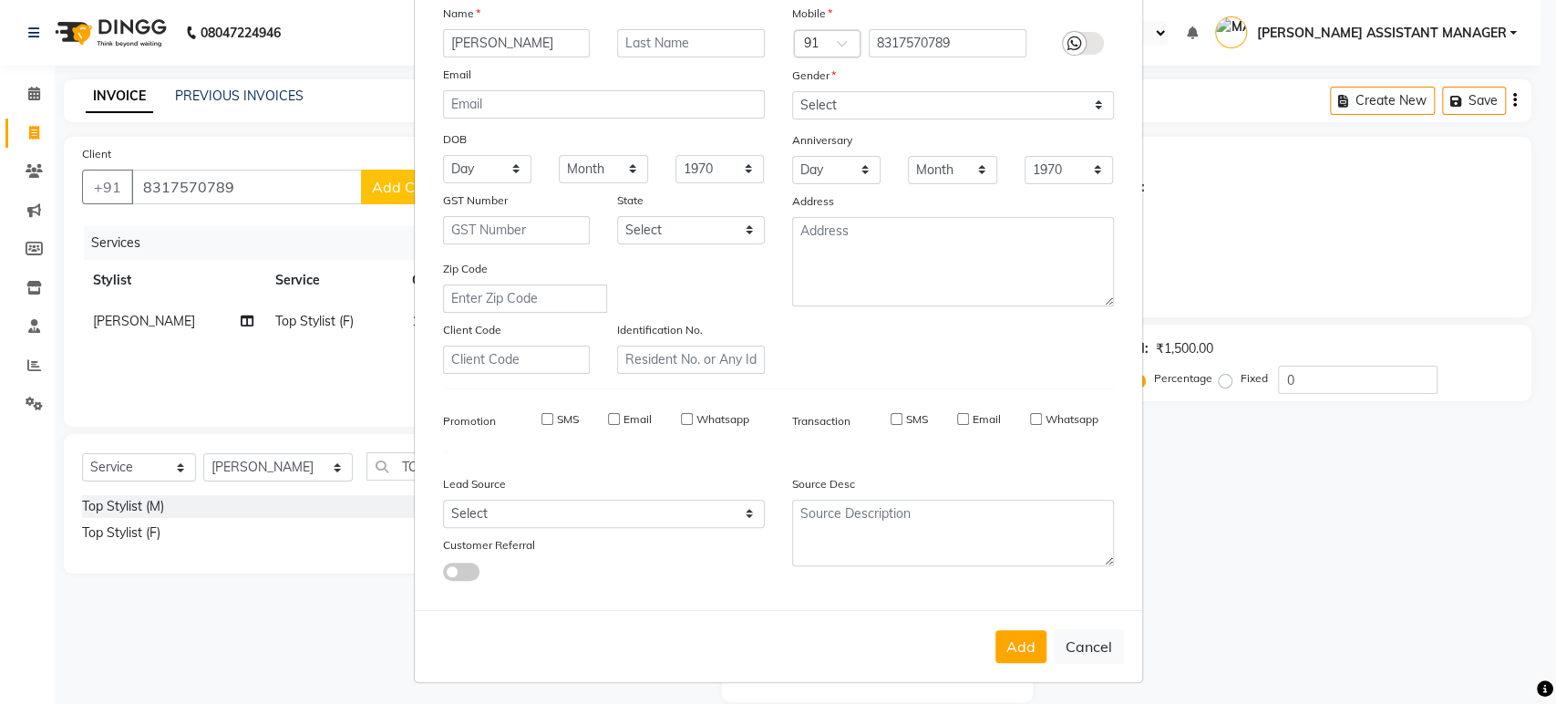
checkbox input "false"
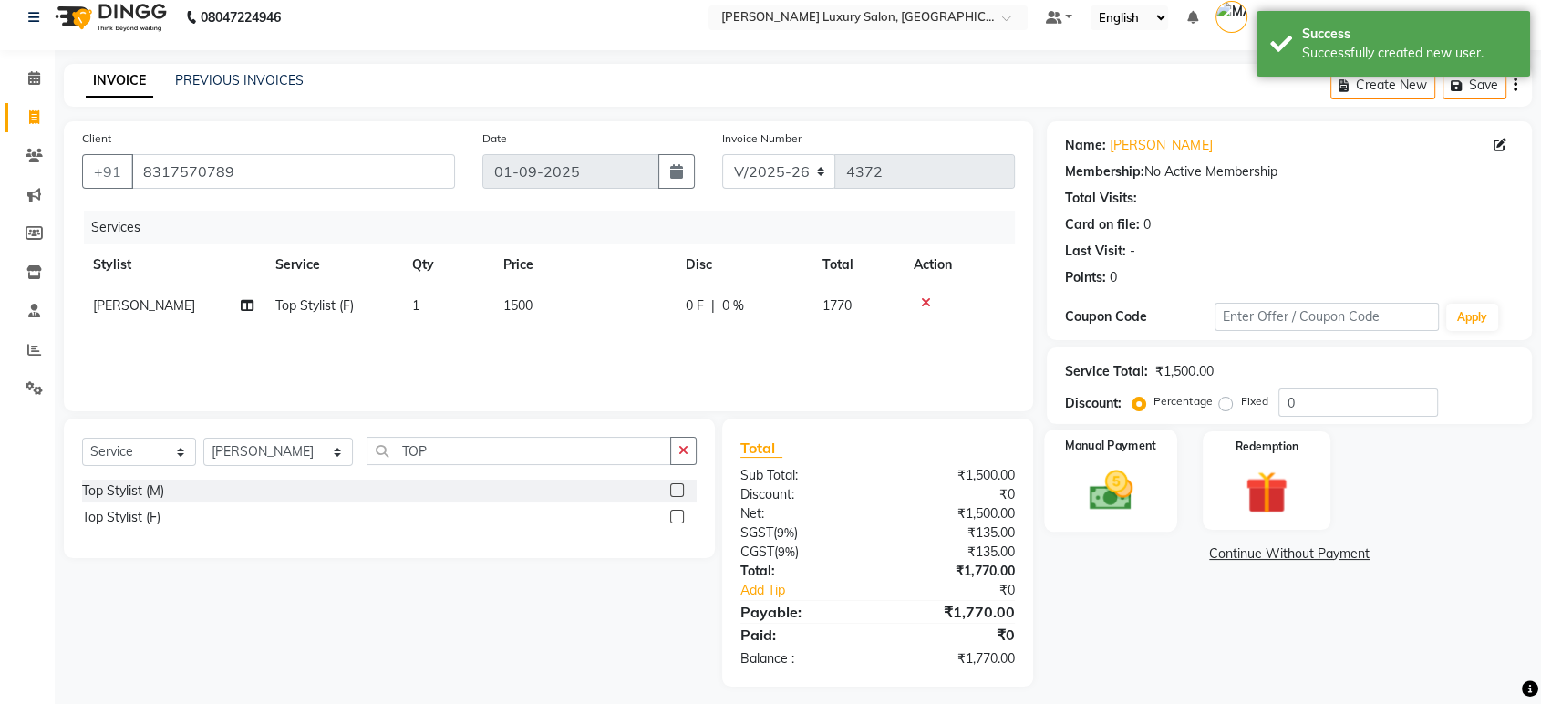
scroll to position [24, 0]
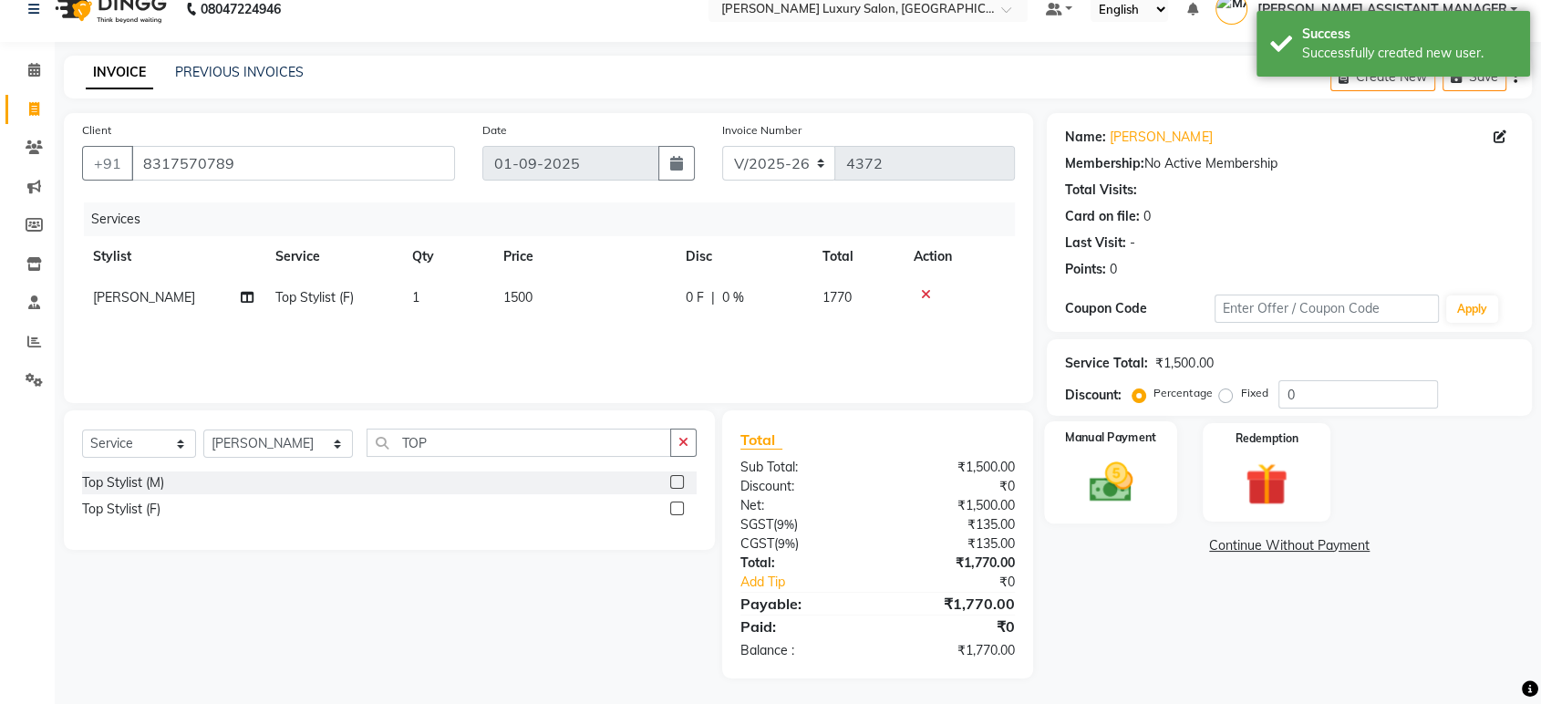
click at [1098, 464] on img at bounding box center [1110, 482] width 71 height 51
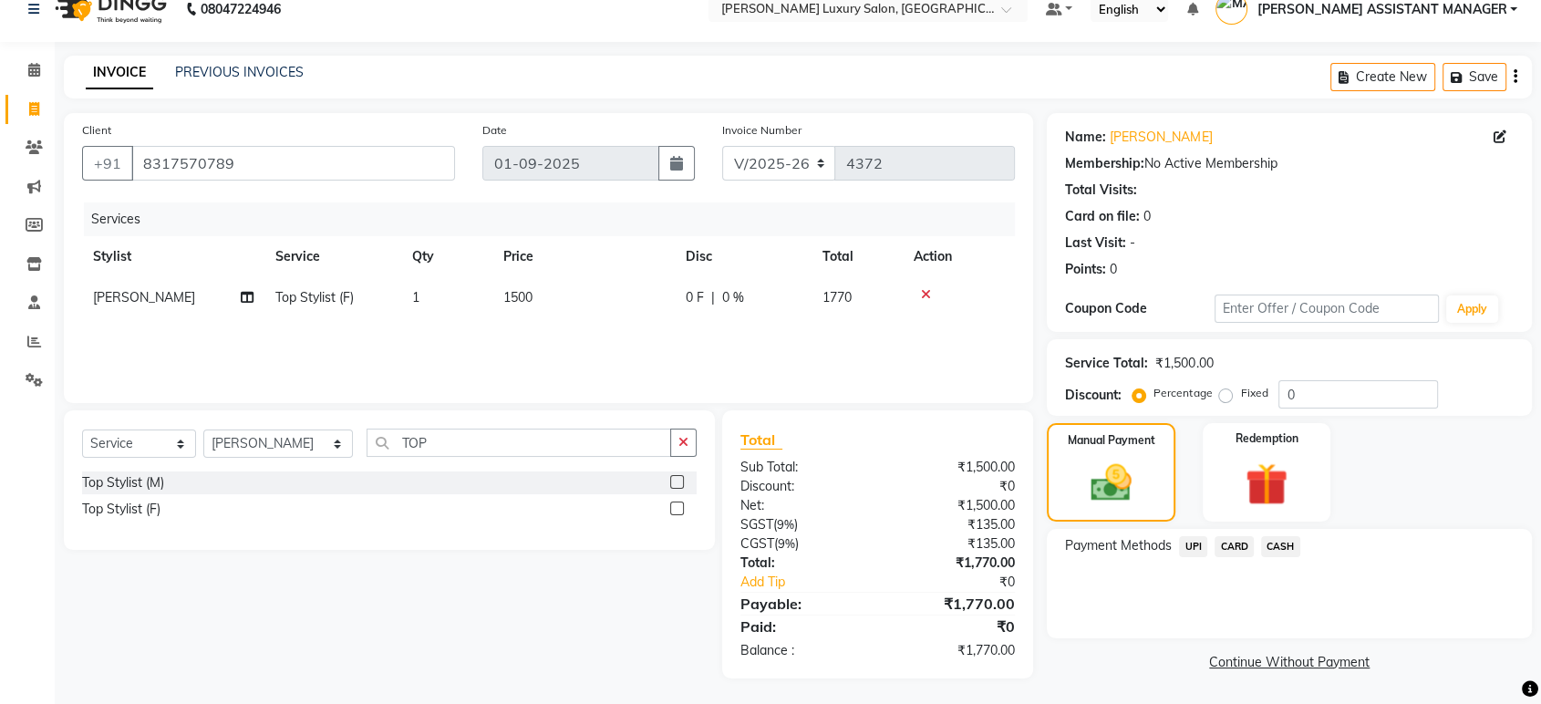
click at [1189, 545] on span "UPI" at bounding box center [1193, 546] width 28 height 21
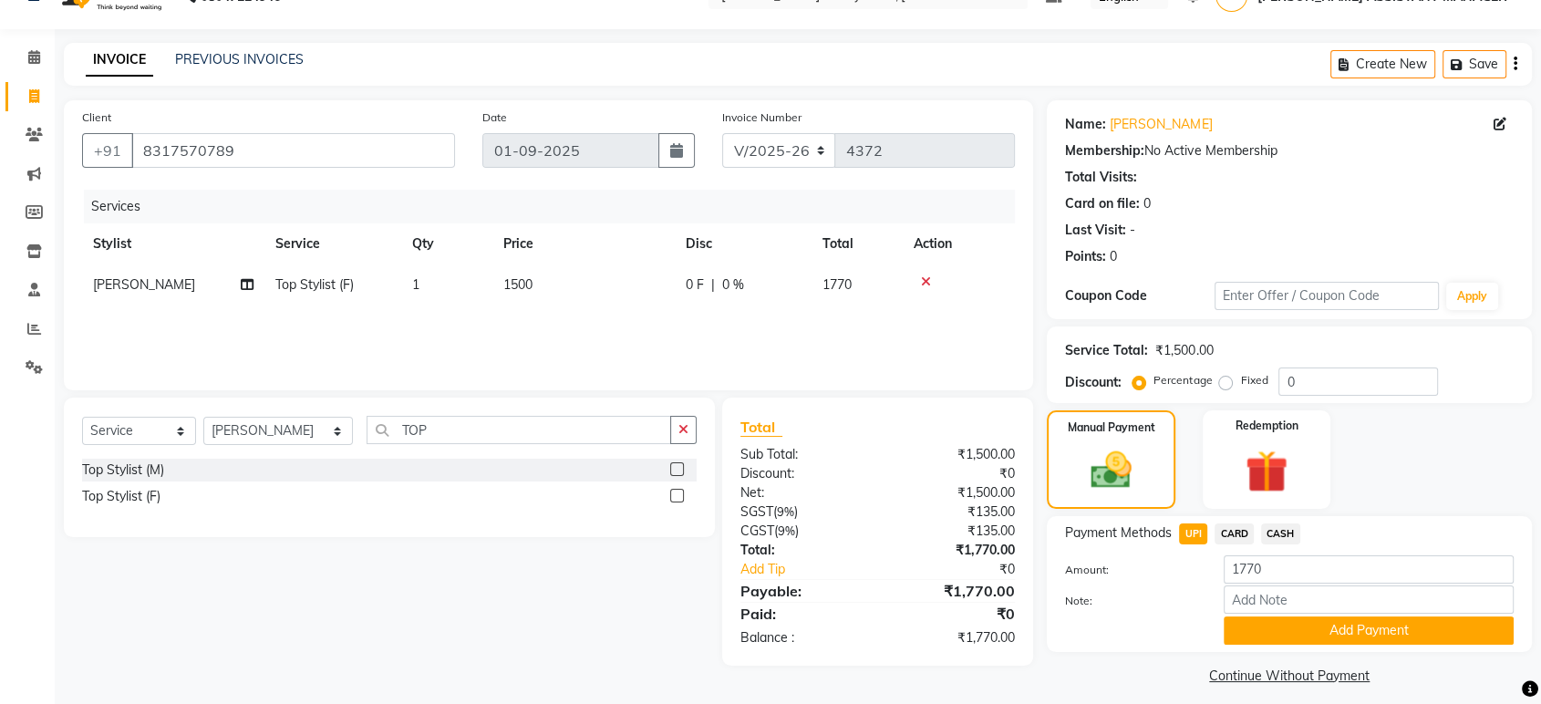
scroll to position [47, 0]
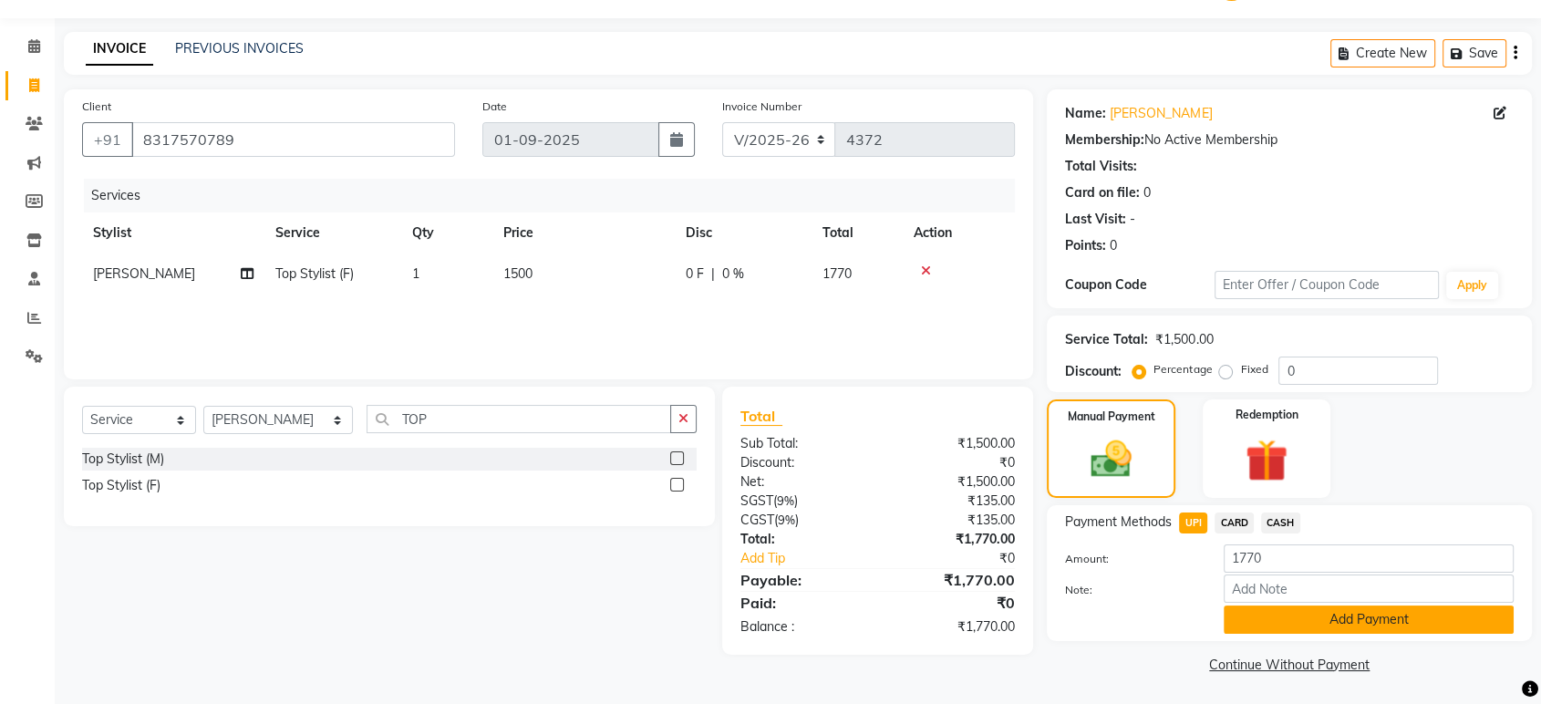
click at [1391, 614] on button "Add Payment" at bounding box center [1368, 619] width 290 height 28
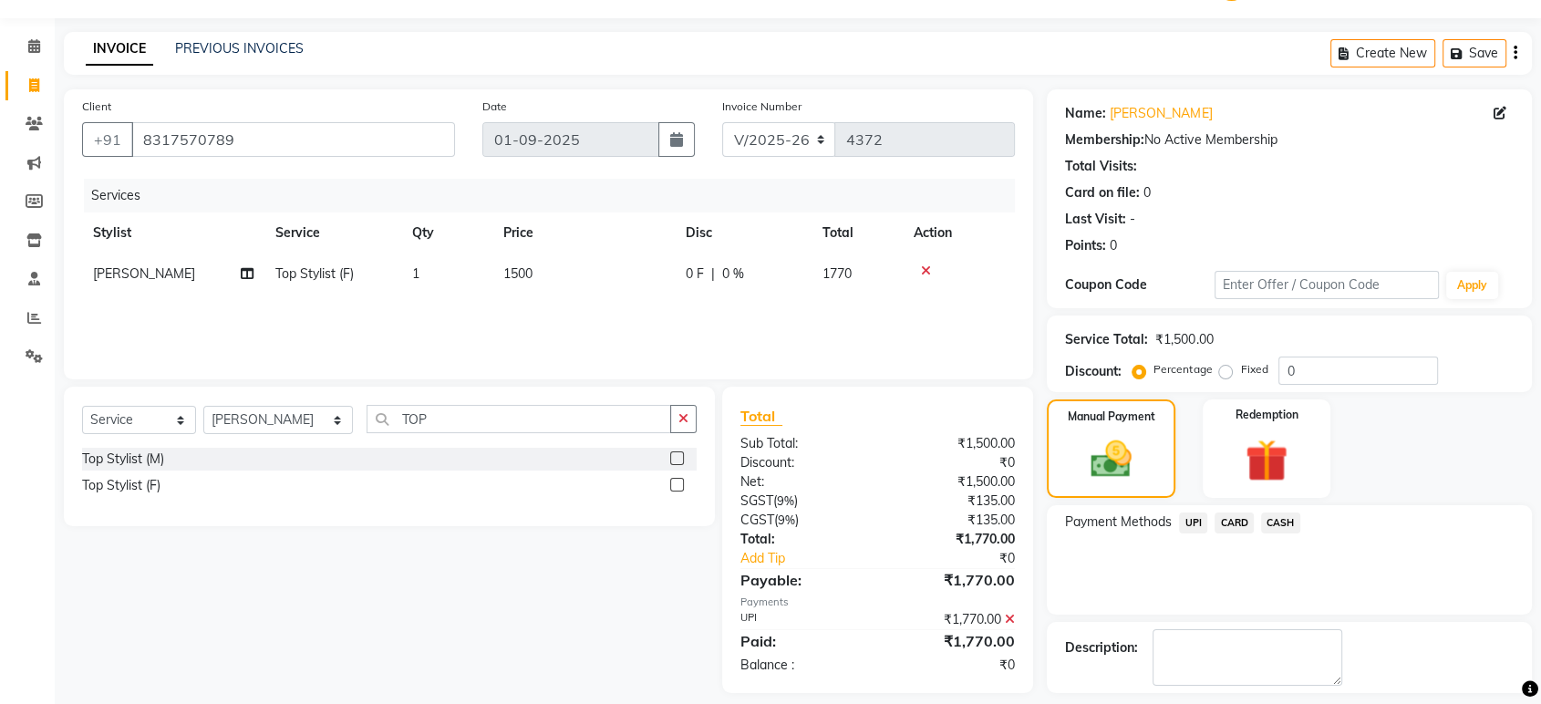
scroll to position [124, 0]
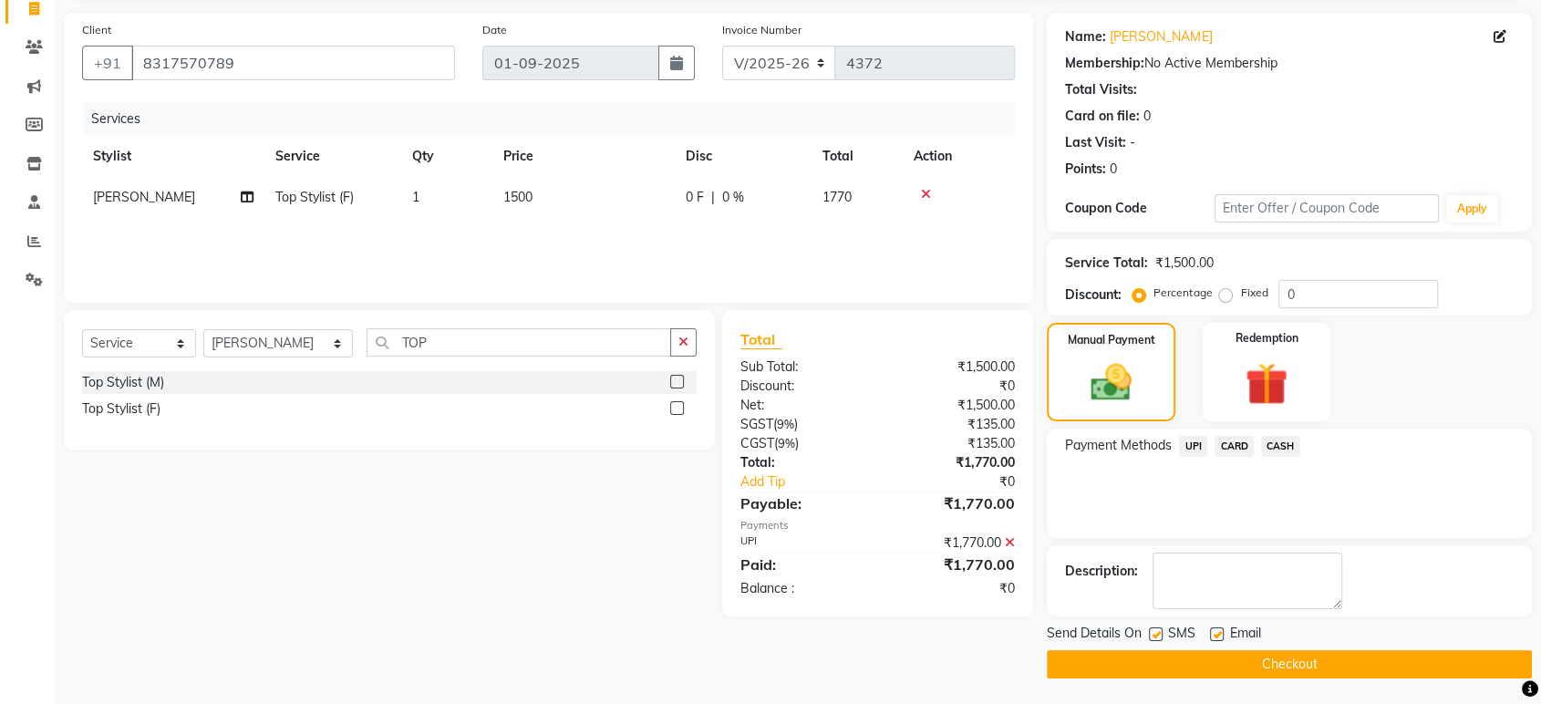
click at [1276, 662] on button "Checkout" at bounding box center [1289, 664] width 485 height 28
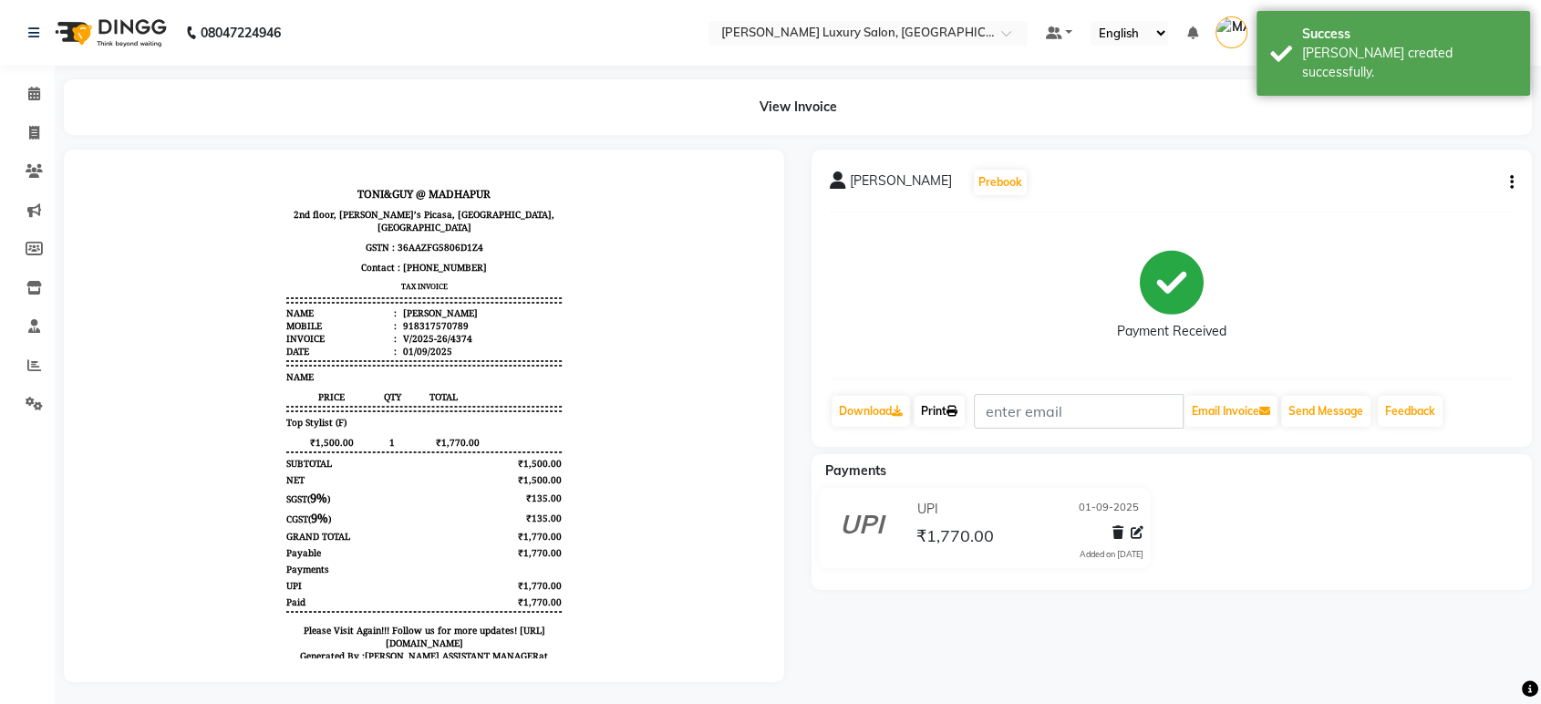
click at [957, 410] on icon at bounding box center [951, 411] width 11 height 11
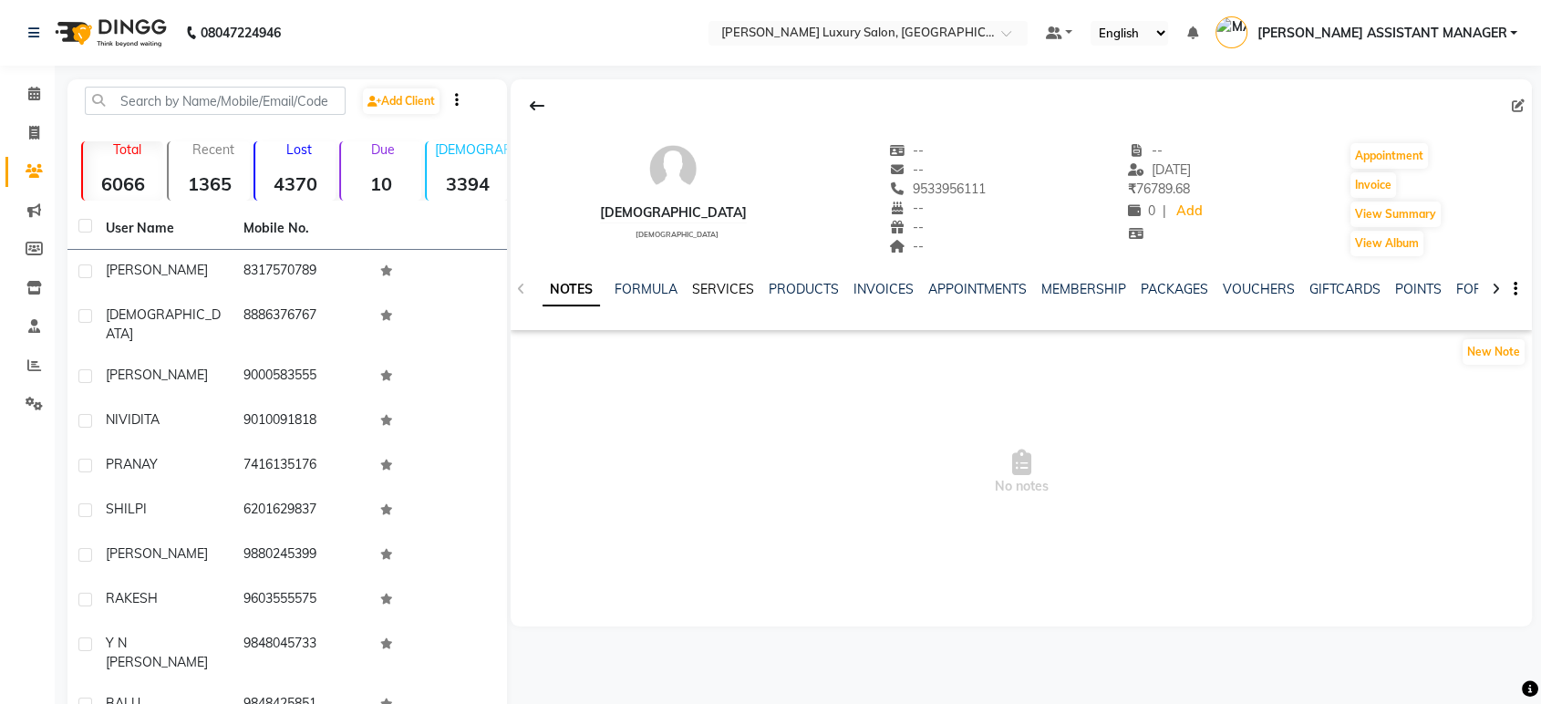
click at [709, 281] on link "SERVICES" at bounding box center [723, 289] width 62 height 16
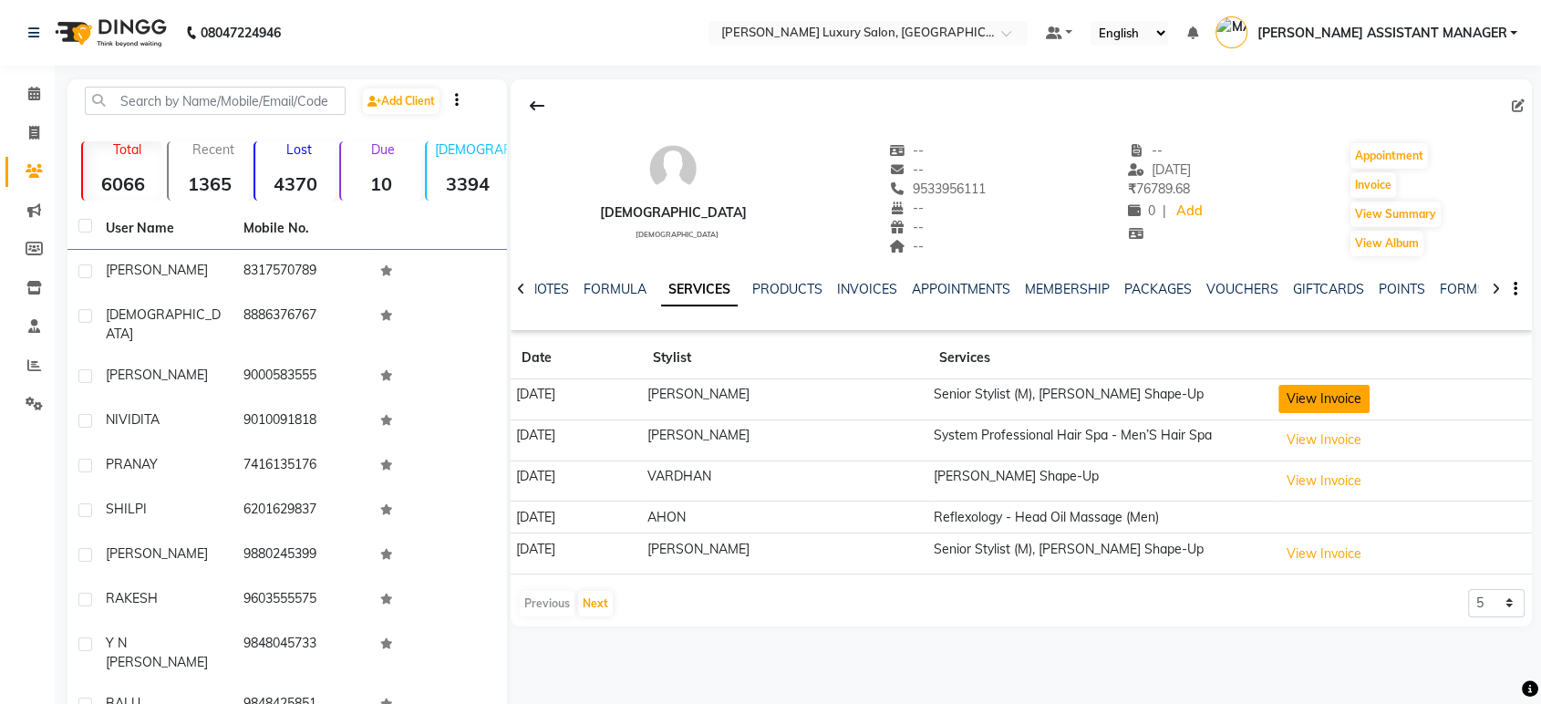
click at [1301, 385] on button "View Invoice" at bounding box center [1323, 399] width 91 height 28
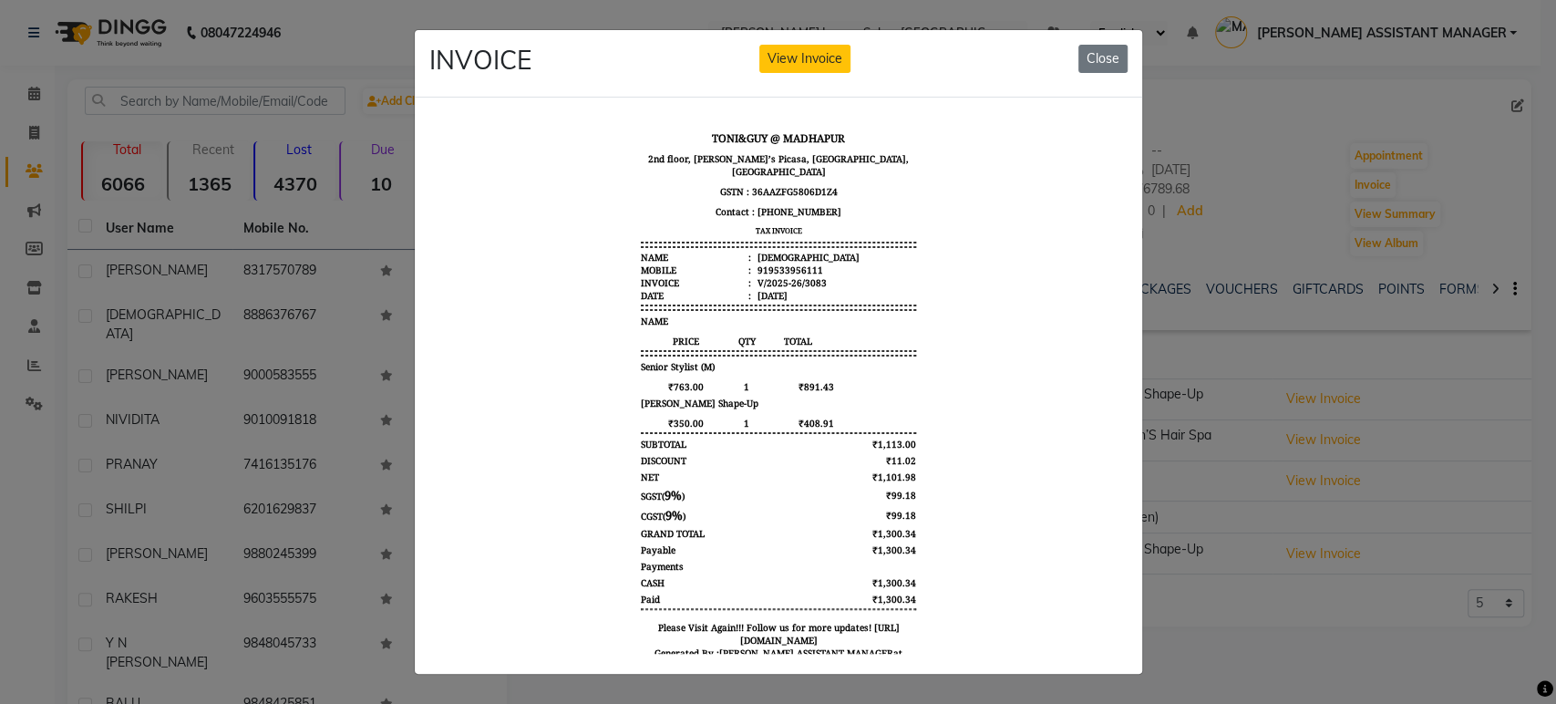
click at [1084, 74] on div "INVOICE View Invoice Close" at bounding box center [779, 64] width 728 height 68
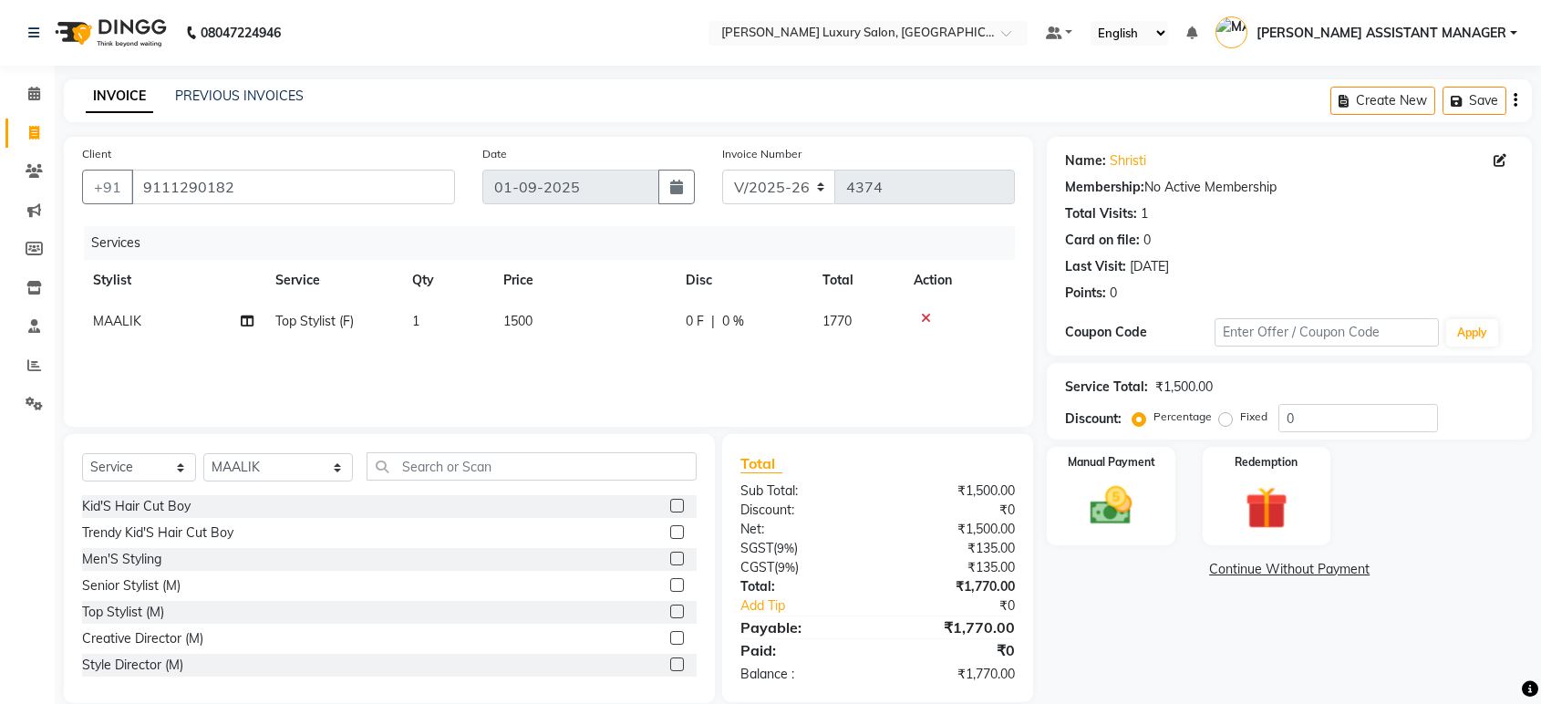
select select "4712"
select select "service"
select select "63351"
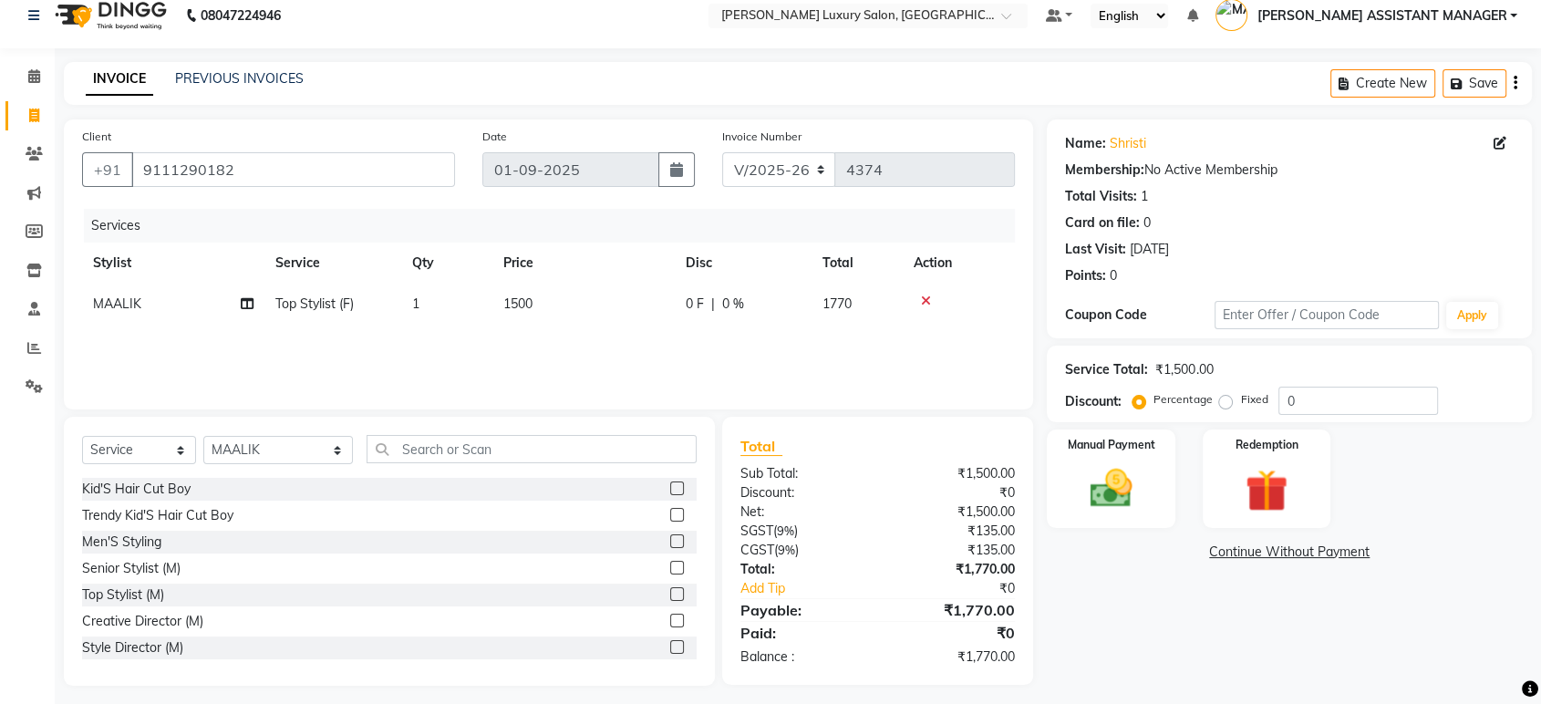
scroll to position [26, 0]
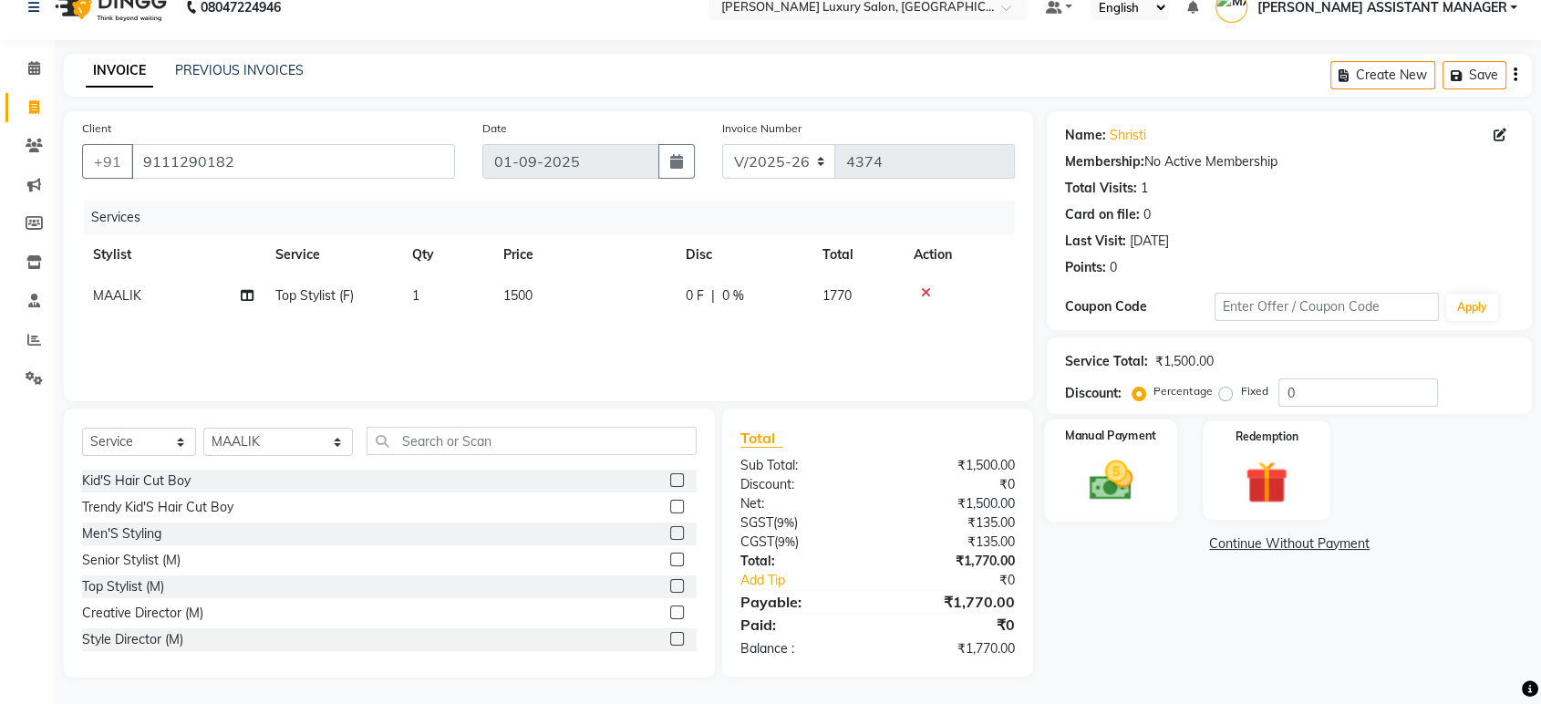
click at [1105, 481] on img at bounding box center [1110, 480] width 71 height 51
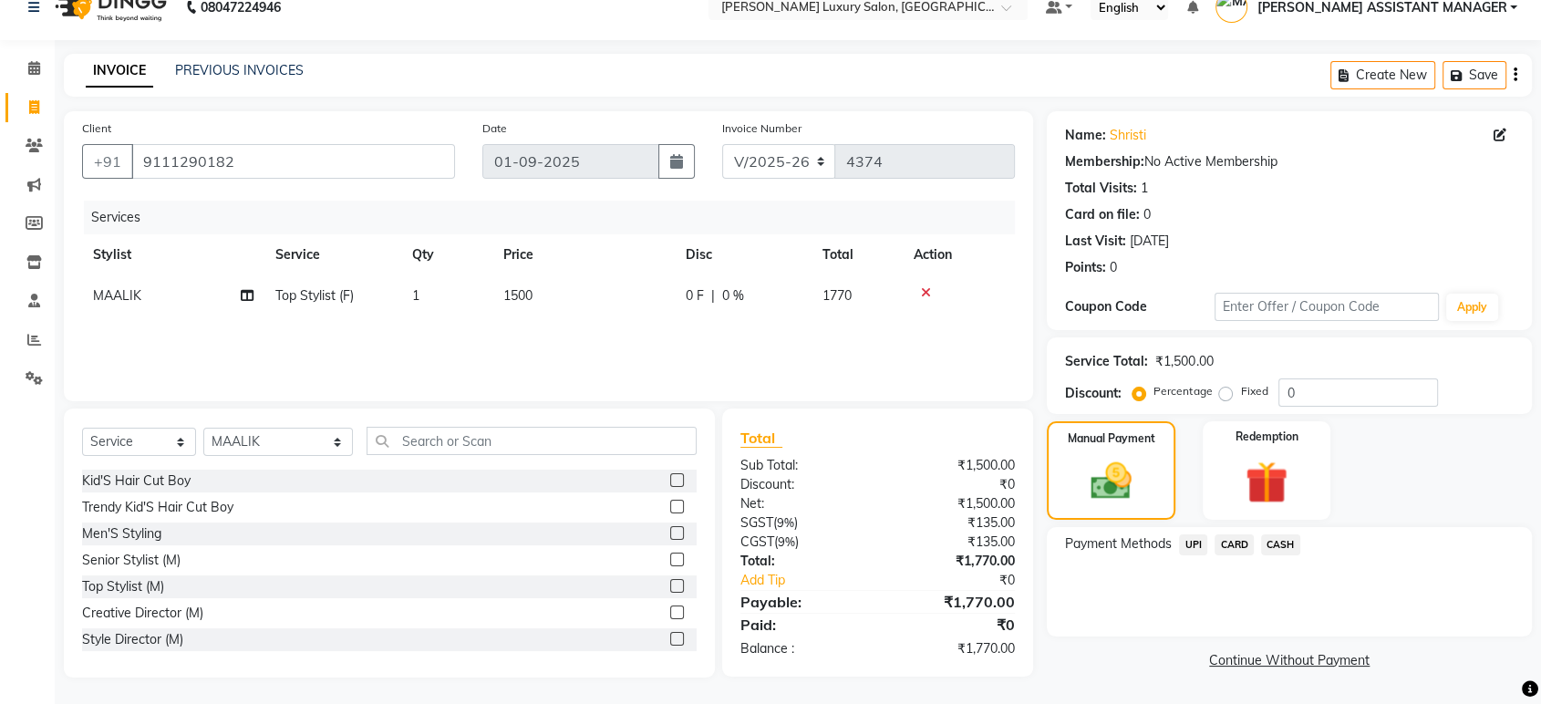
click at [1202, 547] on span "UPI" at bounding box center [1193, 544] width 28 height 21
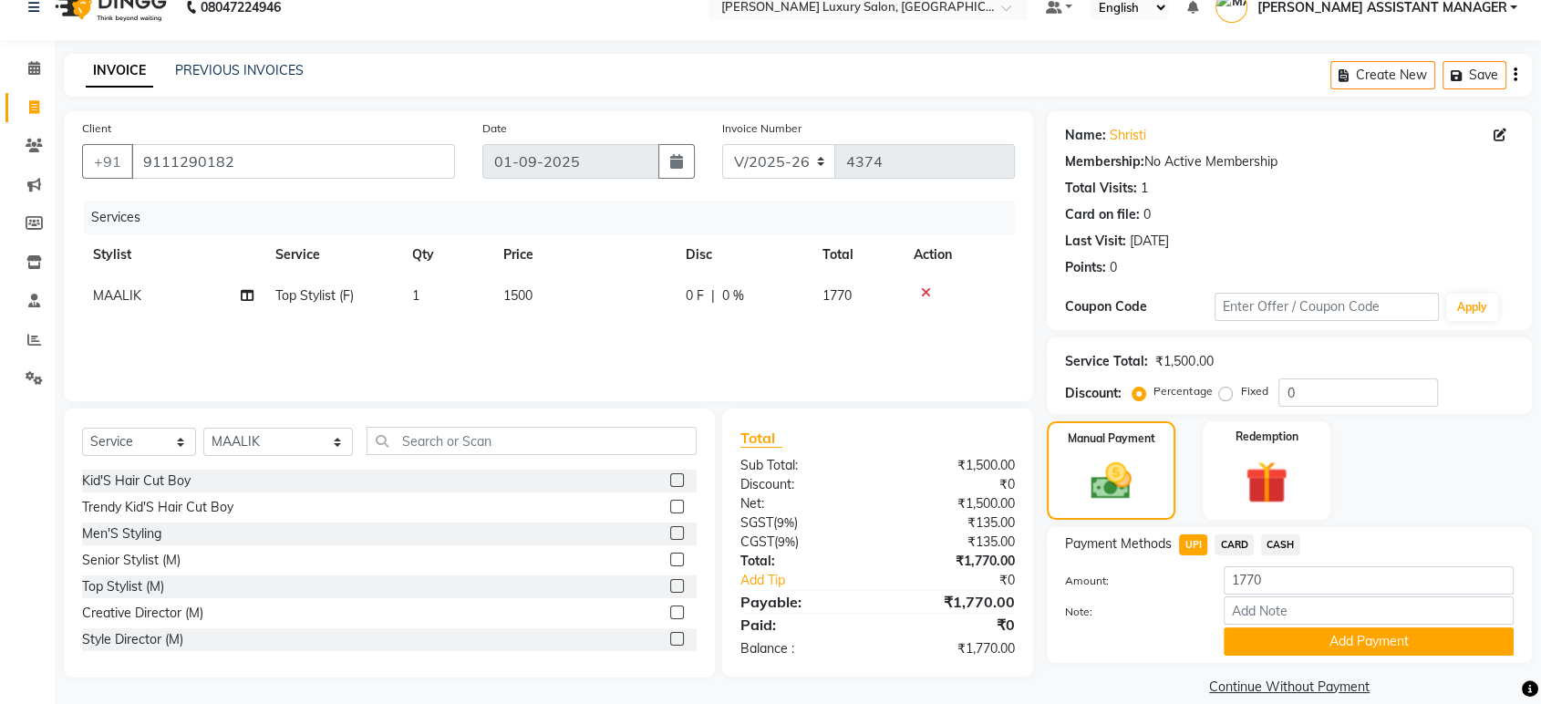
click at [1332, 633] on button "Add Payment" at bounding box center [1368, 641] width 290 height 28
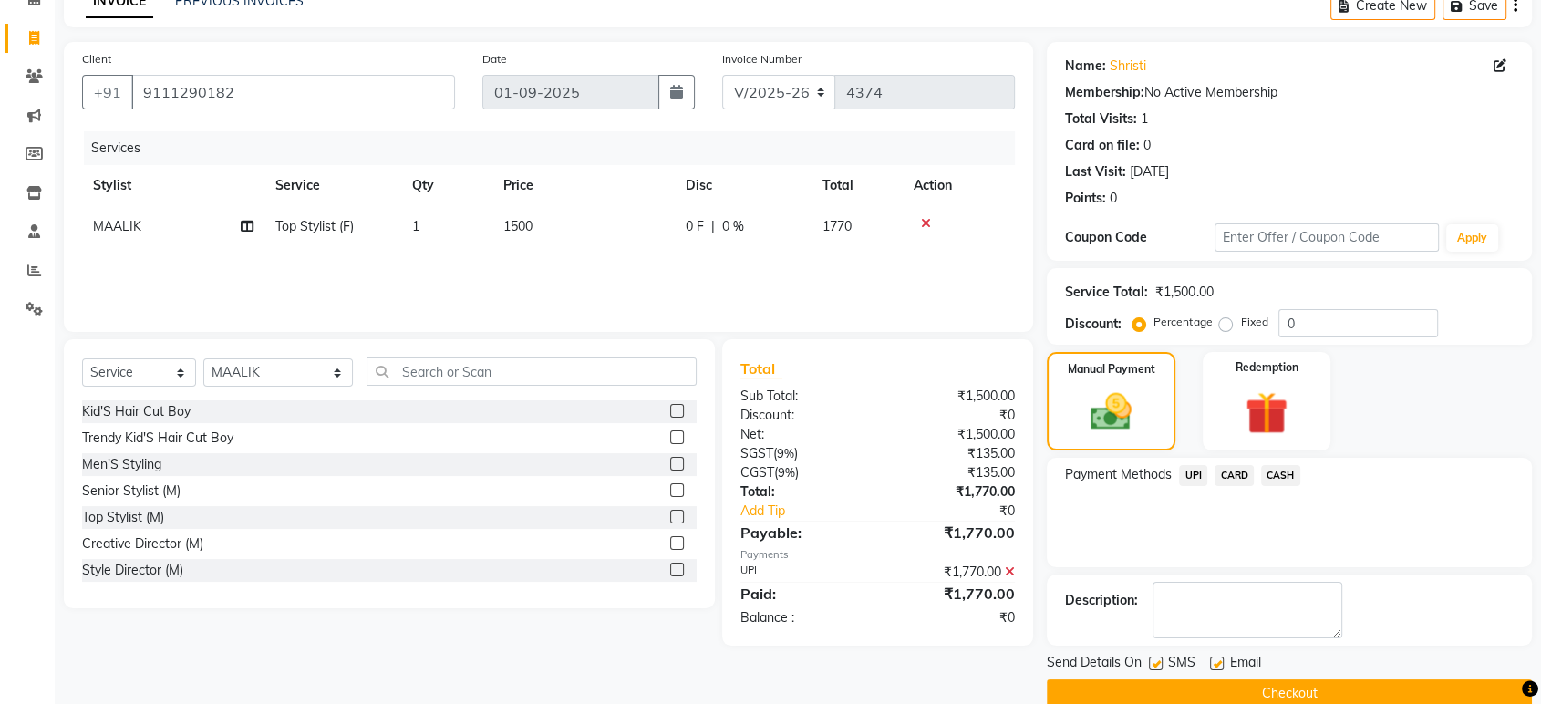
scroll to position [124, 0]
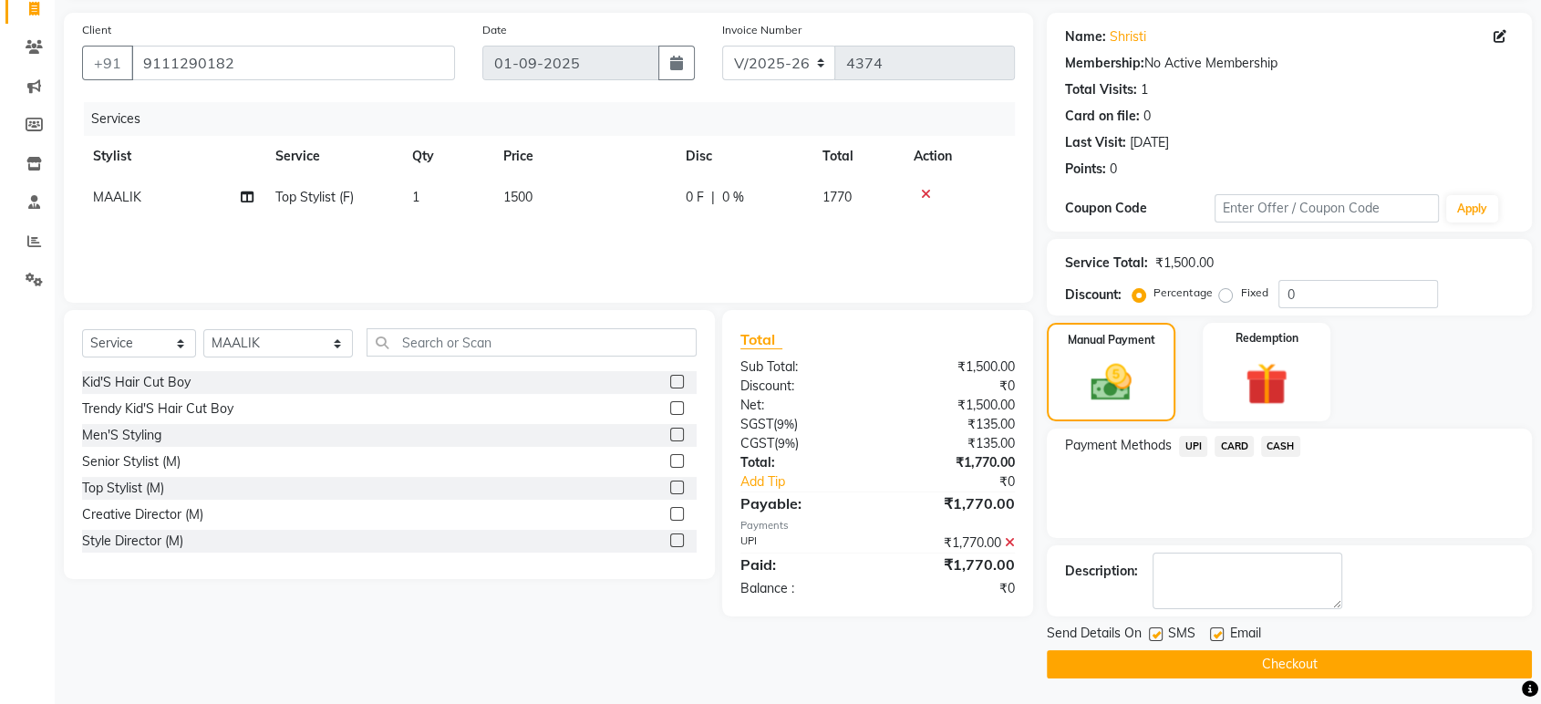
click at [1262, 669] on button "Checkout" at bounding box center [1289, 664] width 485 height 28
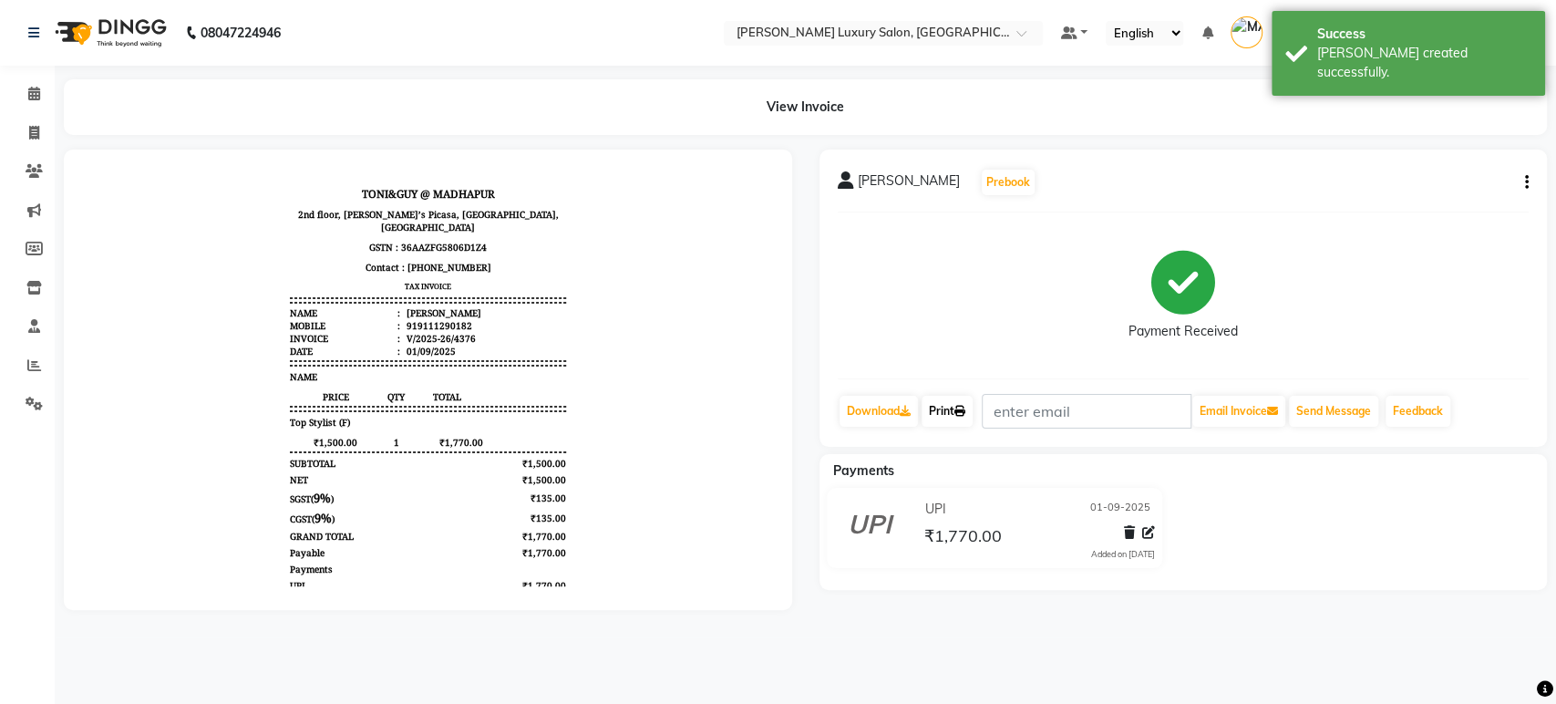
click at [967, 403] on link "Print" at bounding box center [947, 411] width 51 height 31
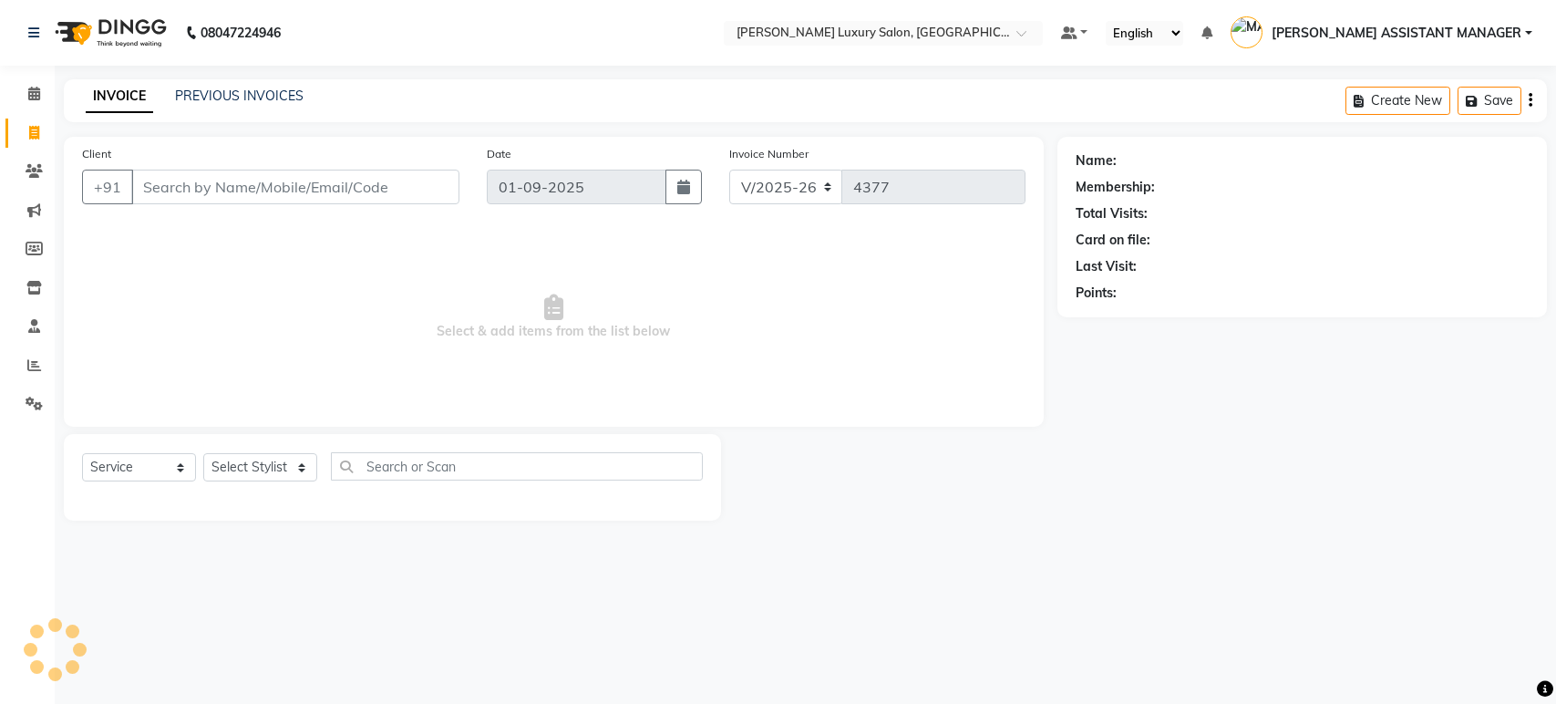
select select "4712"
select select "service"
click at [27, 365] on icon at bounding box center [34, 365] width 14 height 14
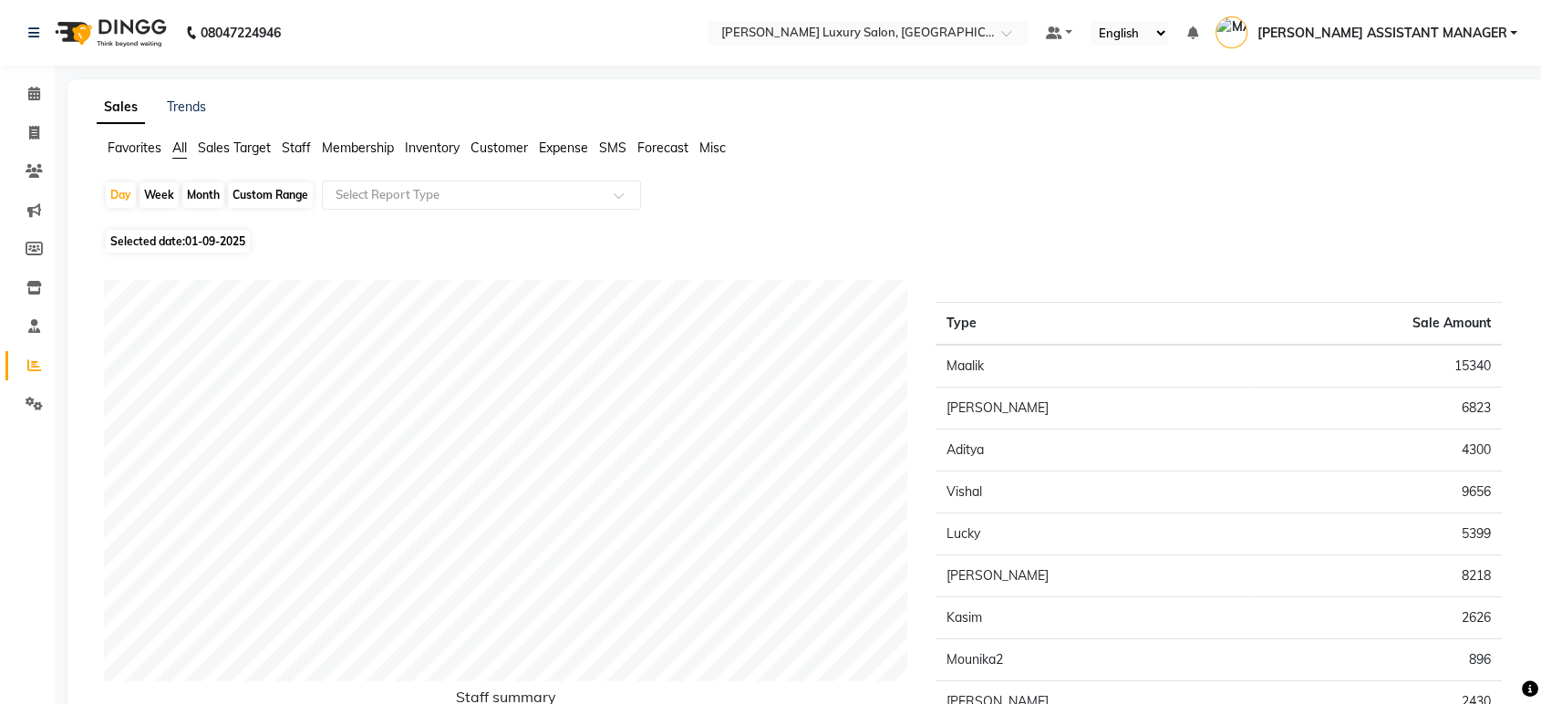
click at [190, 192] on div "Month" at bounding box center [203, 195] width 42 height 26
select select "9"
select select "2025"
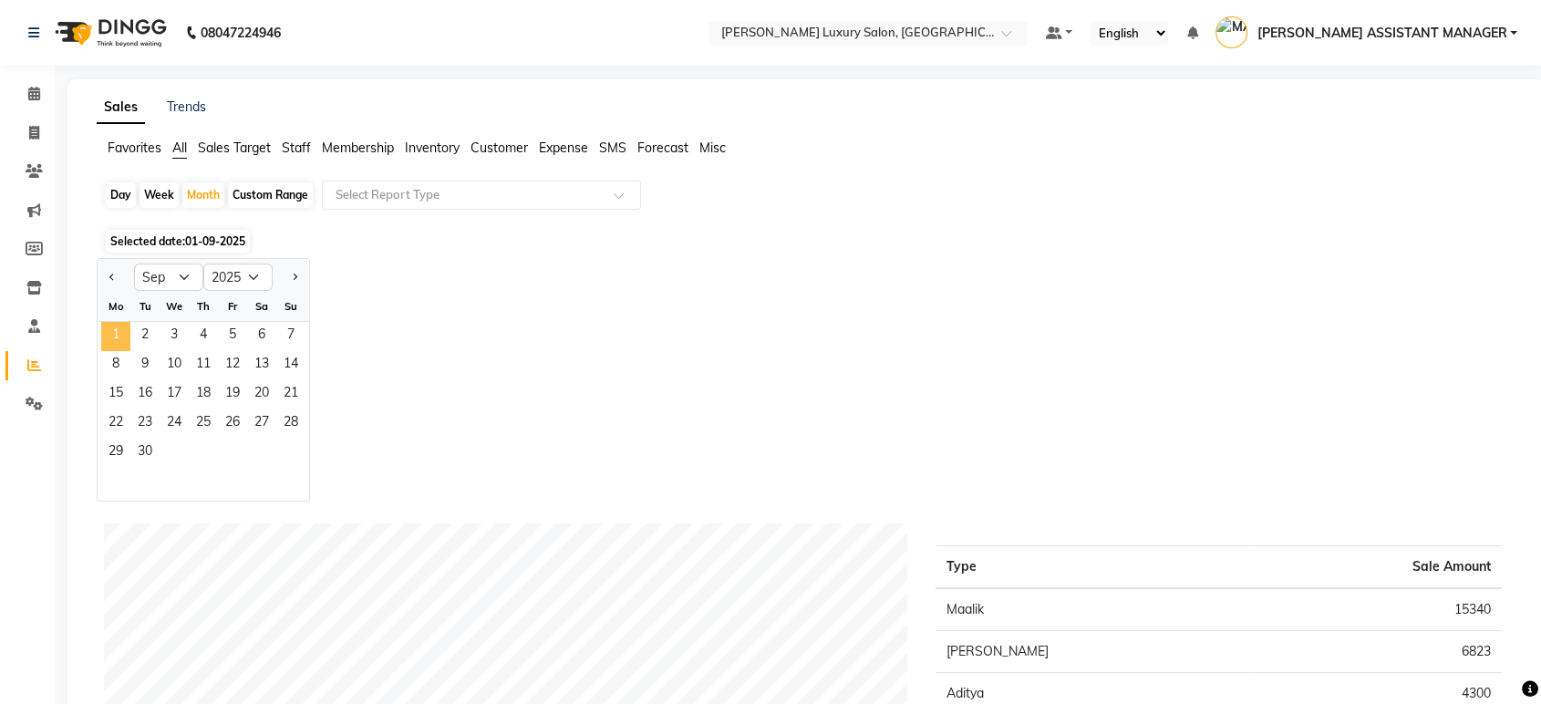
click at [116, 332] on span "1" at bounding box center [115, 336] width 29 height 29
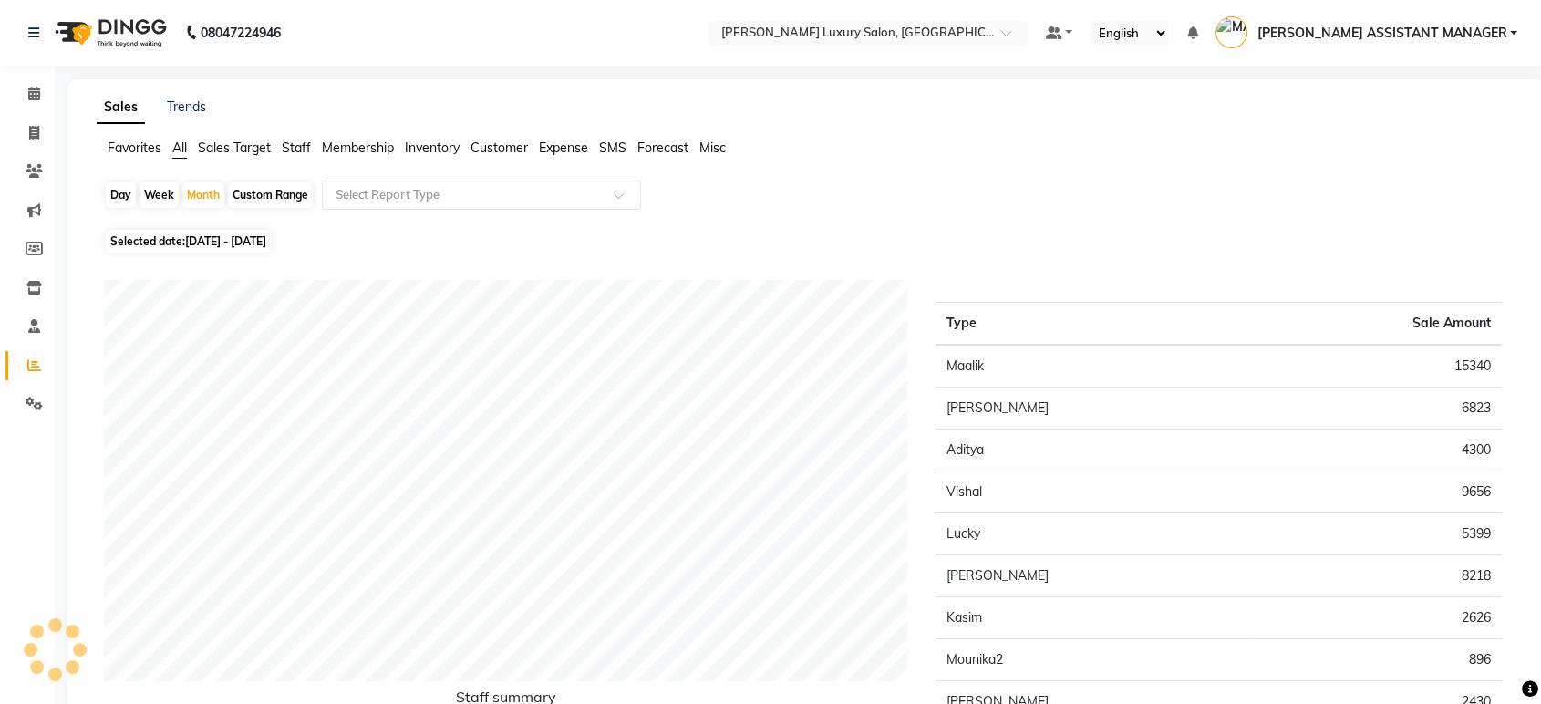
click at [527, 249] on div "Selected date: [DATE] - [DATE]" at bounding box center [810, 241] width 1412 height 19
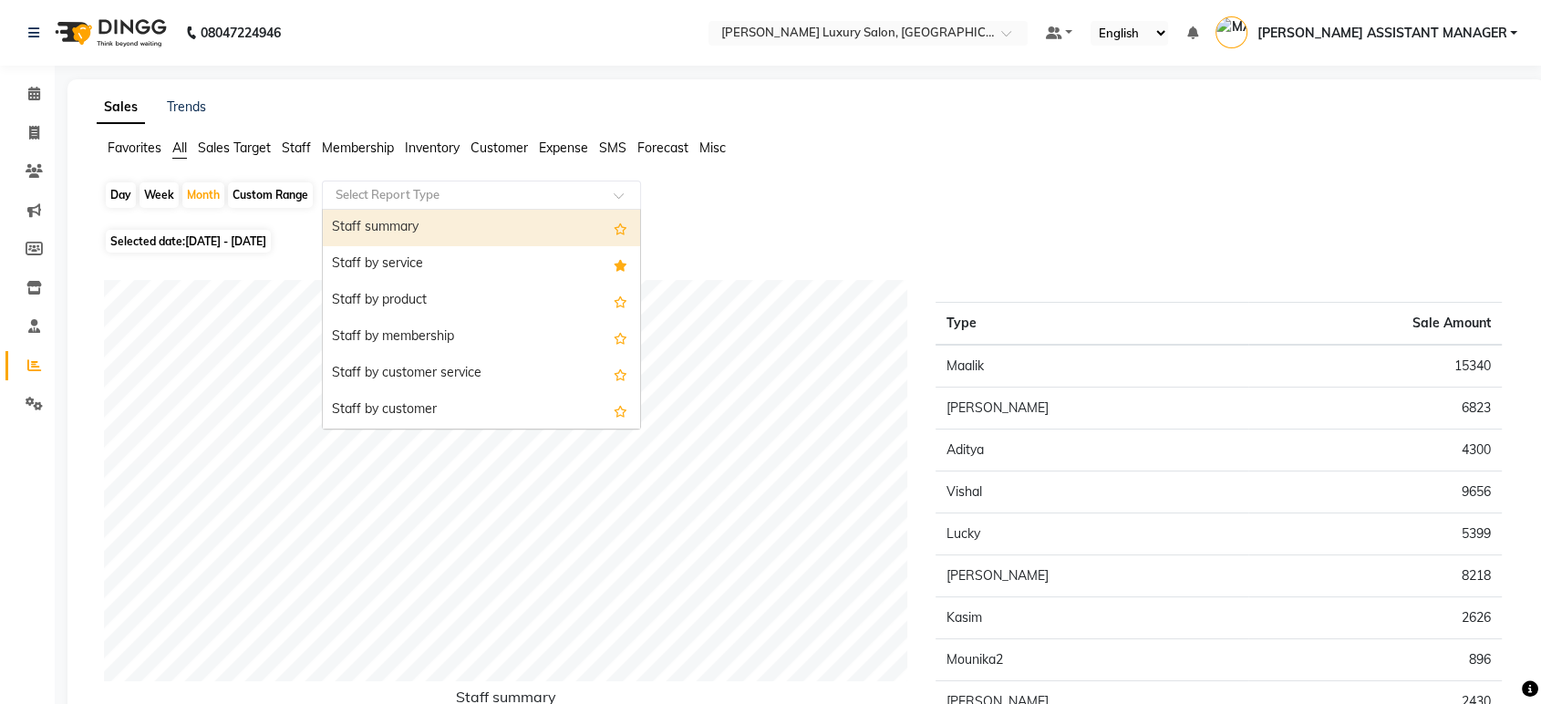
click at [489, 200] on input "text" at bounding box center [463, 195] width 263 height 18
click at [489, 241] on div "Staff summary" at bounding box center [481, 228] width 317 height 36
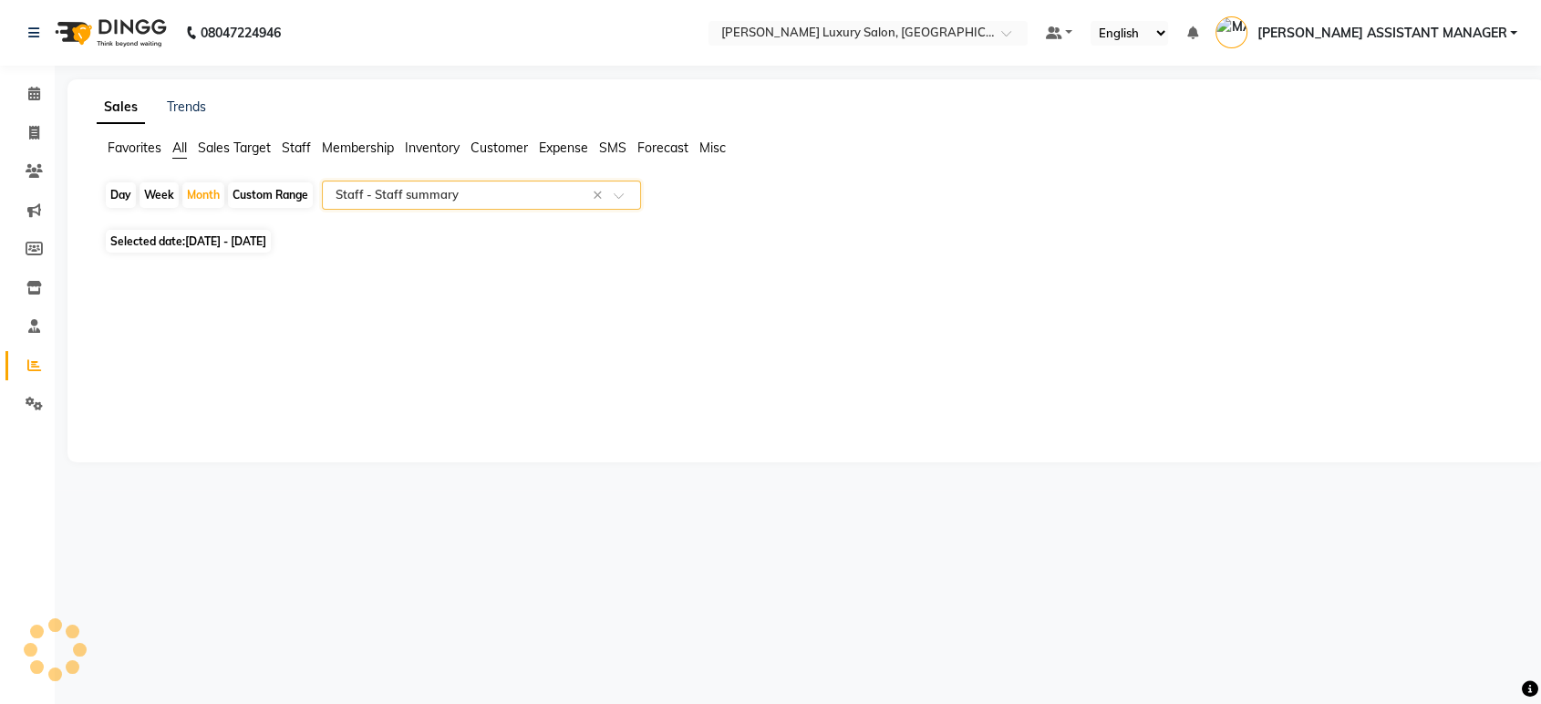
select select "csv"
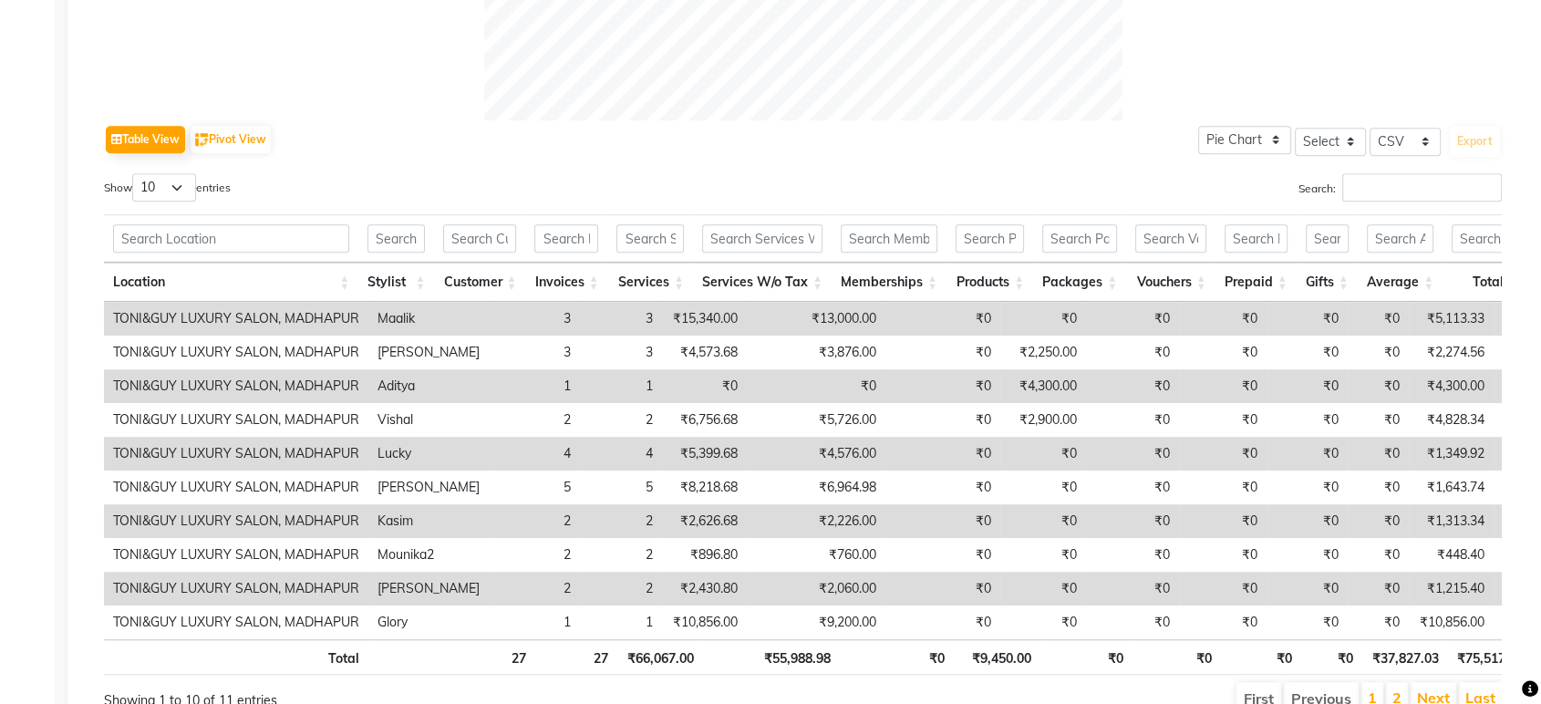
scroll to position [914, 0]
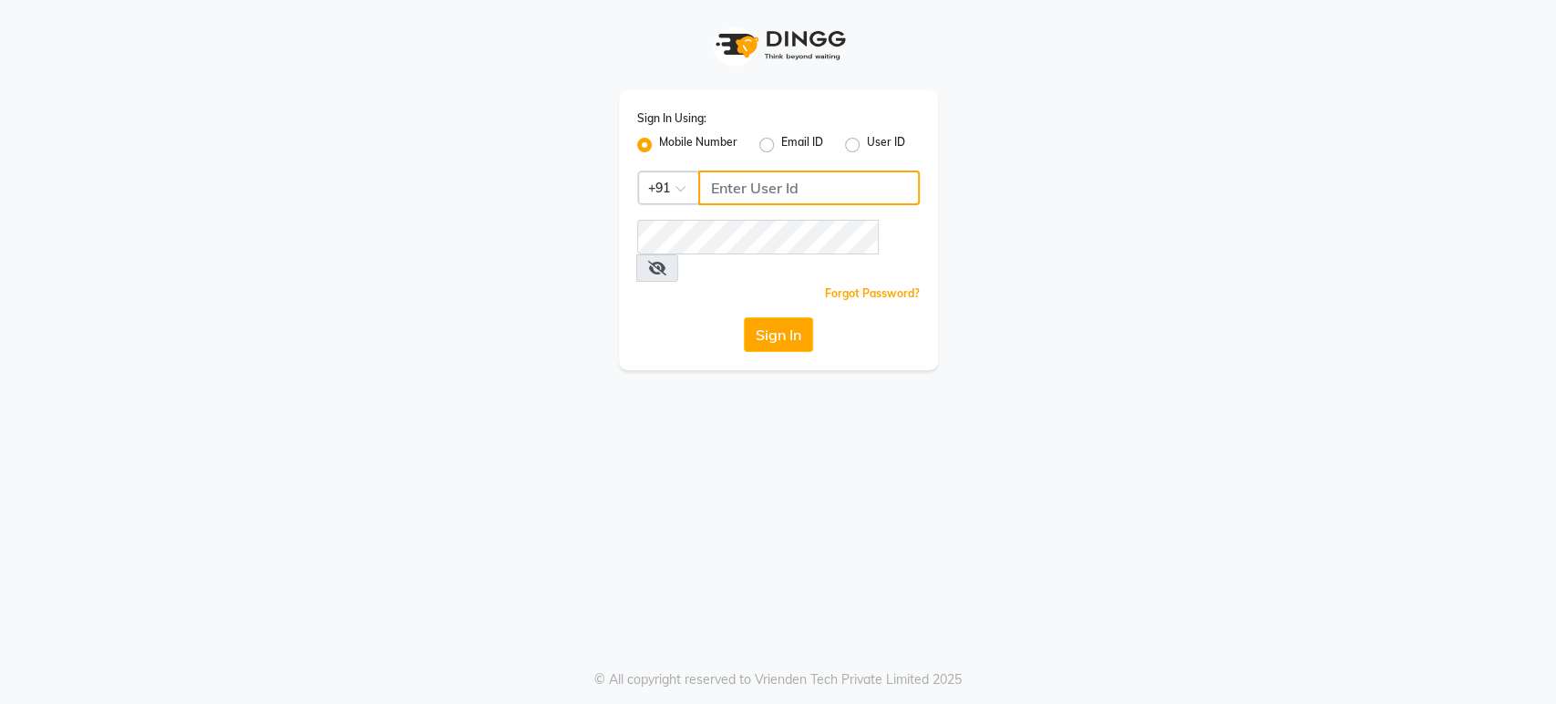
click at [788, 184] on input "Username" at bounding box center [809, 187] width 222 height 35
type input "7207244547"
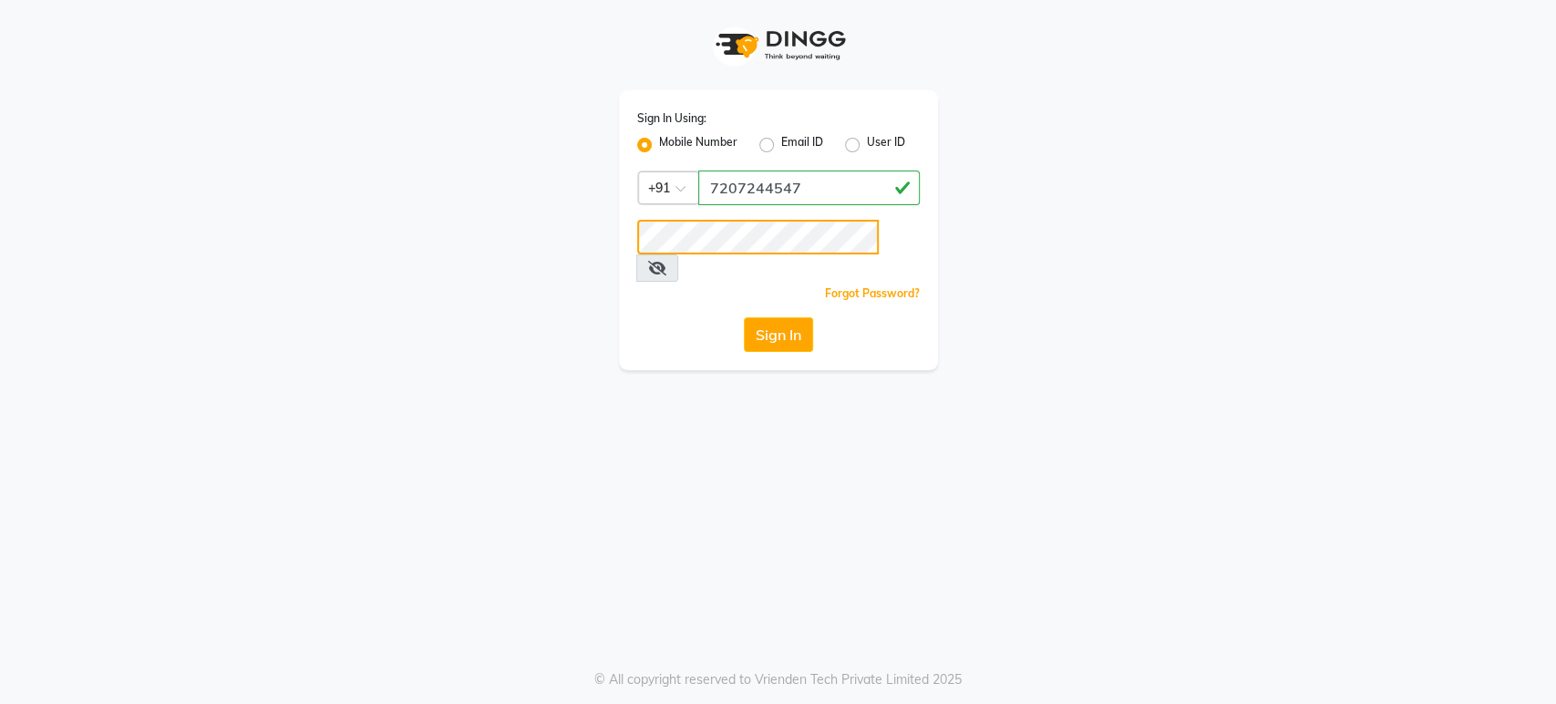
click at [744, 317] on button "Sign In" at bounding box center [778, 334] width 69 height 35
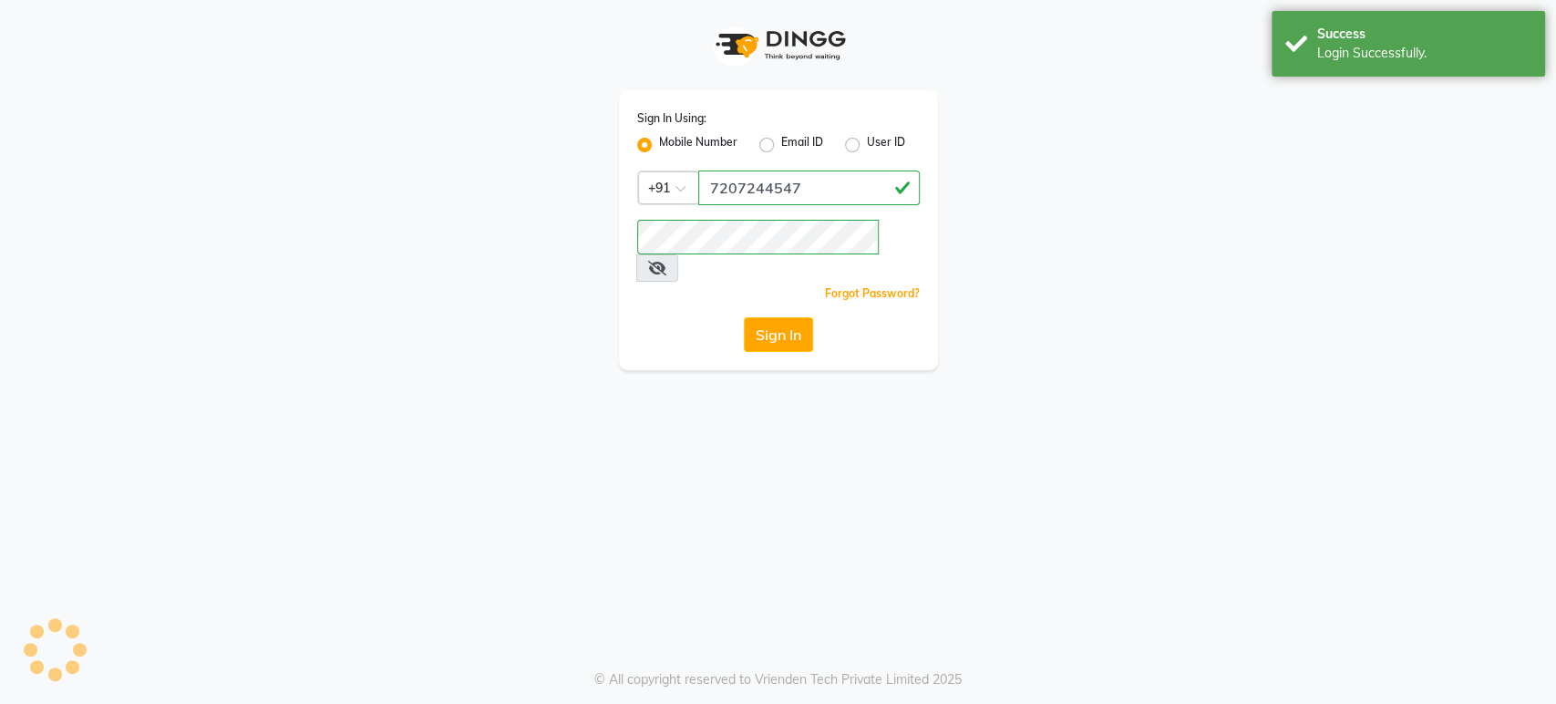
select select "service"
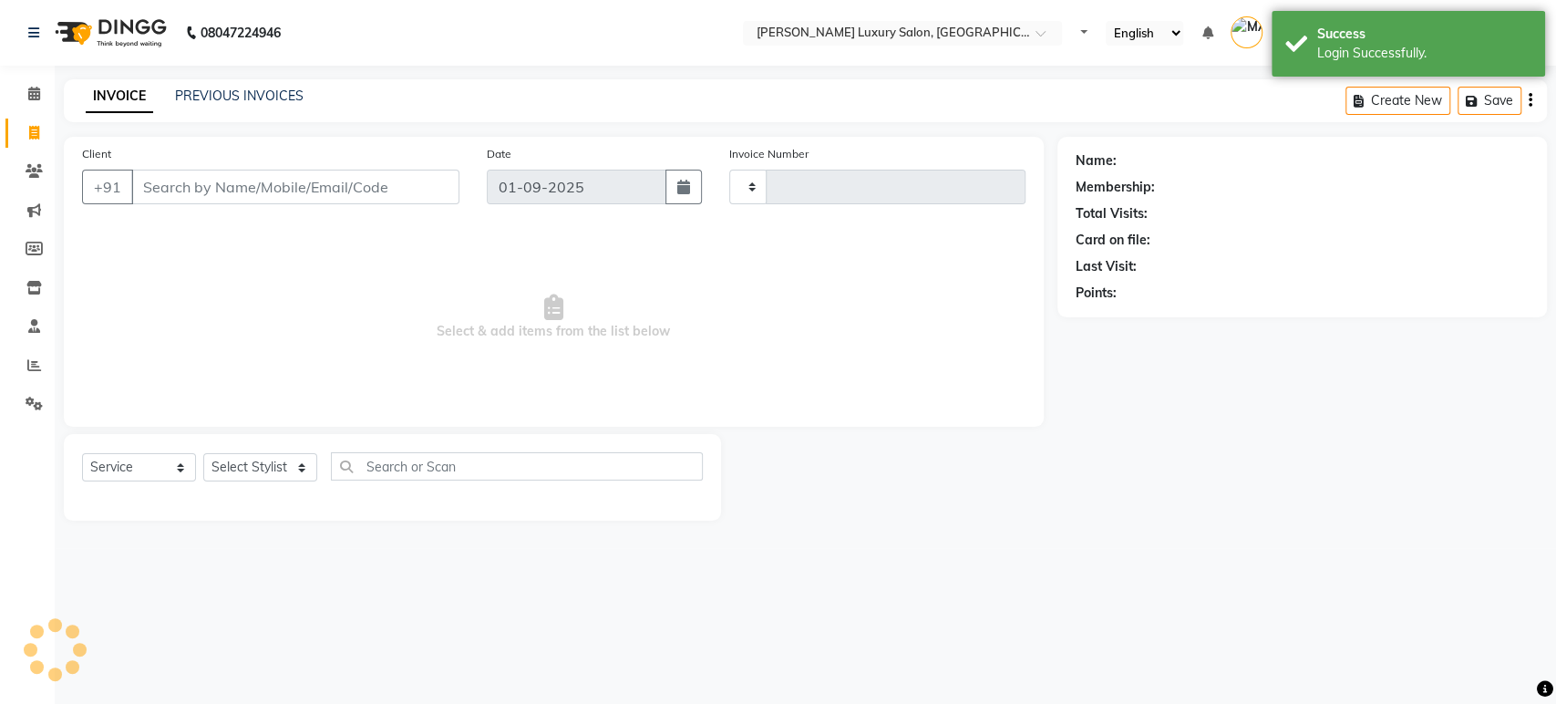
type input "4377"
select select "4712"
click at [26, 356] on span at bounding box center [34, 366] width 32 height 21
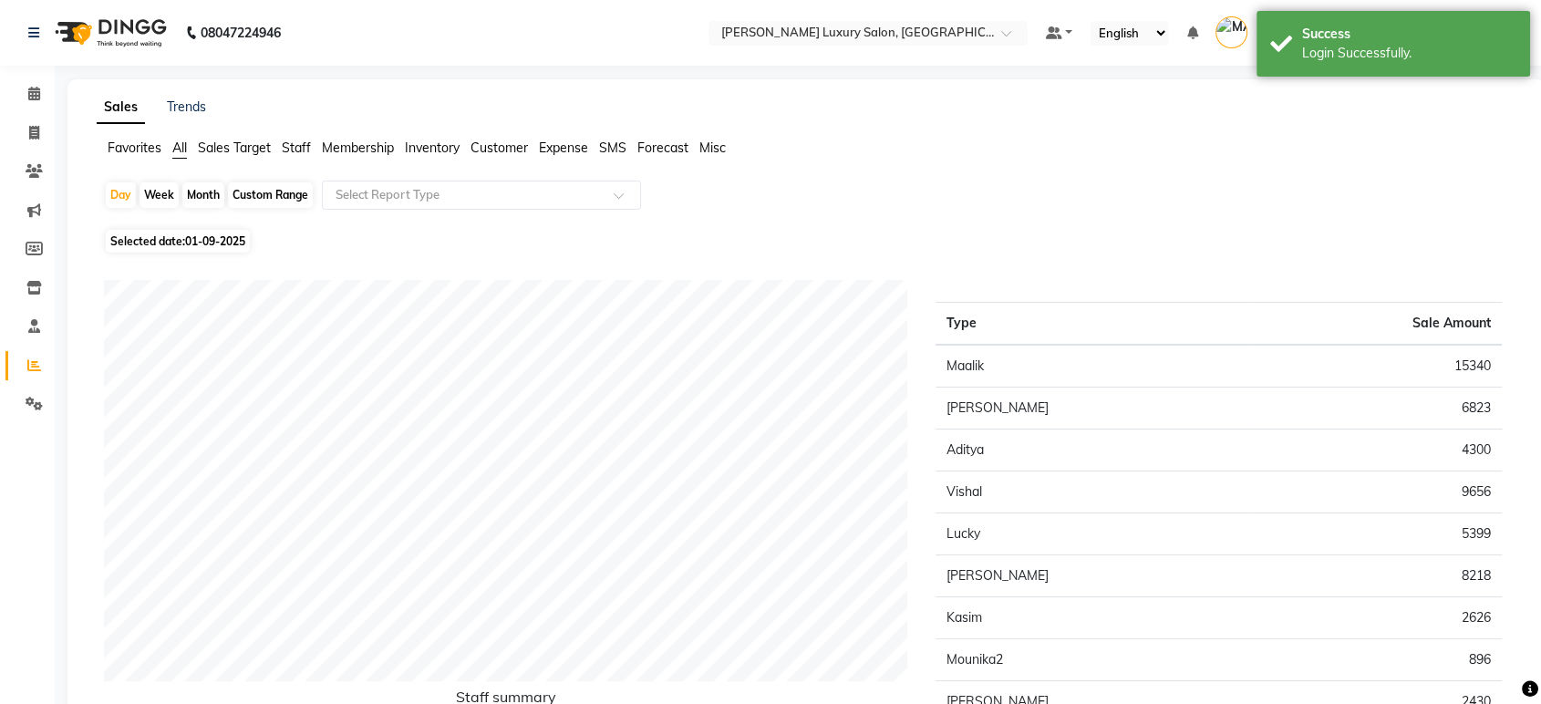
drag, startPoint x: 204, startPoint y: 193, endPoint x: 228, endPoint y: 241, distance: 53.0
click at [204, 193] on div "Month" at bounding box center [203, 195] width 42 height 26
select select "9"
select select "2025"
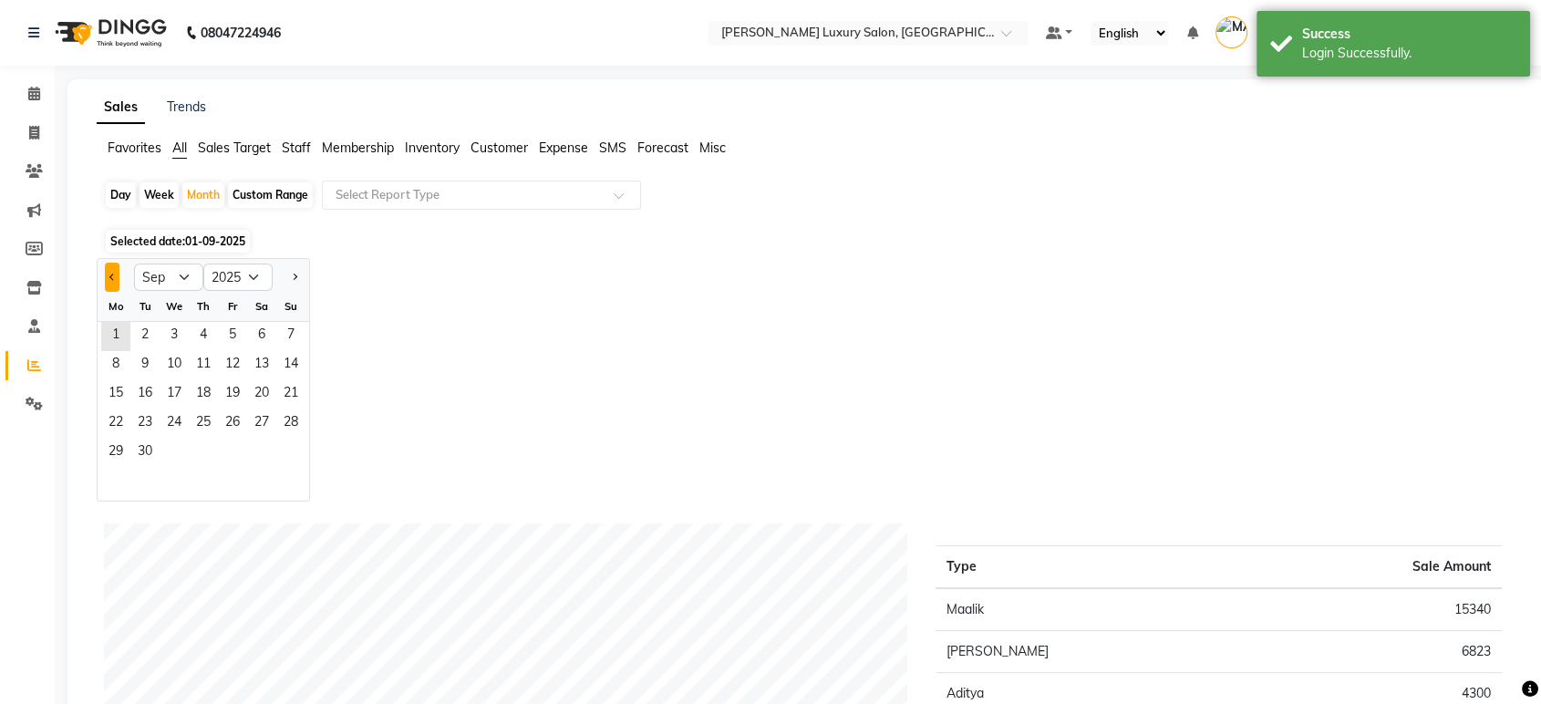
click at [118, 286] on button "Previous month" at bounding box center [112, 277] width 15 height 29
select select "8"
click at [220, 340] on span "1" at bounding box center [232, 336] width 29 height 29
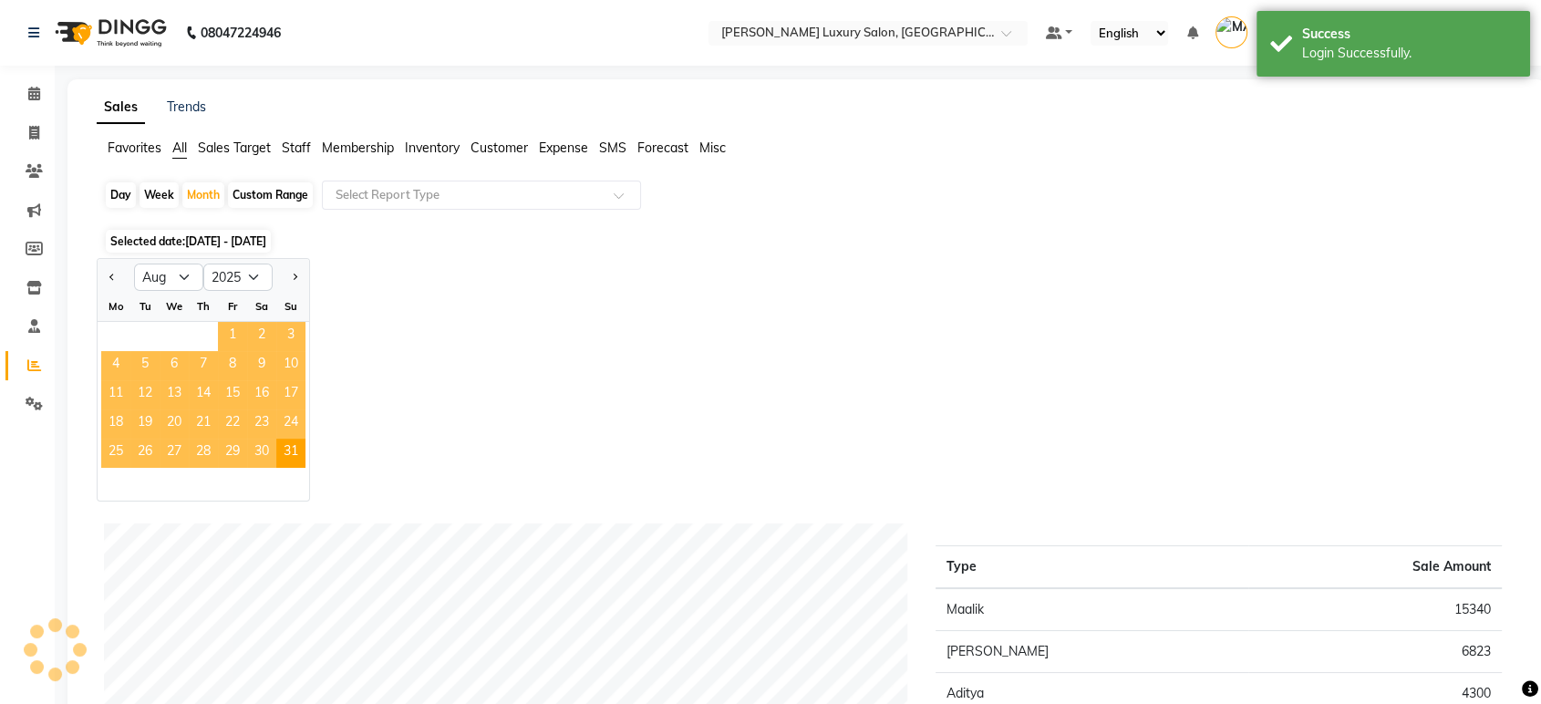
click at [486, 302] on div "Jan Feb Mar Apr May Jun Jul Aug Sep Oct Nov Dec 2015 2016 2017 2018 2019 2020 2…" at bounding box center [806, 379] width 1419 height 243
click at [485, 194] on input "text" at bounding box center [463, 195] width 263 height 18
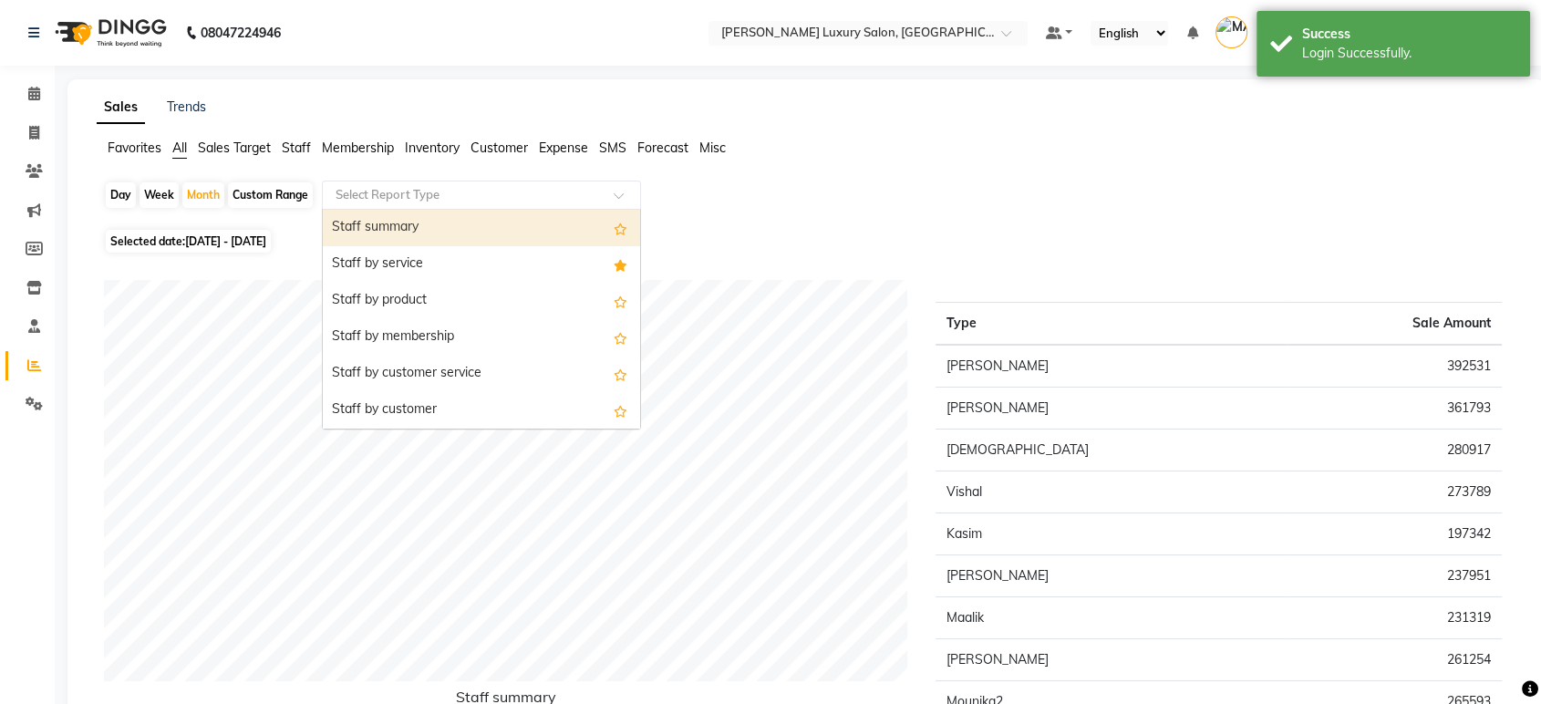
click at [468, 224] on div "Staff summary" at bounding box center [481, 228] width 317 height 36
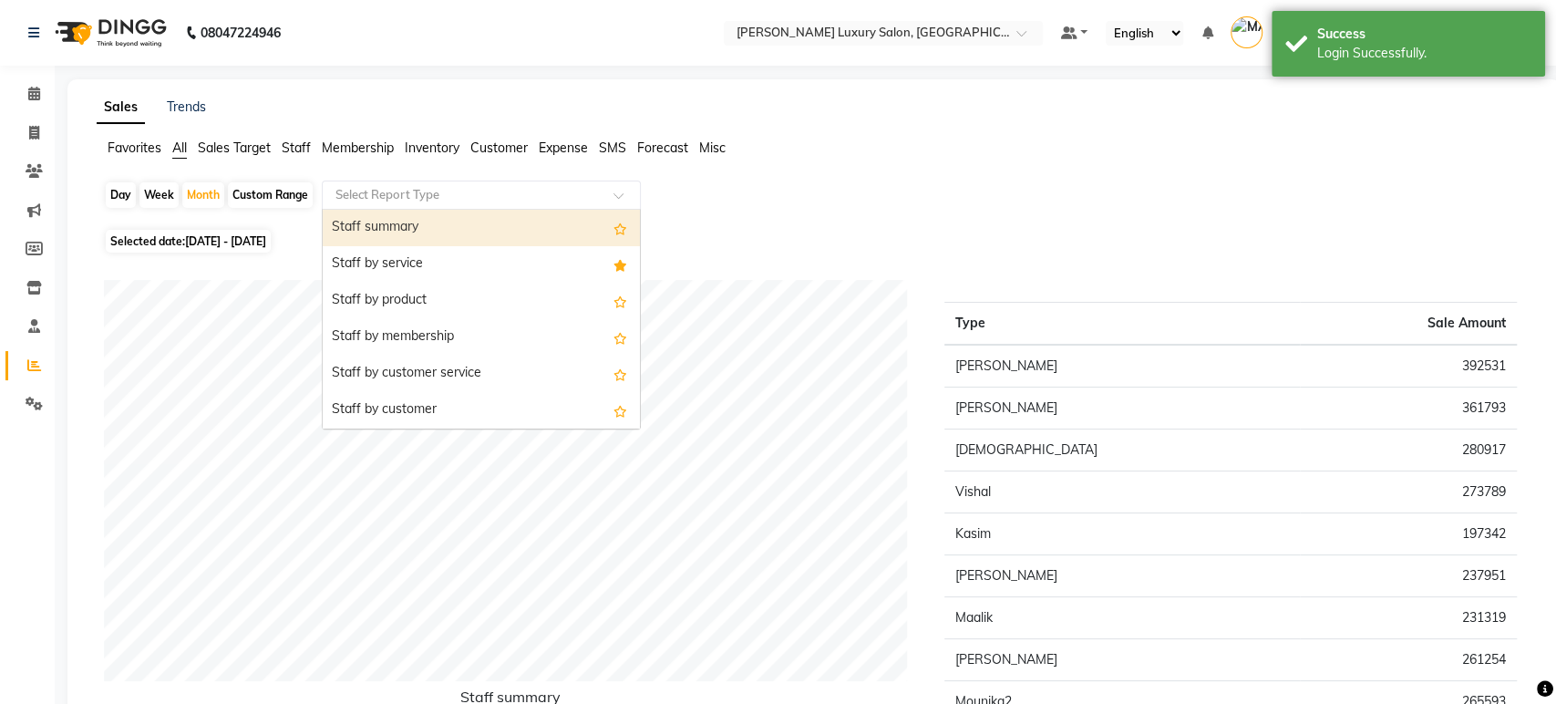
select select "csv"
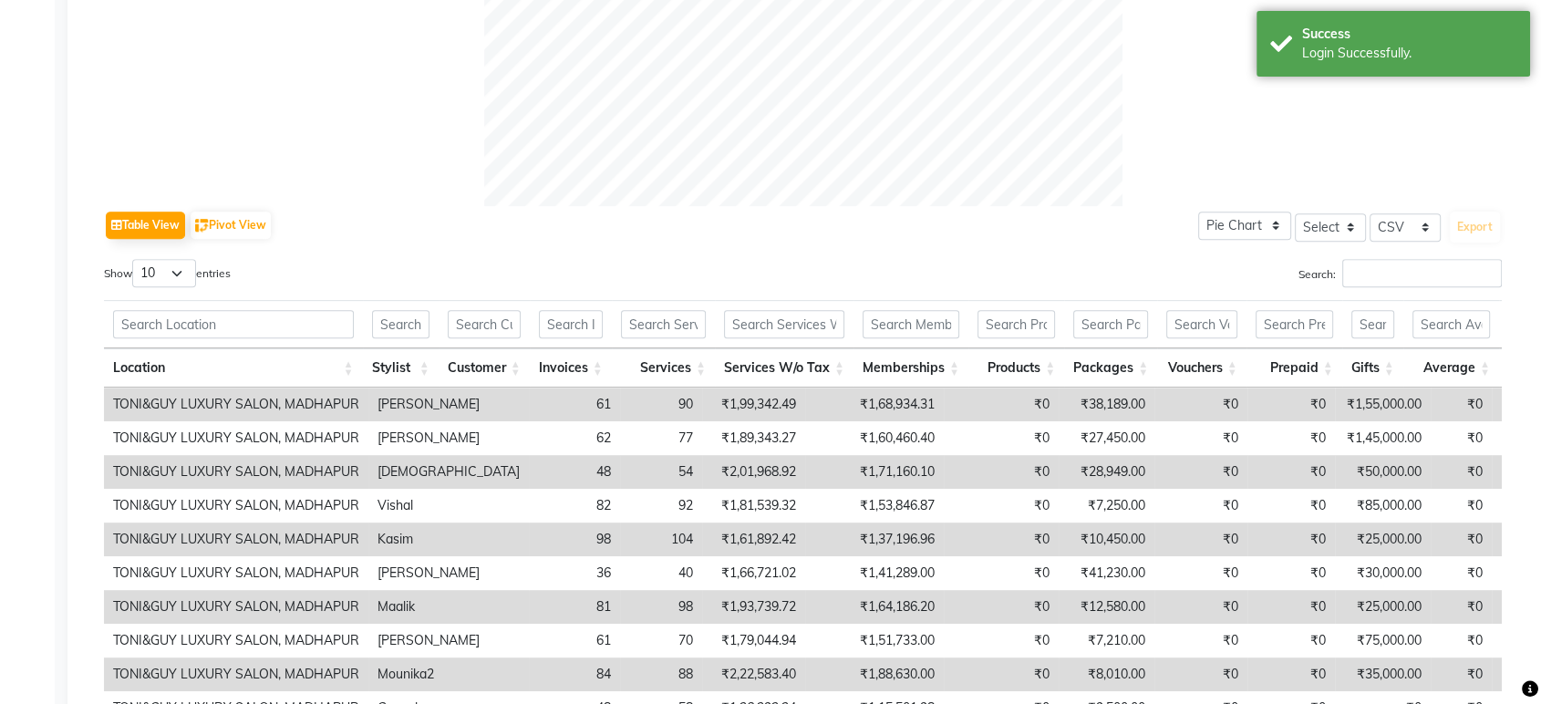
scroll to position [810, 0]
